Goal: Transaction & Acquisition: Purchase product/service

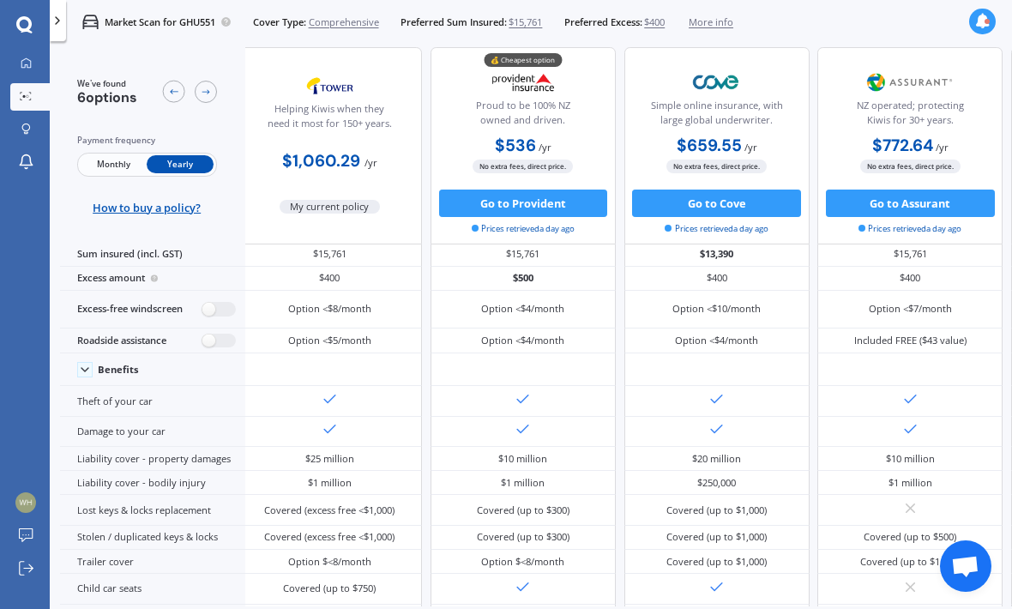
scroll to position [2, 11]
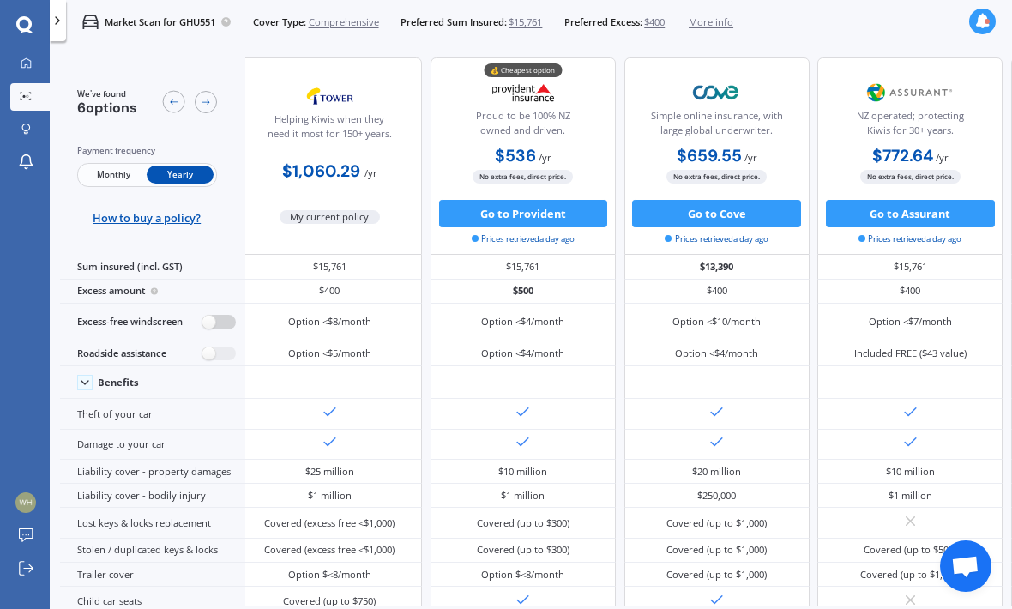
click at [222, 315] on label at bounding box center [218, 322] width 33 height 15
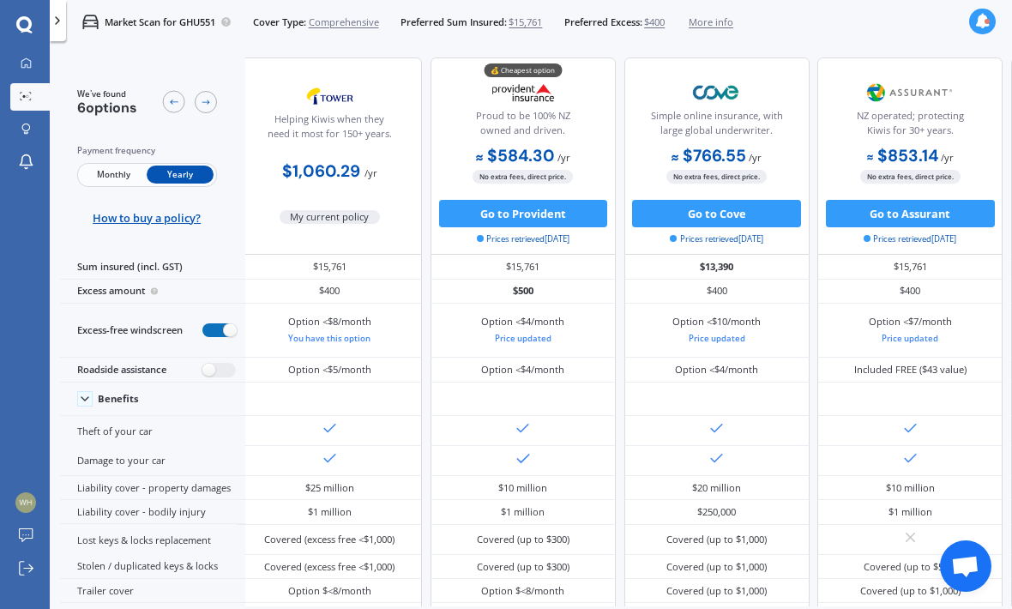
radio input "true"
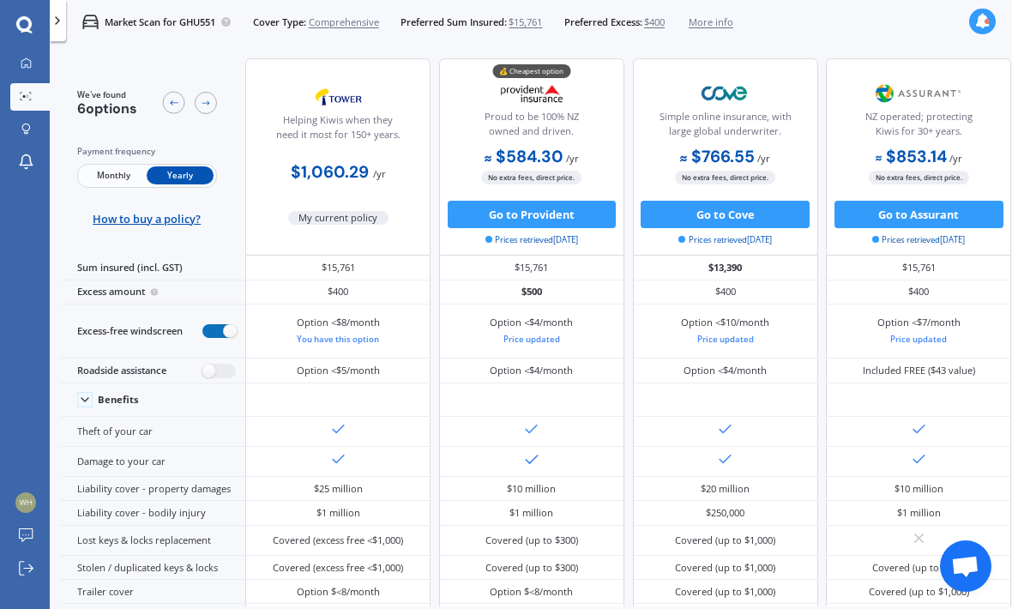
scroll to position [0, 0]
click at [202, 280] on div "Excess amount" at bounding box center [152, 292] width 185 height 24
click at [159, 286] on icon at bounding box center [154, 291] width 9 height 11
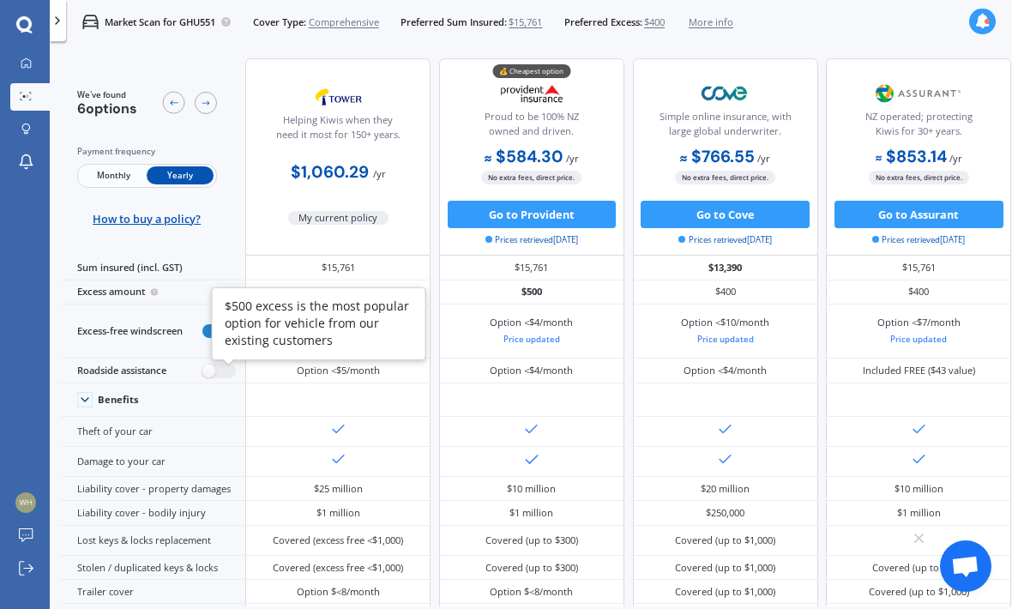
click at [108, 280] on div "Excess amount" at bounding box center [152, 292] width 185 height 24
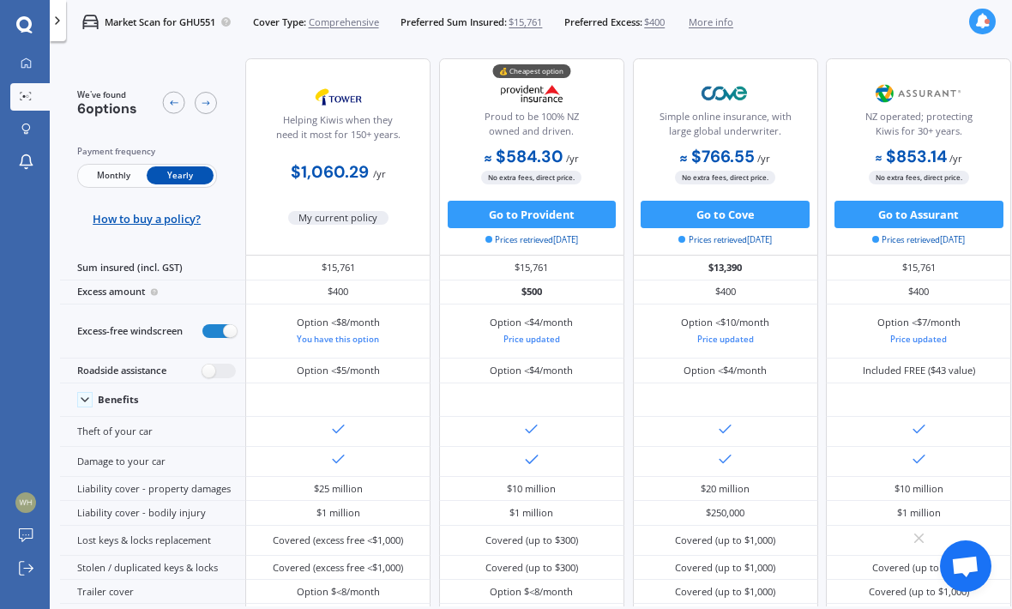
click at [70, 280] on div "Excess amount" at bounding box center [152, 292] width 185 height 24
click at [214, 364] on label at bounding box center [218, 371] width 33 height 15
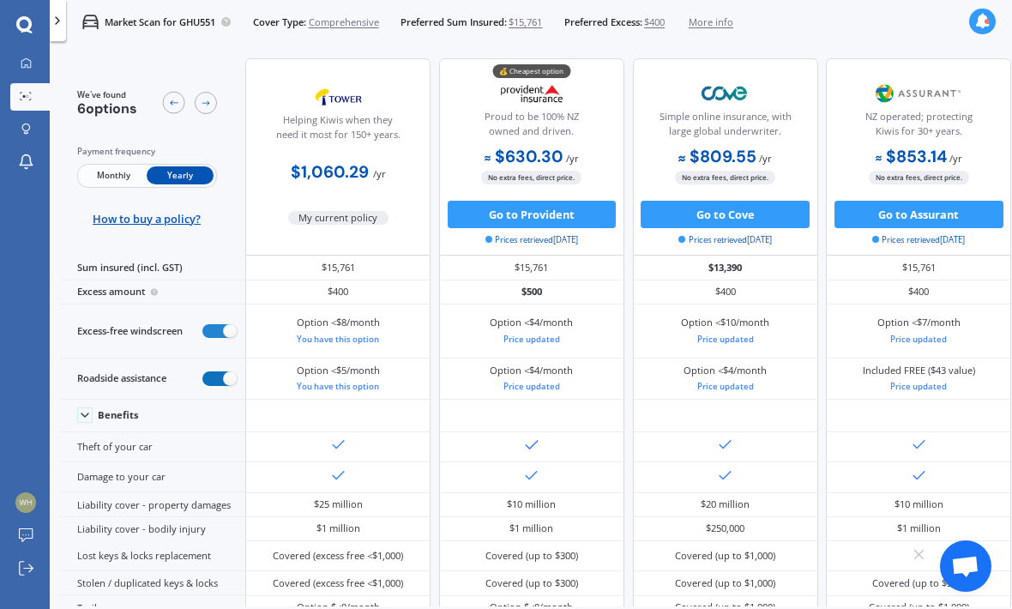
radio input "true"
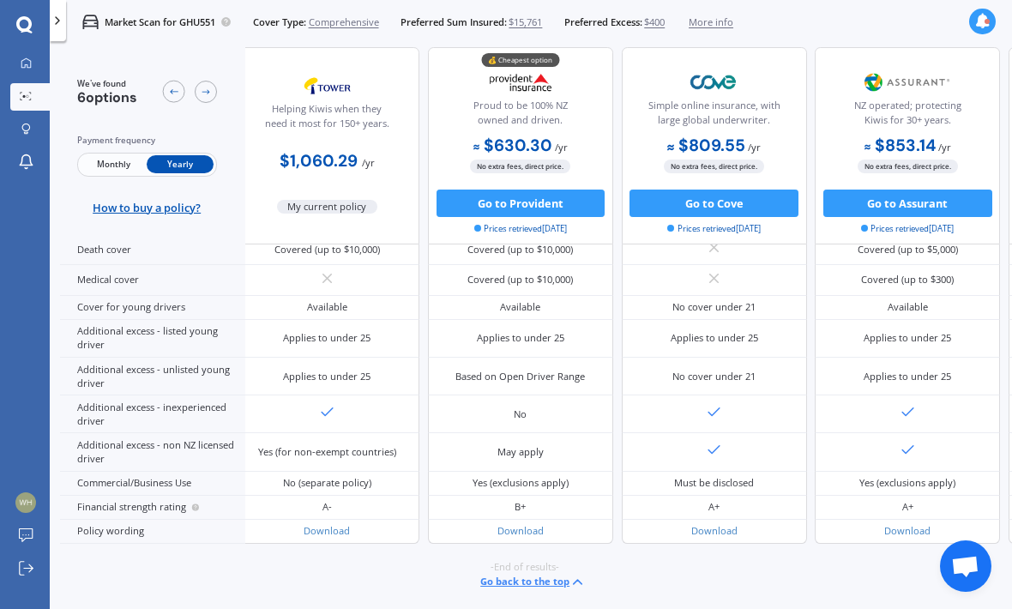
scroll to position [924, 15]
click at [450, 191] on div "Covered (with excess-free windscreen option)" at bounding box center [520, 177] width 165 height 27
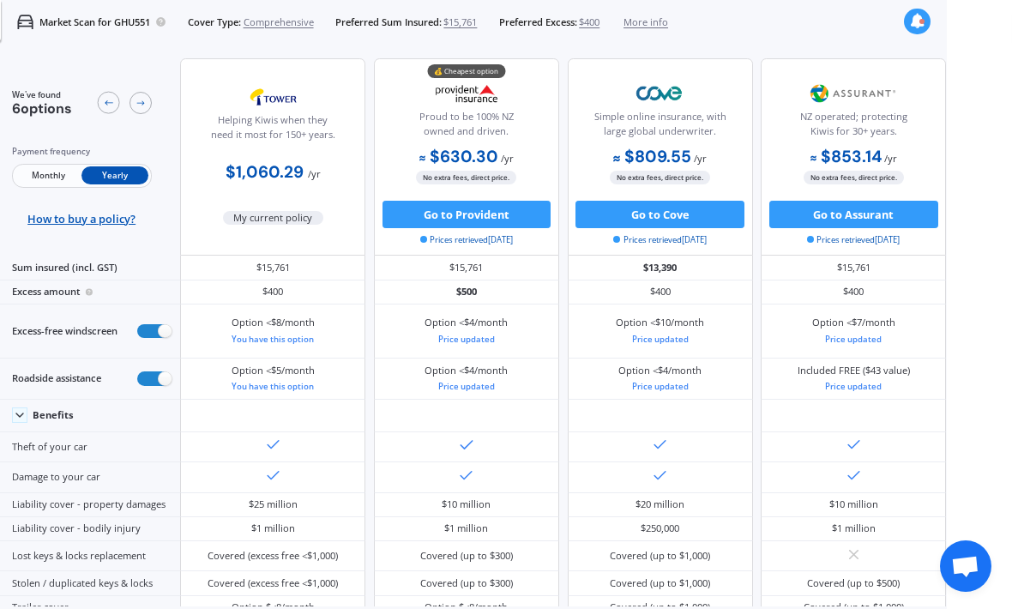
scroll to position [0, 0]
click at [814, 201] on button "Go to Assurant" at bounding box center [853, 214] width 169 height 27
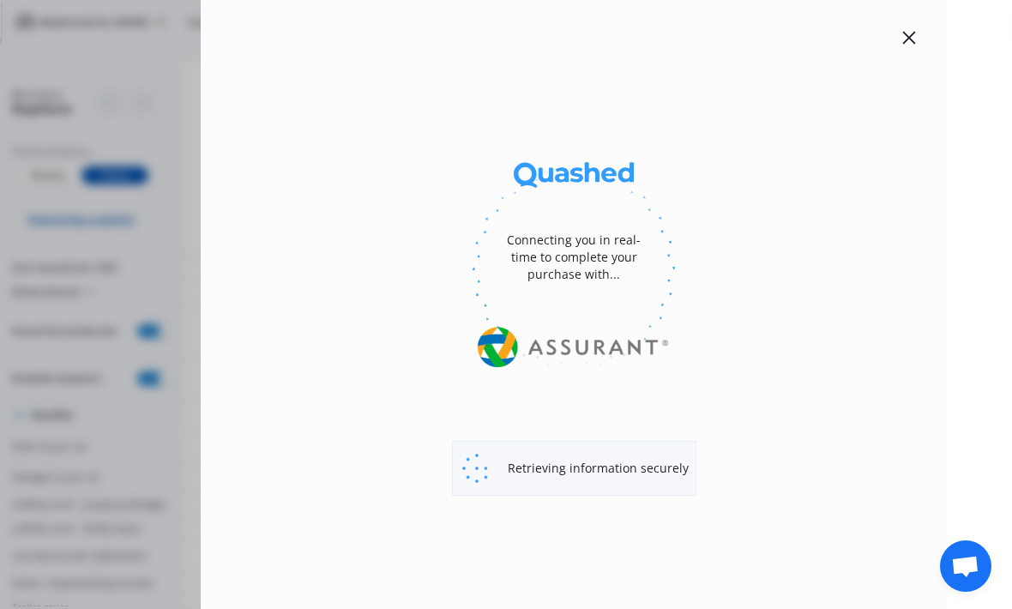
select select "full"
select select "0"
select select "Bay Of Plenty"
select select "FORD"
select select "TERRITORY"
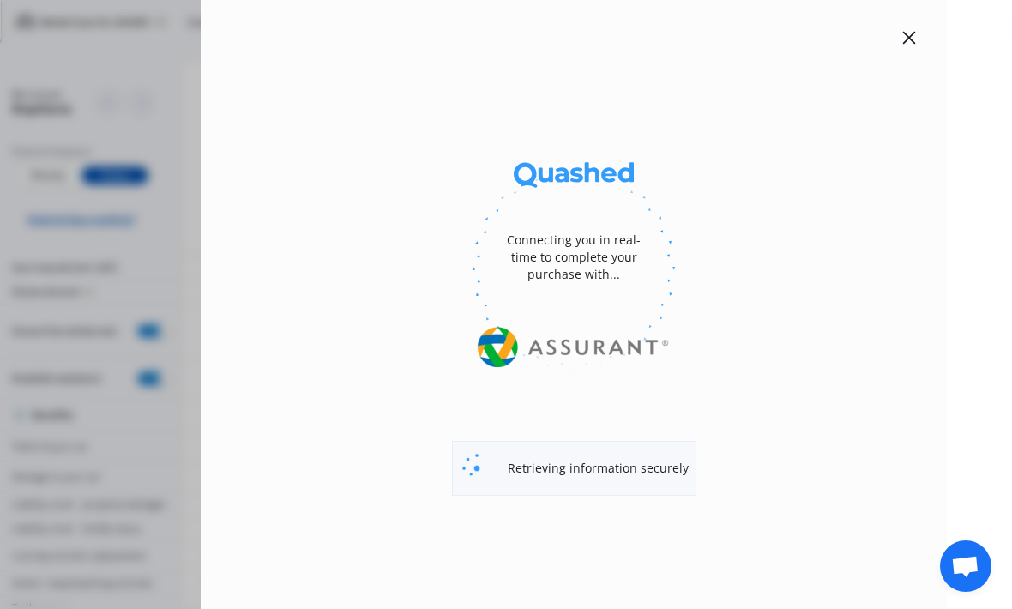
select select "TX 4.0 LITRE AWD"
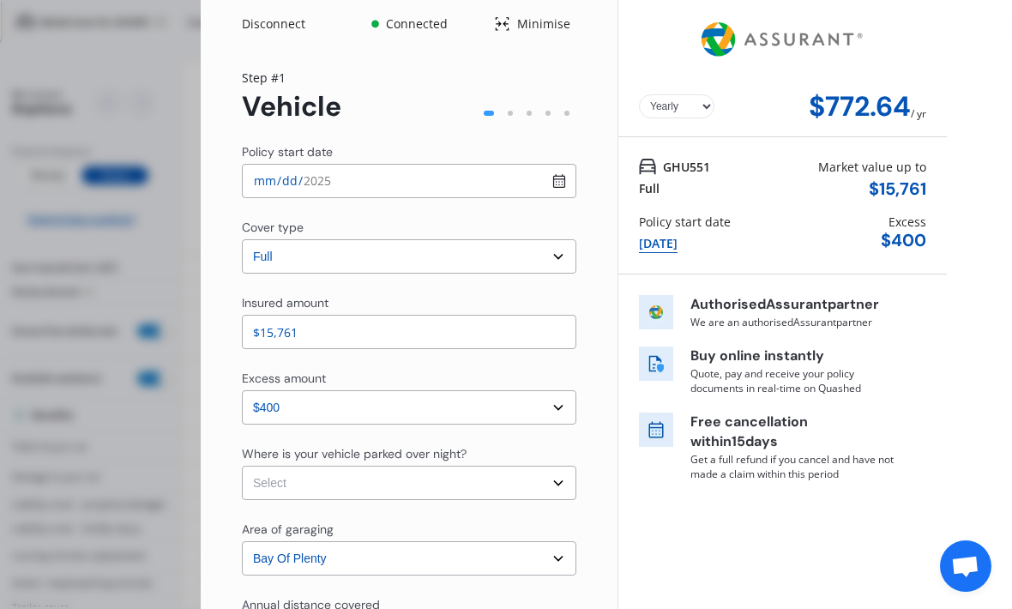
click at [560, 164] on input "[DATE]" at bounding box center [409, 181] width 334 height 34
type input "[DATE]"
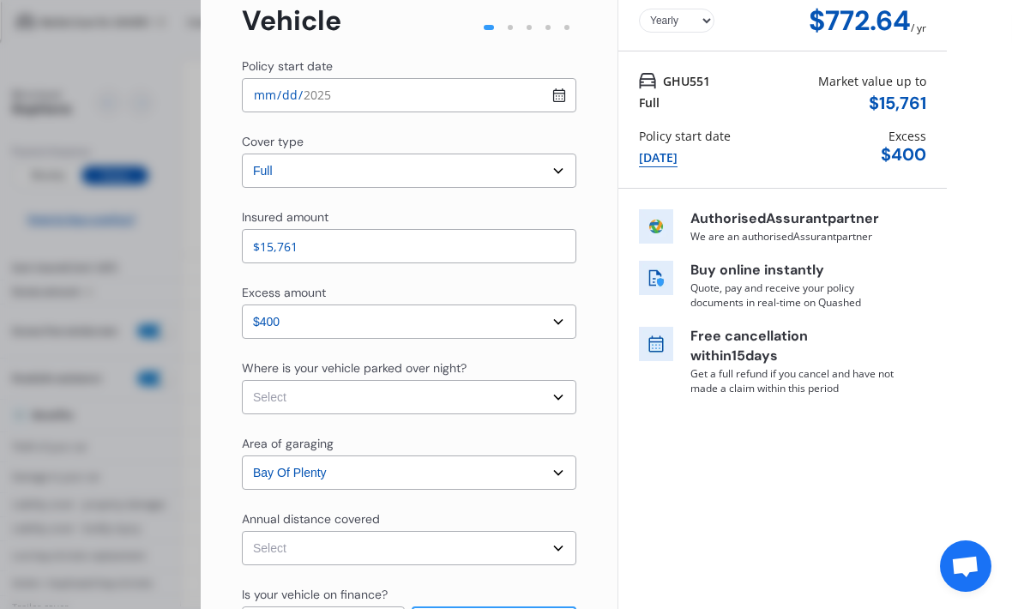
scroll to position [87, 0]
click at [558, 303] on select "Select excess amount $400 $900 $1,400" at bounding box center [409, 320] width 334 height 34
click at [562, 379] on select "Select In a garage On own property On street or road" at bounding box center [409, 396] width 334 height 34
click at [557, 379] on select "Select In a garage On own property On street or road" at bounding box center [409, 396] width 334 height 34
select select "In a garage"
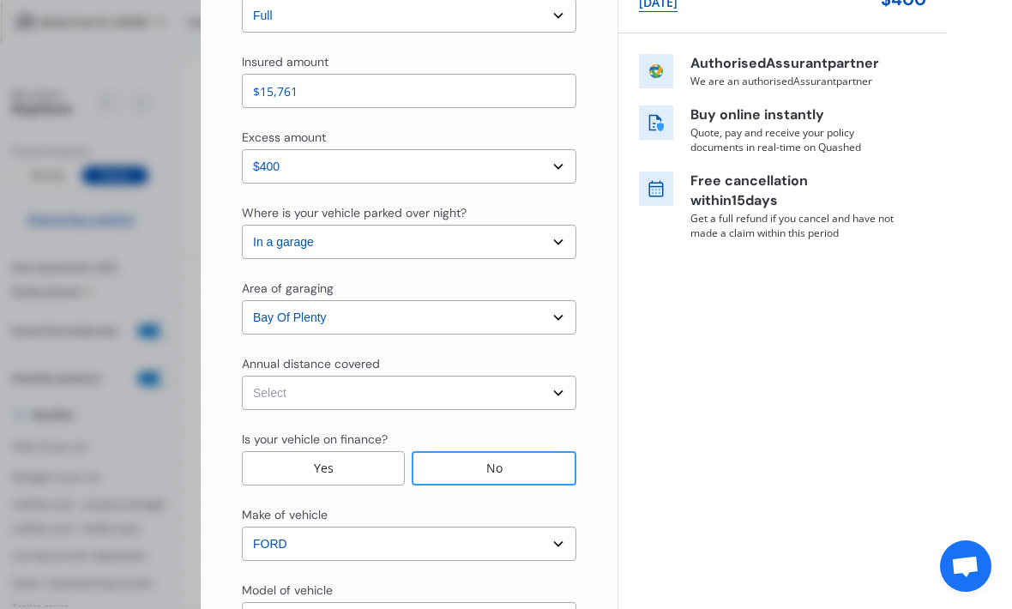
scroll to position [260, 0]
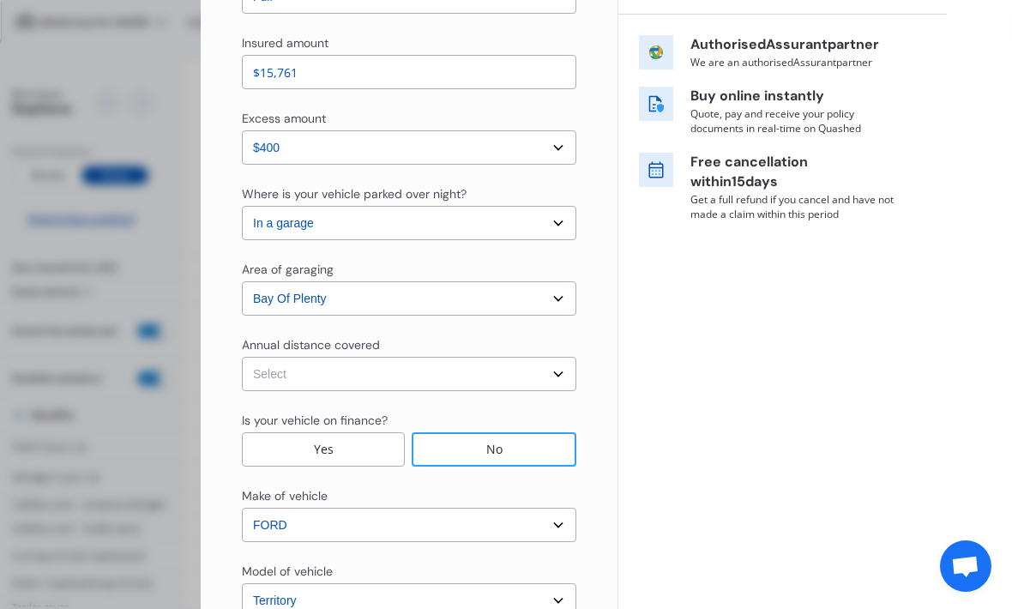
click at [563, 357] on select "Select Low (less than 15,000km per year) Average (15,000-30,000km per year) Hig…" at bounding box center [409, 374] width 334 height 34
select select "20000"
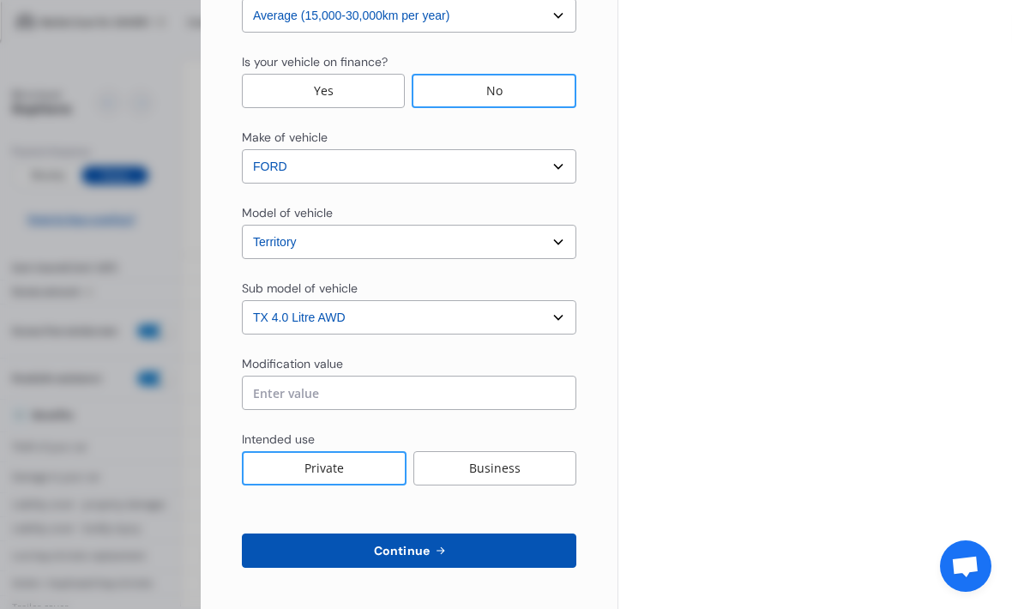
scroll to position [618, 0]
click at [430, 544] on span "Continue" at bounding box center [401, 551] width 63 height 14
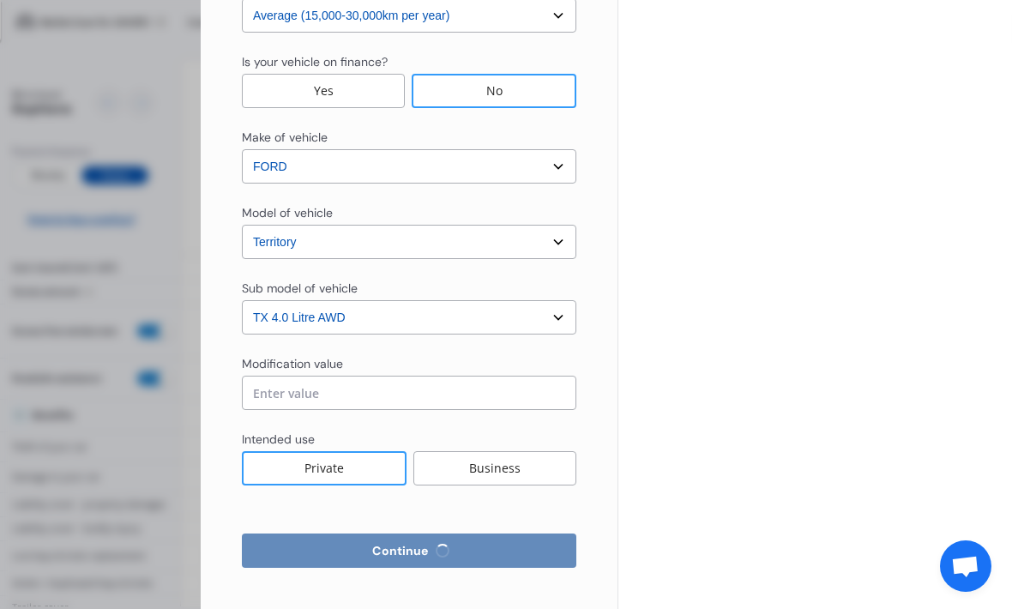
select select "Miss"
select select "26"
select select "06"
select select "1973"
select select "full"
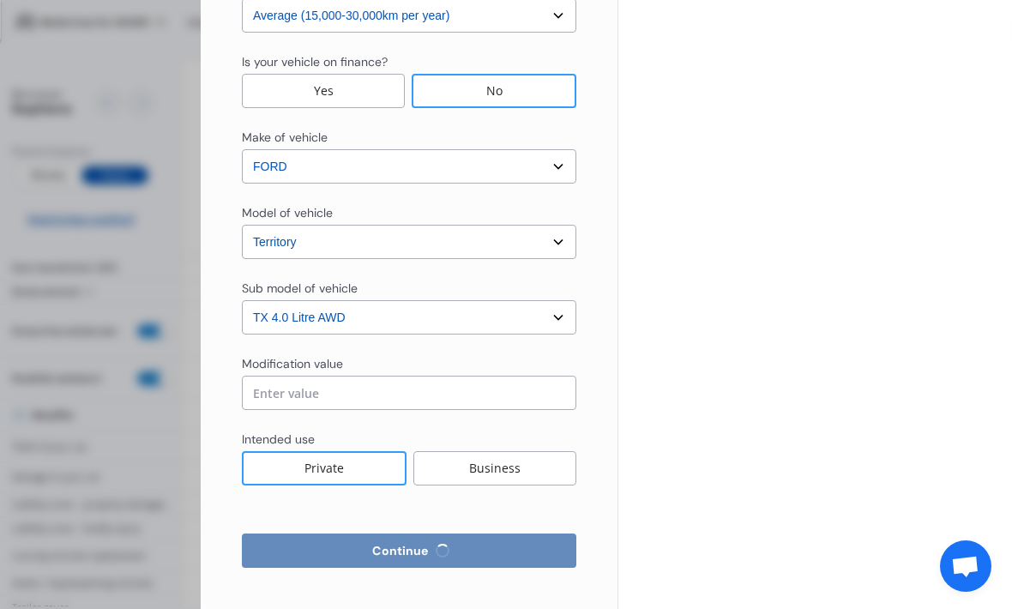
select select "more than 4 years"
select select "[GEOGRAPHIC_DATA]"
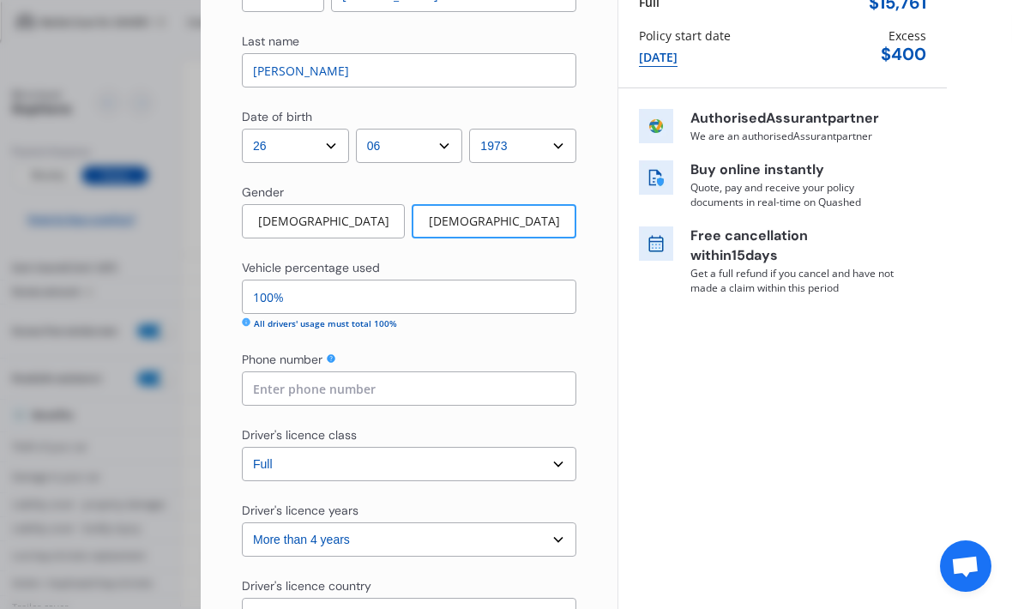
scroll to position [197, 0]
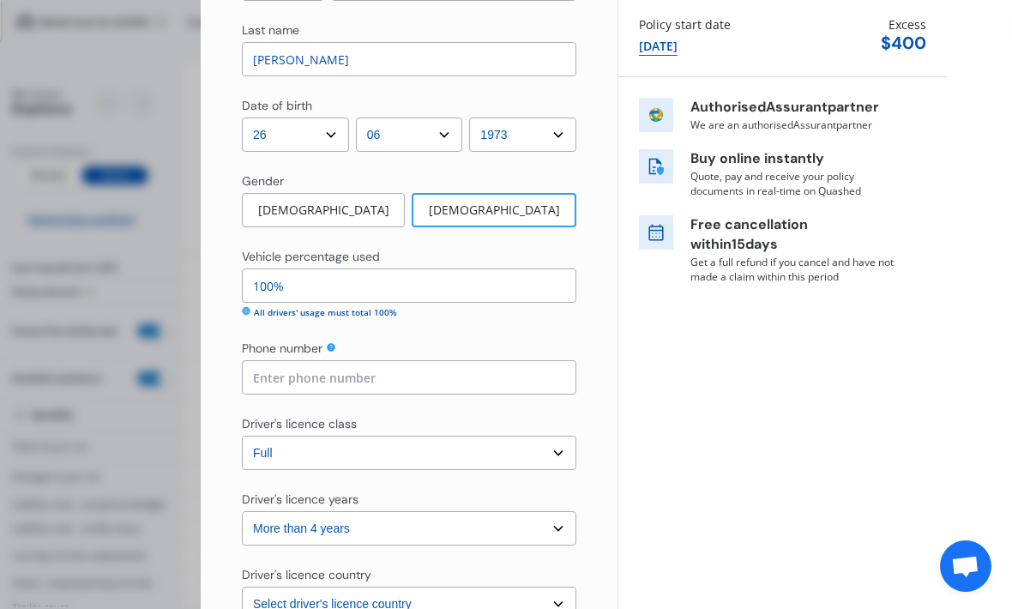
click at [476, 360] on input at bounding box center [409, 377] width 334 height 34
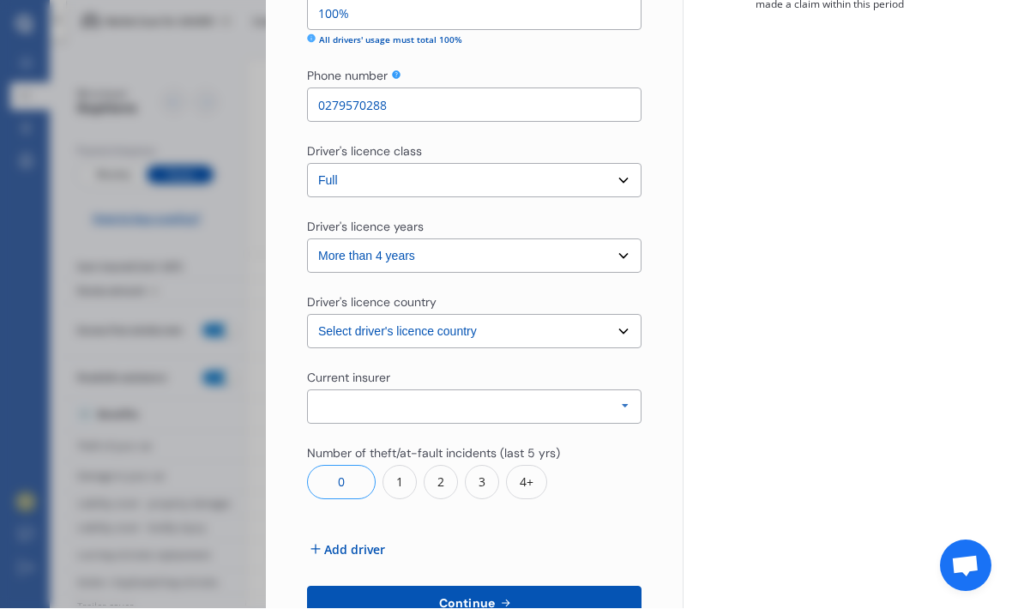
scroll to position [475, 0]
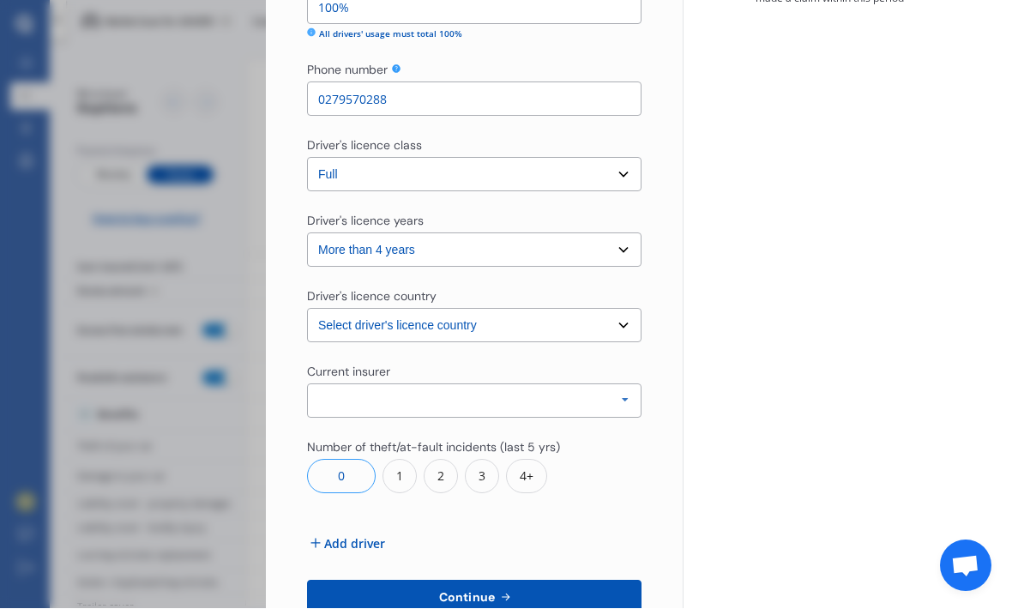
type input "0279570288"
click at [634, 385] on icon at bounding box center [625, 401] width 26 height 32
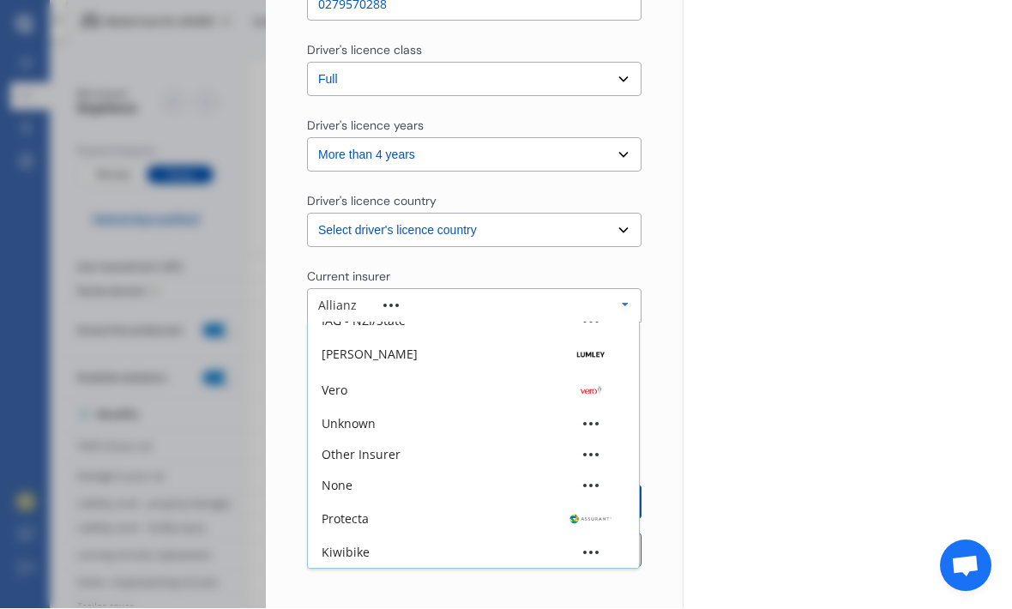
scroll to position [570, 0]
click at [791, 323] on div "Yearly Monthly $772.64 / yr GHU551 Full Market value up to $ 15,761 Policy star…" at bounding box center [846, 19] width 329 height 1179
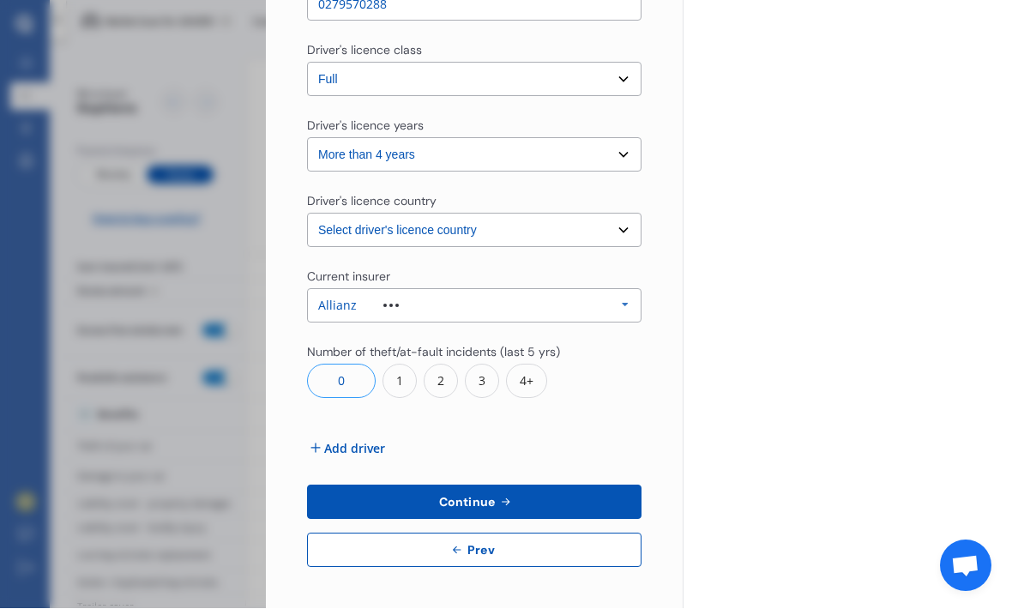
click at [627, 290] on icon at bounding box center [625, 306] width 26 height 32
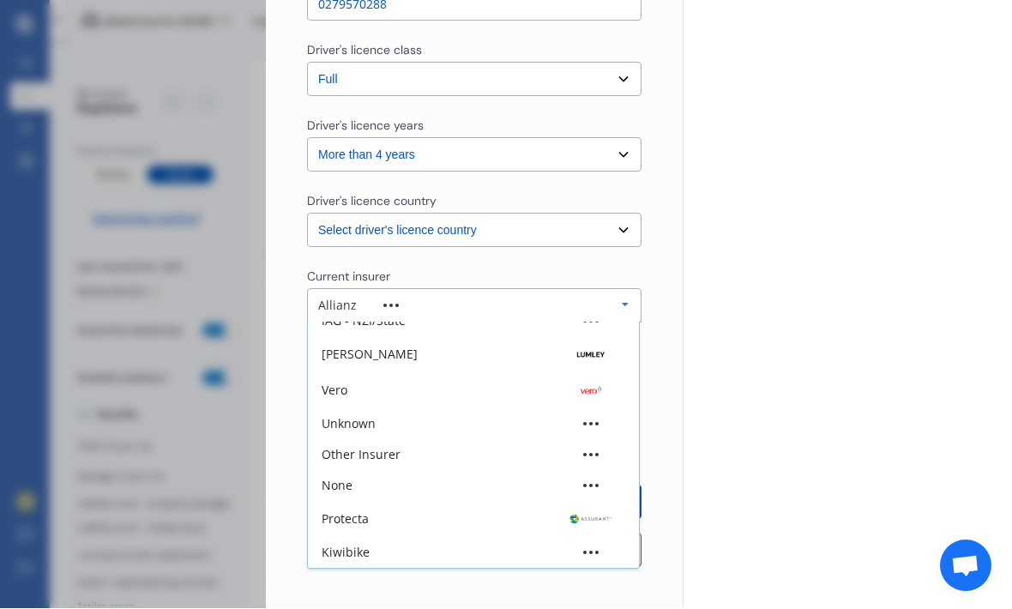
click at [384, 449] on div "Other Insurer" at bounding box center [360, 455] width 79 height 12
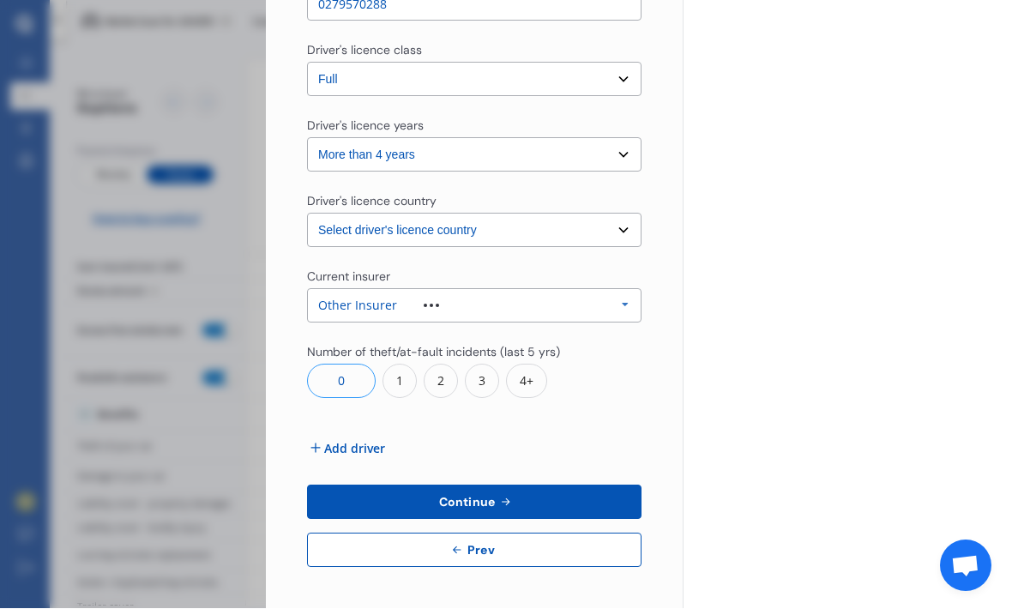
click at [339, 440] on span "Add driver" at bounding box center [354, 449] width 61 height 18
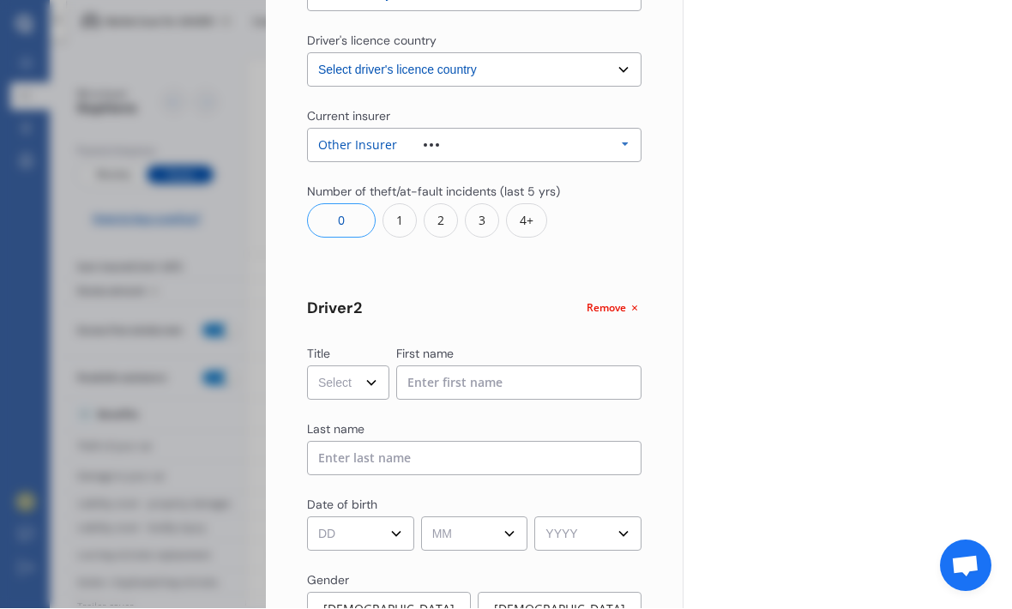
scroll to position [738, 0]
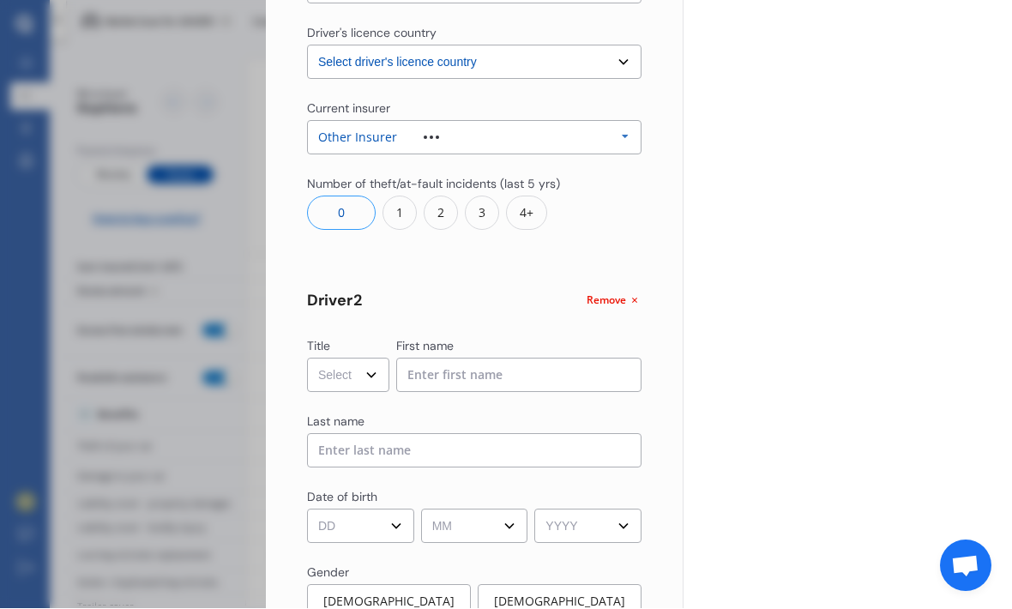
click at [804, 195] on div "Yearly Monthly $772.64 / yr GHU551 Full Market value up to $ 15,761 Policy star…" at bounding box center [846, 318] width 329 height 2112
click at [369, 358] on select "Select Mr Mrs Miss Ms Dr" at bounding box center [348, 375] width 82 height 34
select select "Mr"
click at [466, 358] on input at bounding box center [519, 375] width 246 height 34
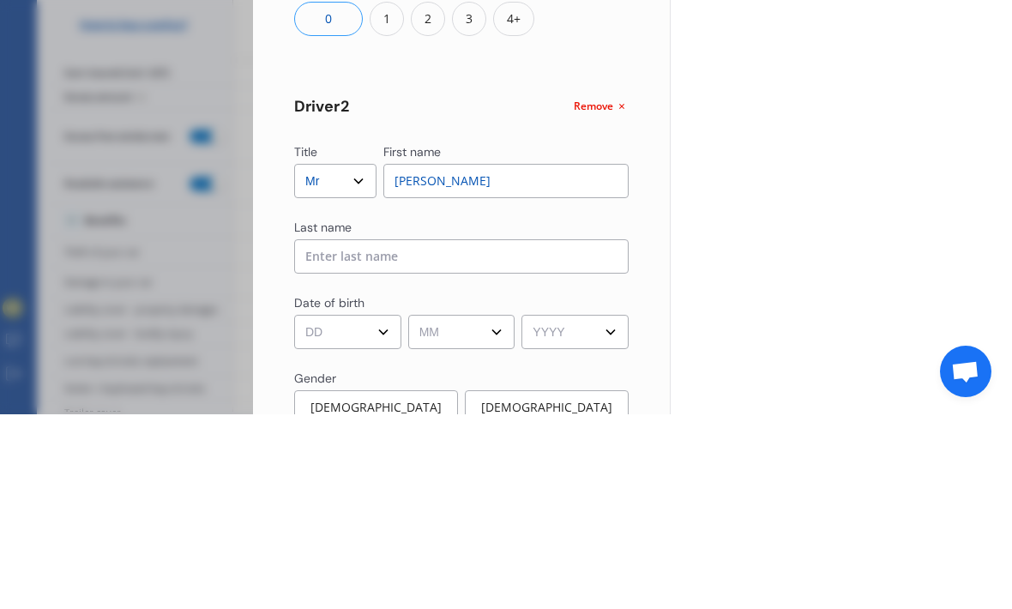
type input "[PERSON_NAME]"
click at [333, 434] on input at bounding box center [461, 451] width 334 height 34
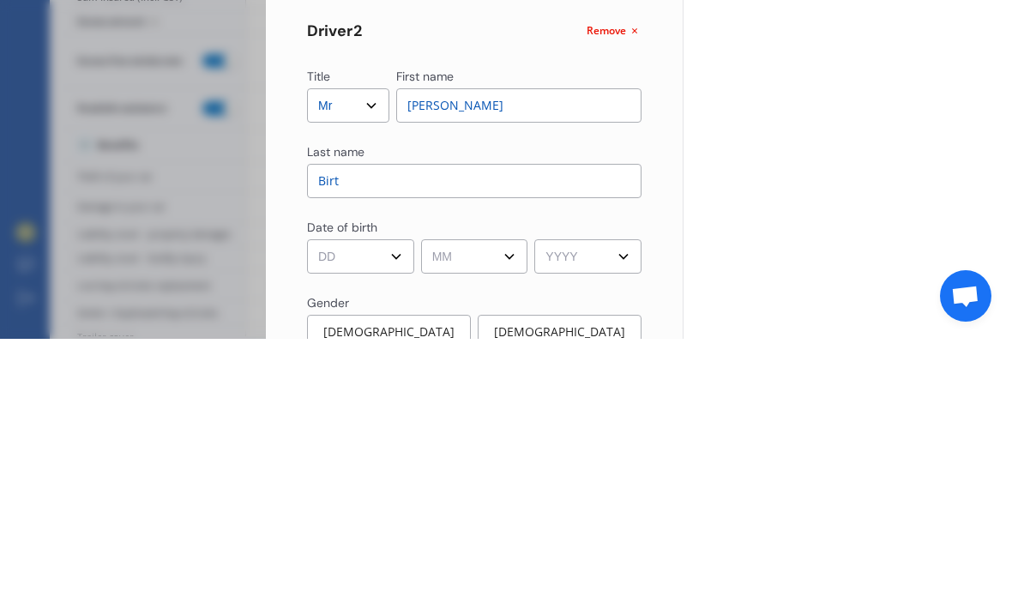
type input "Birt"
click at [343, 509] on select "DD 01 02 03 04 05 06 07 08 09 10 11 12 13 14 15 16 17 18 19 20 21 22 23 24 25 2…" at bounding box center [360, 526] width 107 height 34
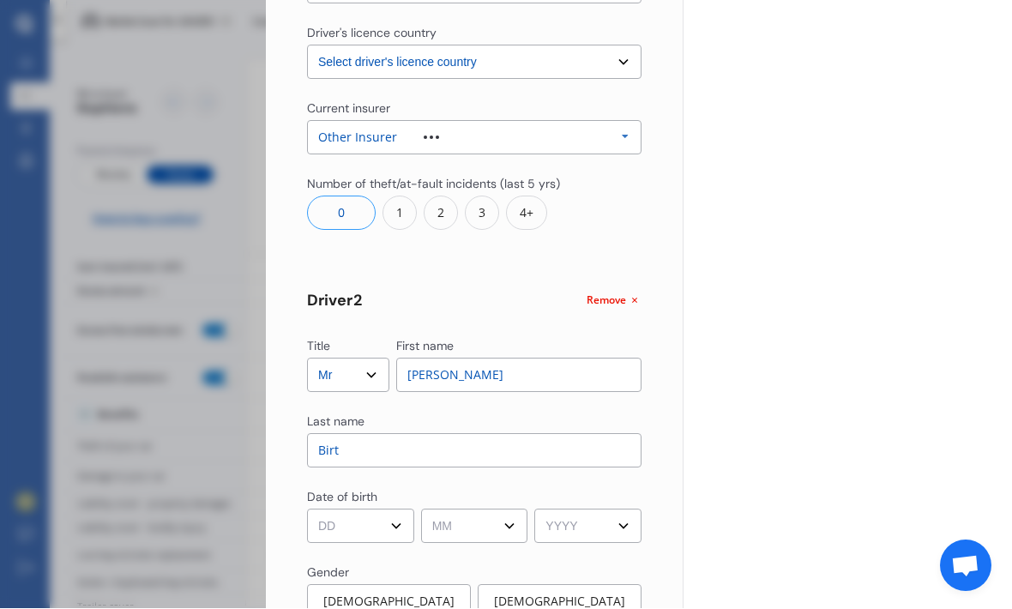
select select "29"
click at [508, 509] on select "MM 01 02 03 04 05 06 07 08 09 10 11 12" at bounding box center [474, 526] width 107 height 34
select select "06"
click at [630, 509] on select "YYYY 2009 2008 2007 2006 2005 2004 2003 2002 2001 2000 1999 1998 1997 1996 1995…" at bounding box center [587, 526] width 107 height 34
select select "1973"
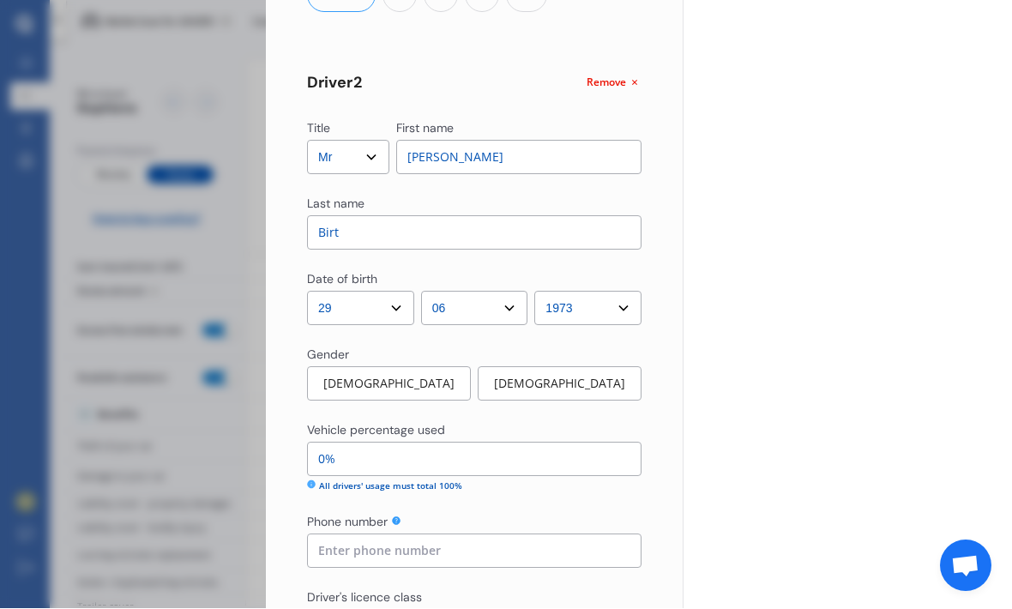
scroll to position [959, 0]
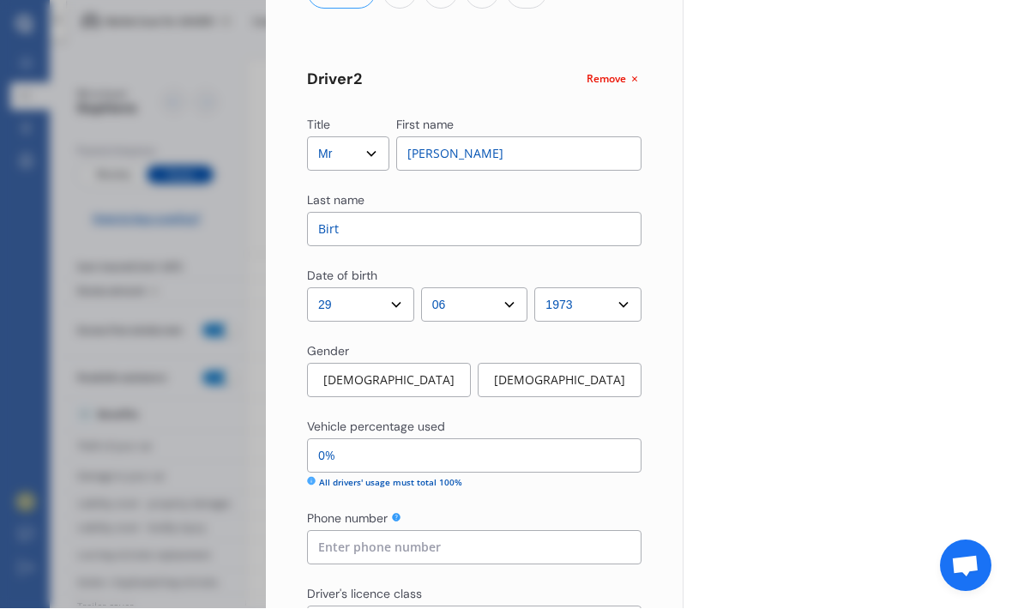
click at [409, 364] on div "[DEMOGRAPHIC_DATA]" at bounding box center [389, 381] width 164 height 34
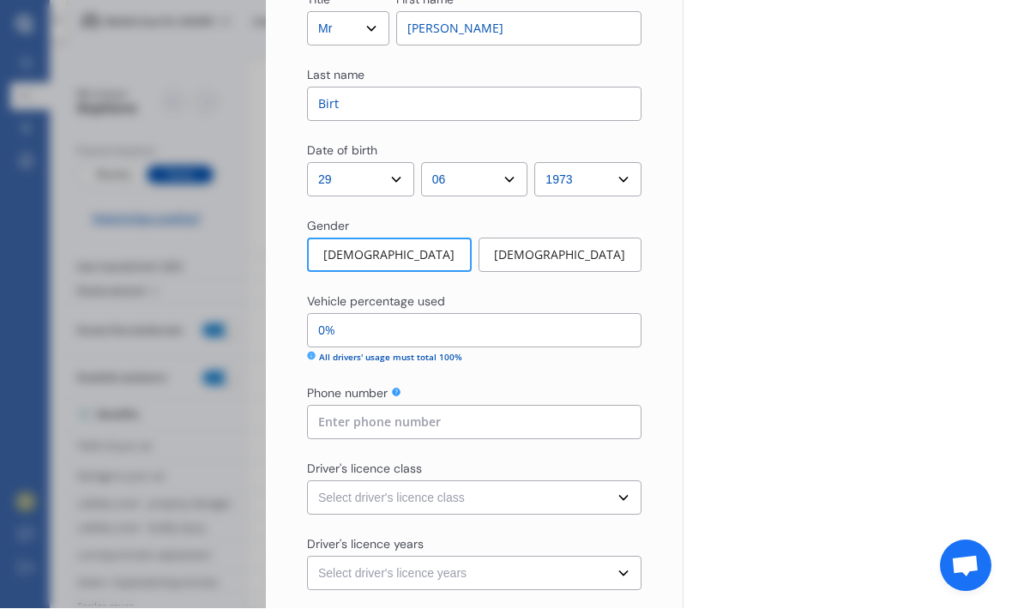
scroll to position [1109, 0]
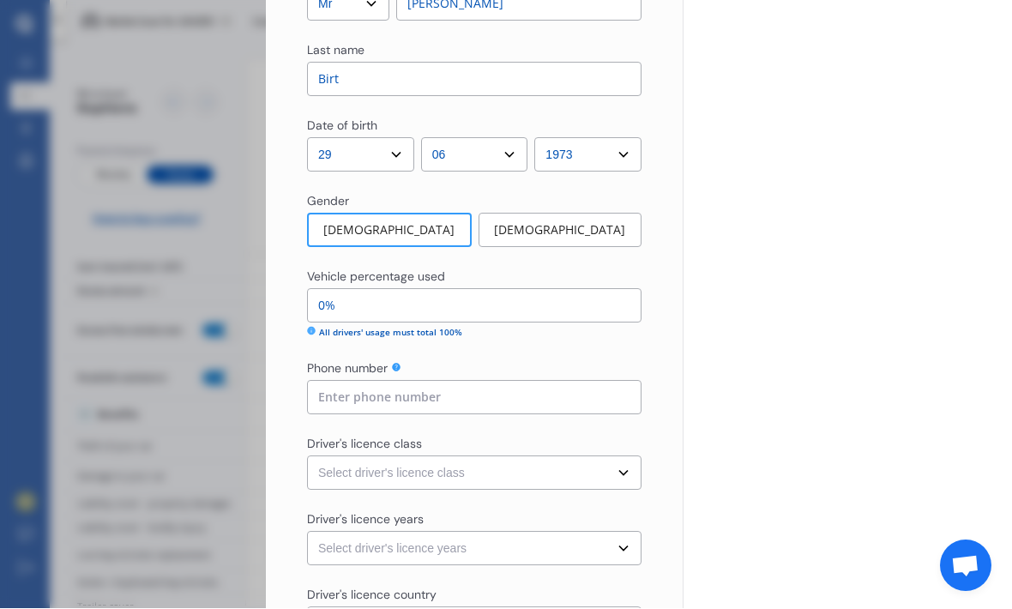
click at [533, 289] on input "0%" at bounding box center [474, 306] width 334 height 34
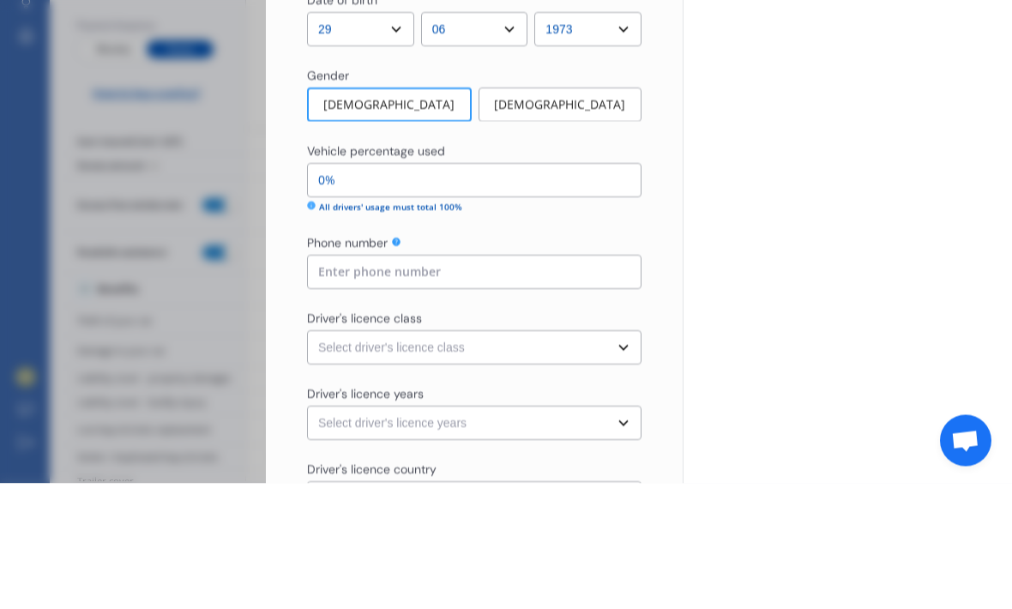
type input "05%"
type input "95%"
type input "0%"
type input "100%"
type input "5%"
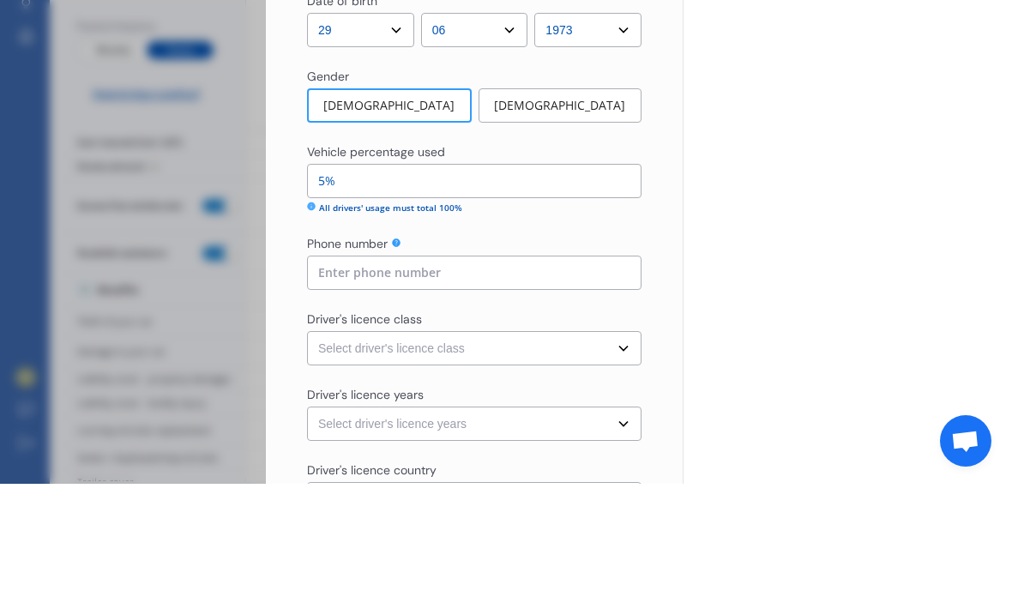
type input "95%"
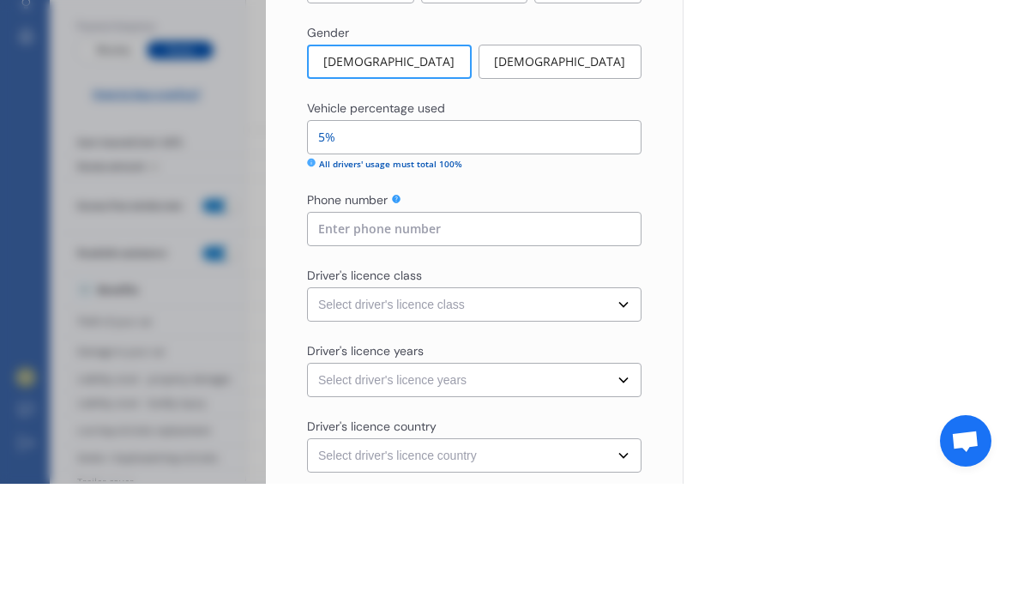
scroll to position [1165, 0]
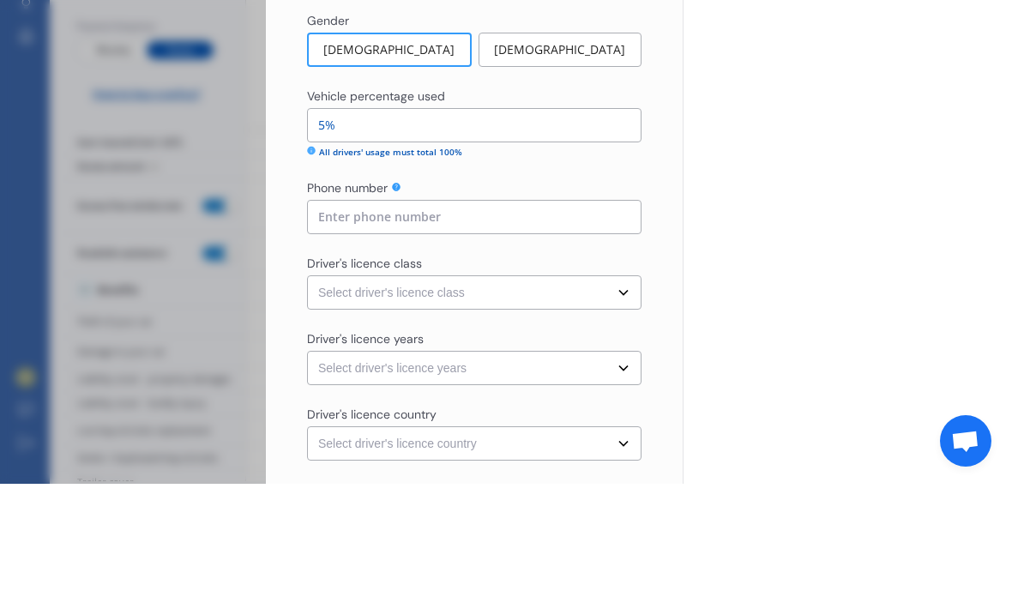
click at [560, 325] on input at bounding box center [474, 342] width 334 height 34
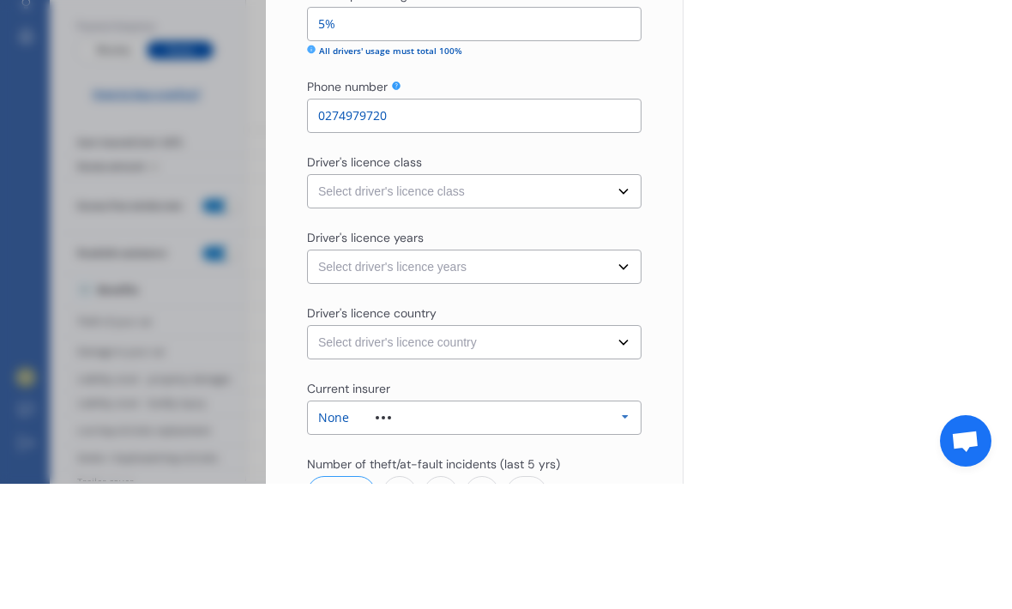
scroll to position [1283, 0]
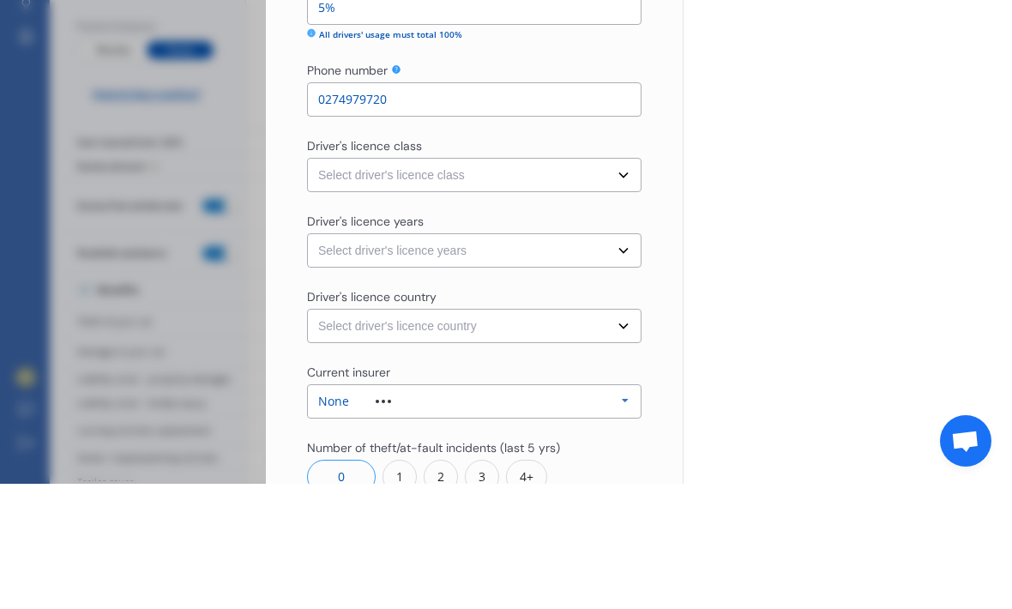
type input "0274979720"
click at [628, 283] on select "Select driver's licence class None Learner Restricted Full" at bounding box center [474, 300] width 334 height 34
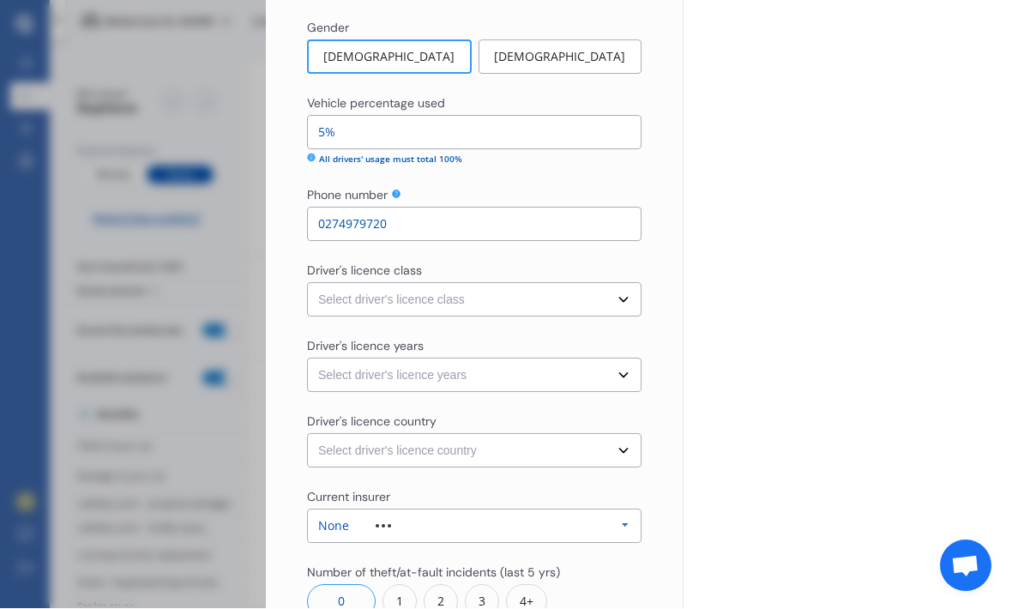
select select "full"
click at [604, 358] on select "Select driver's licence years Less than 1 year 1-2 years 2-4 years More than 4 …" at bounding box center [474, 375] width 334 height 34
select select "more than 4 years"
click at [618, 434] on select "Select driver's licence country [GEOGRAPHIC_DATA] [GEOGRAPHIC_DATA] [GEOGRAPHIC…" at bounding box center [474, 451] width 334 height 34
select select "[GEOGRAPHIC_DATA]"
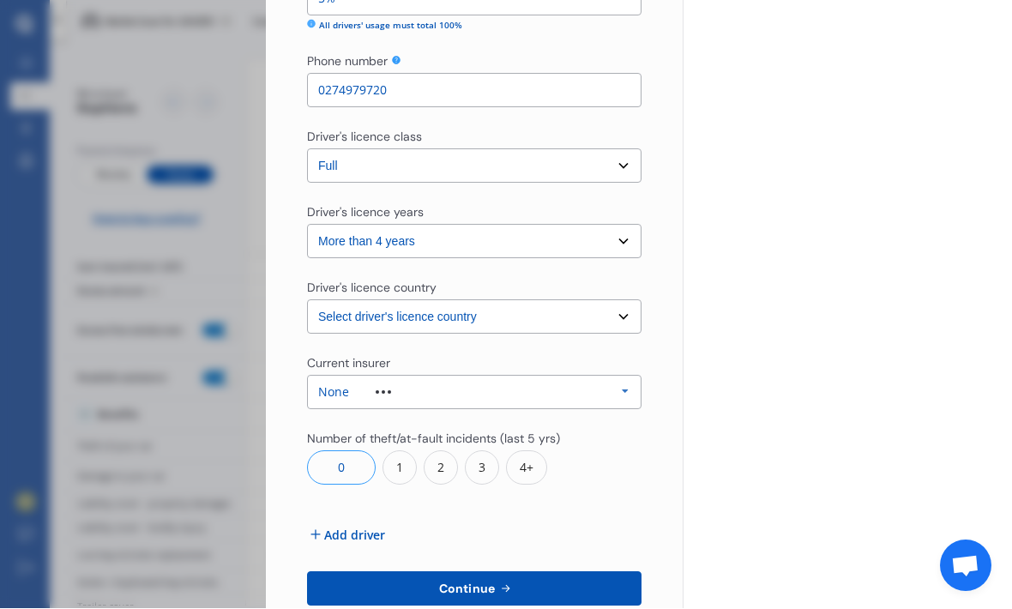
scroll to position [1423, 0]
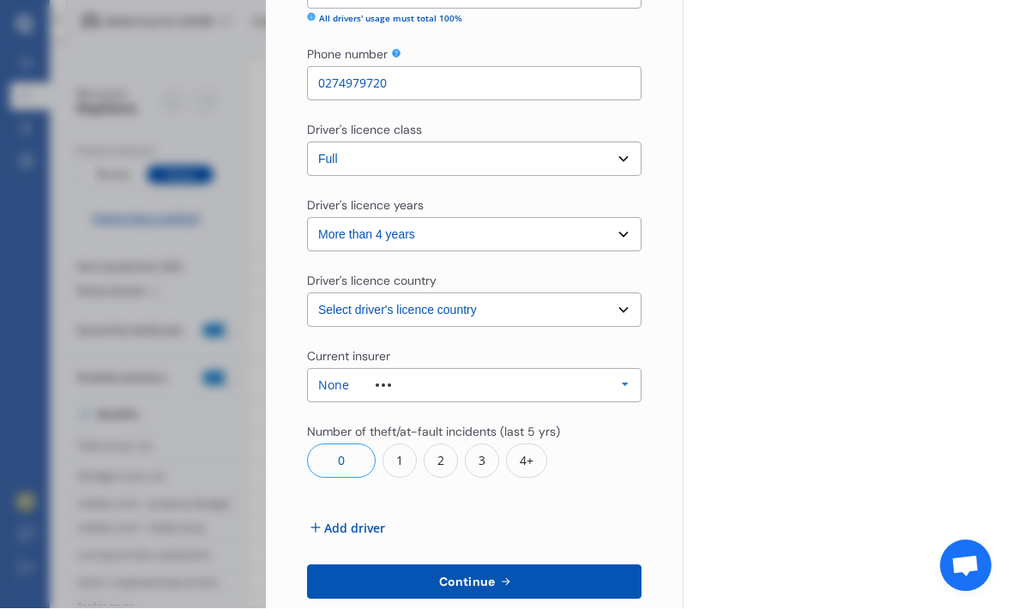
click at [625, 370] on icon at bounding box center [625, 386] width 26 height 32
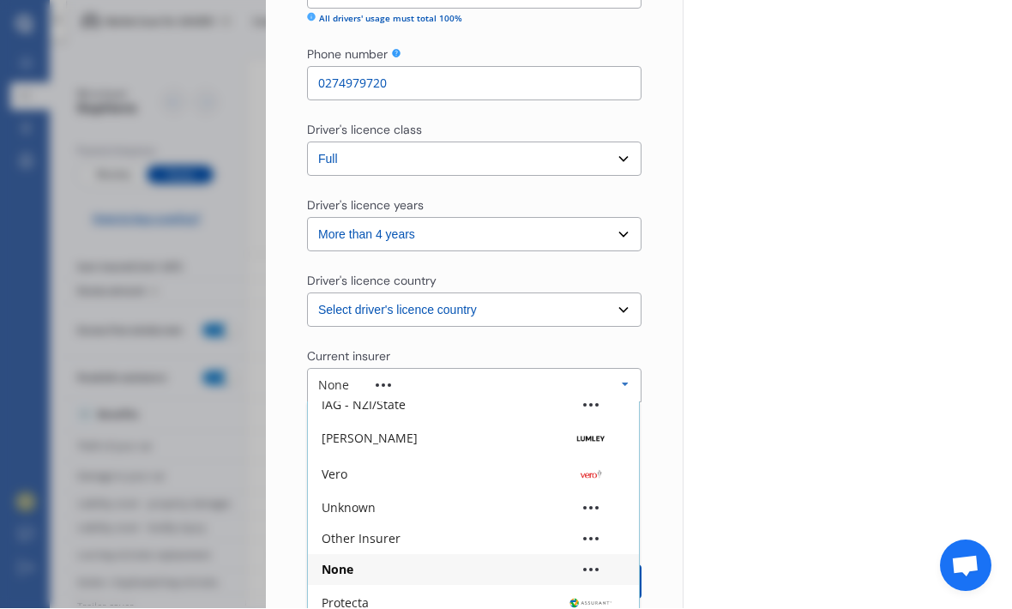
scroll to position [111, 0]
click at [378, 523] on div "Other Insurer" at bounding box center [473, 538] width 331 height 31
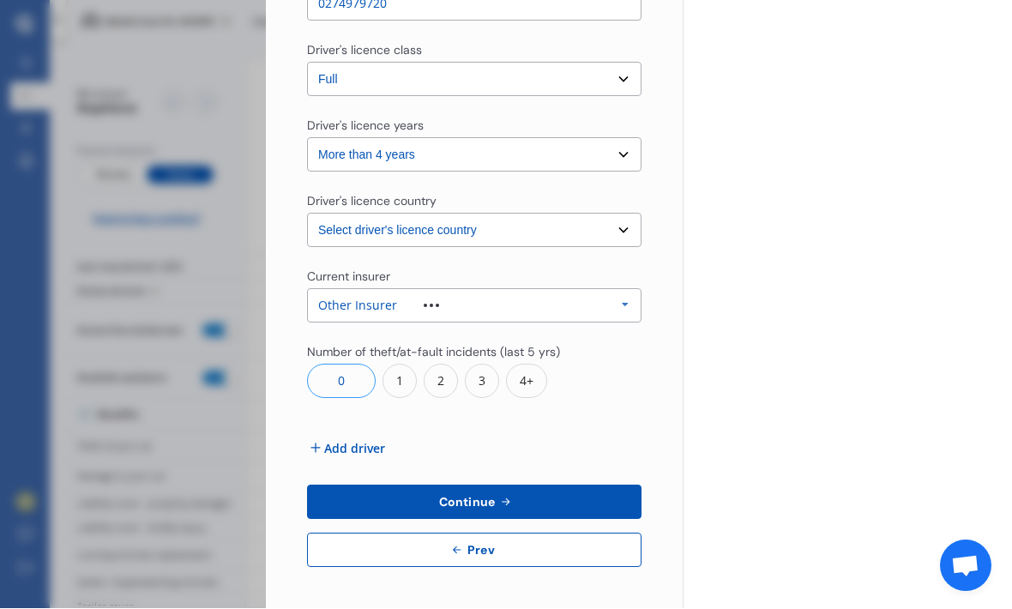
scroll to position [1502, 0]
click at [485, 496] on span "Continue" at bounding box center [467, 503] width 63 height 14
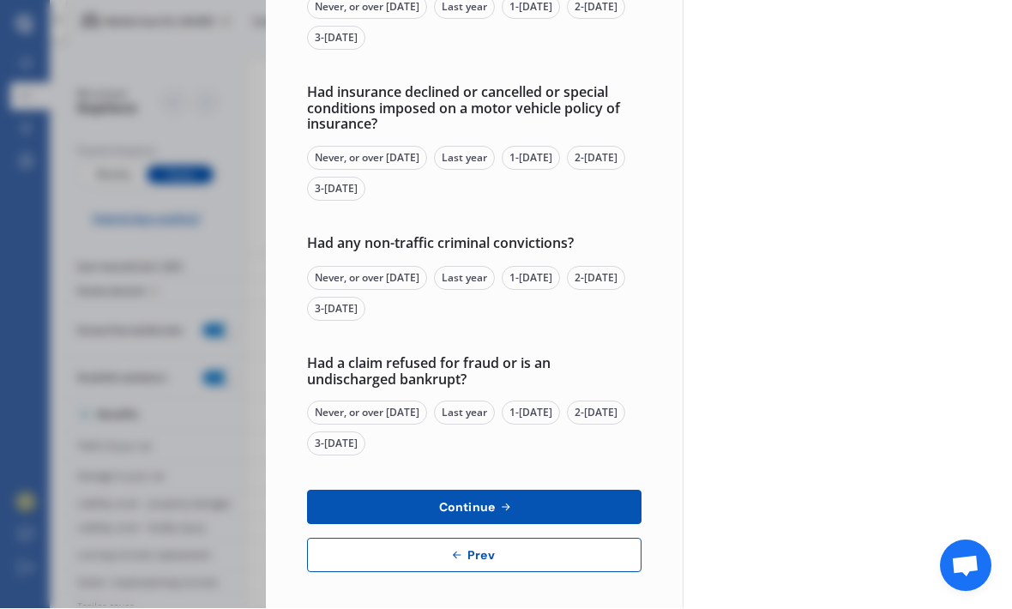
scroll to position [584, 0]
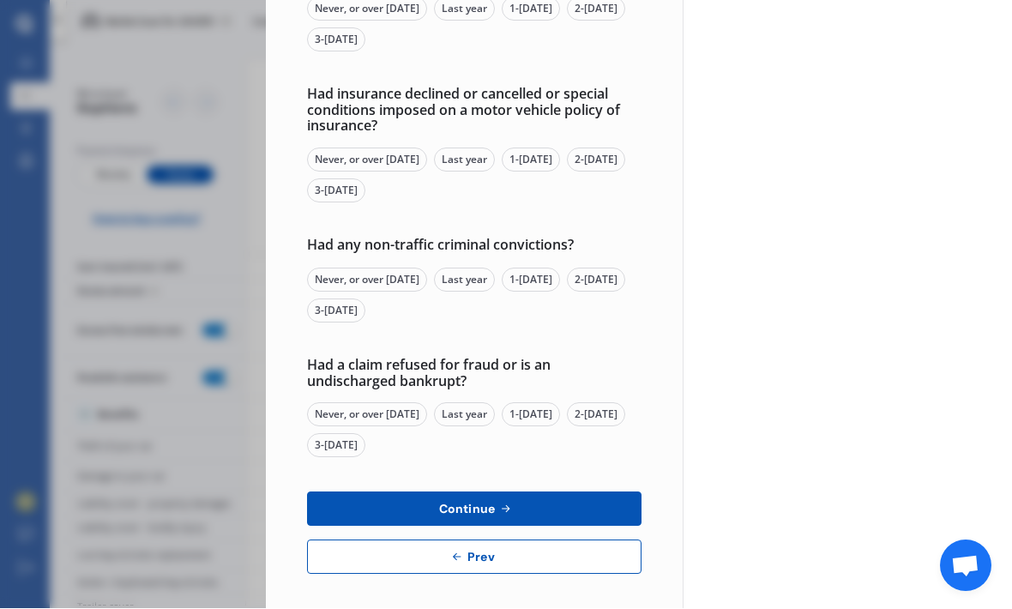
click at [472, 550] on span "Prev" at bounding box center [481, 557] width 34 height 14
select select "Miss"
select select "26"
select select "06"
select select "1973"
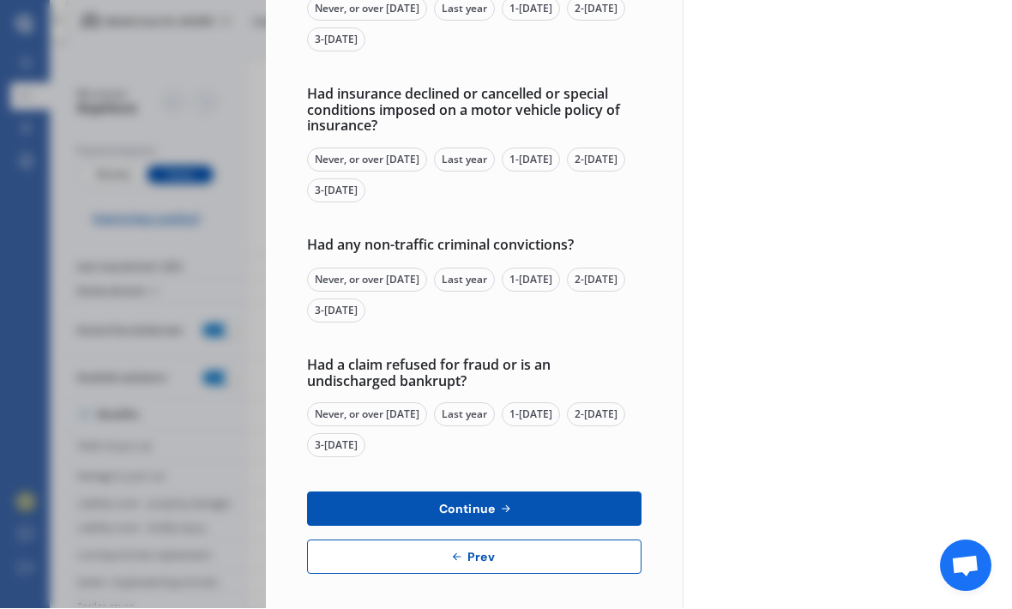
select select "full"
select select "more than 4 years"
select select "[GEOGRAPHIC_DATA]"
select select "Mr"
select select "29"
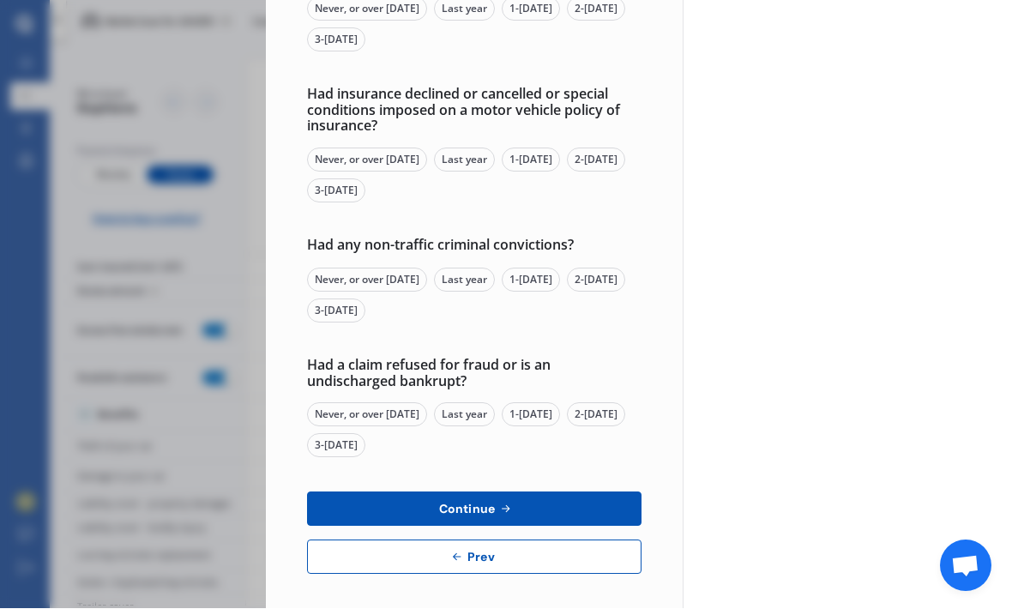
select select "06"
select select "1973"
select select "full"
select select "more than 4 years"
select select "[GEOGRAPHIC_DATA]"
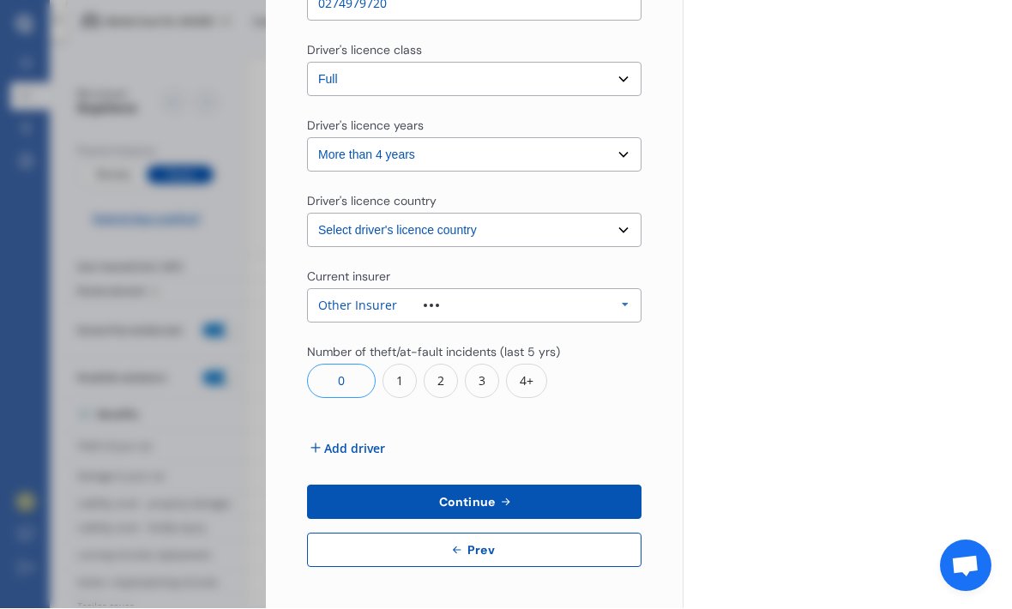
scroll to position [1502, 0]
click at [364, 441] on span "Add driver" at bounding box center [354, 450] width 61 height 18
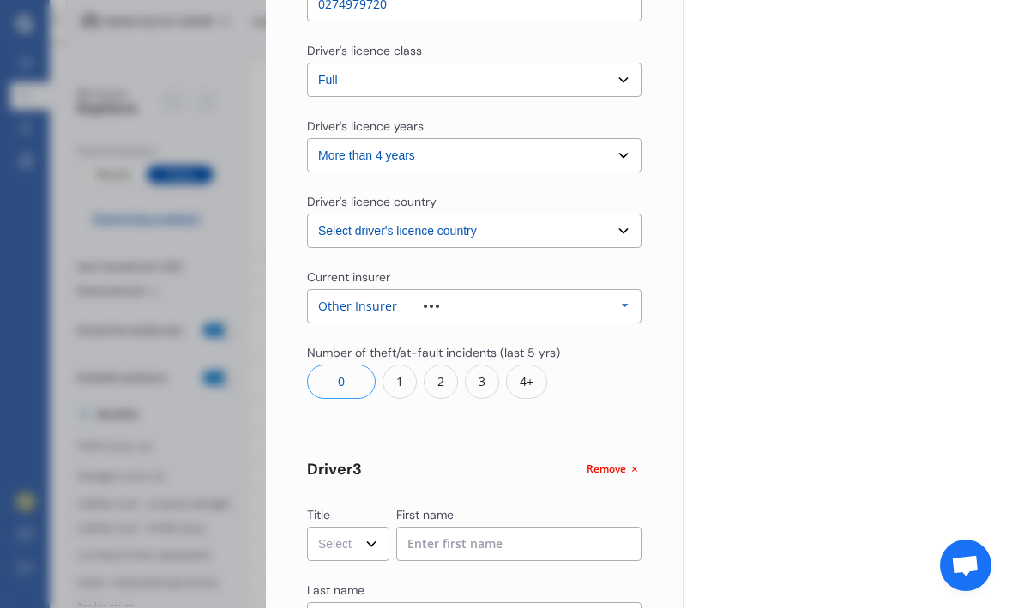
scroll to position [1599, 0]
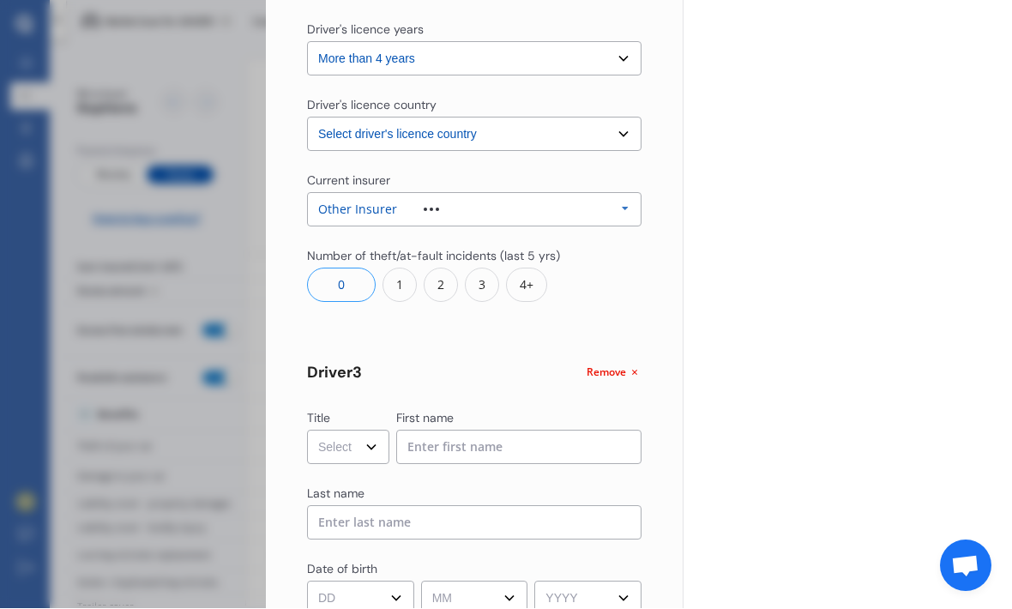
click at [378, 430] on select "Select Mr Mrs Miss Ms Dr" at bounding box center [348, 447] width 82 height 34
select select "Mr"
click at [527, 430] on input at bounding box center [519, 447] width 246 height 34
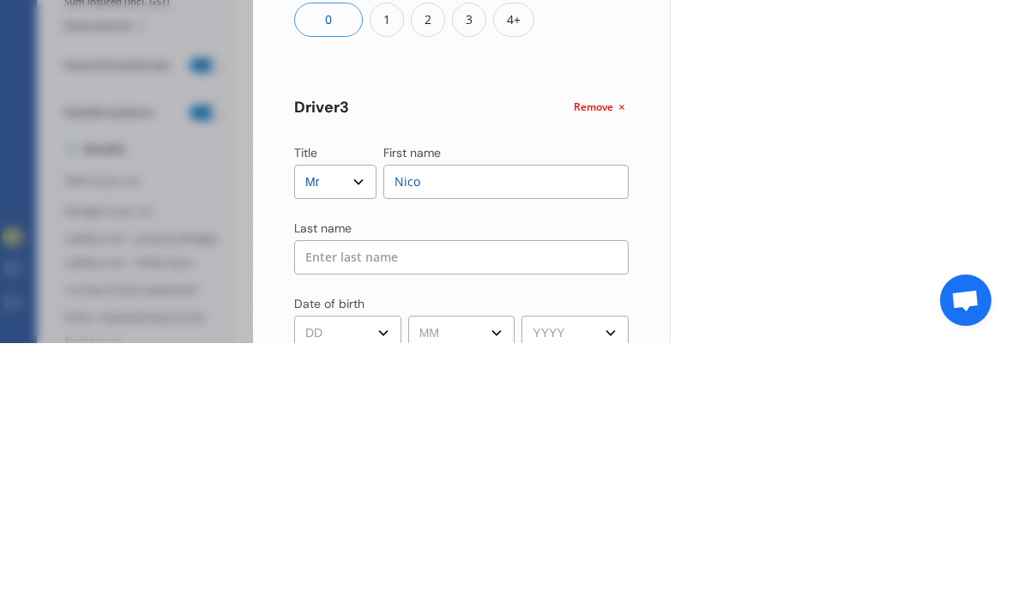
type input "Nico"
click at [334, 506] on input at bounding box center [461, 523] width 334 height 34
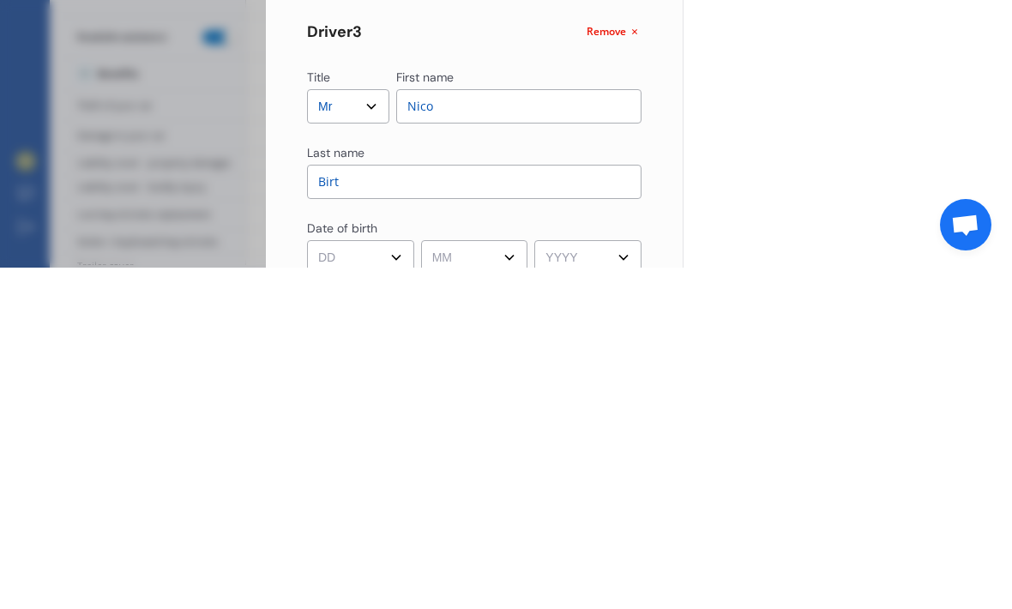
type input "Birt"
click at [368, 581] on select "DD 01 02 03 04 05 06 07 08 09 10 11 12 13 14 15 16 17 18 19 20 21 22 23 24 25 2…" at bounding box center [360, 598] width 107 height 34
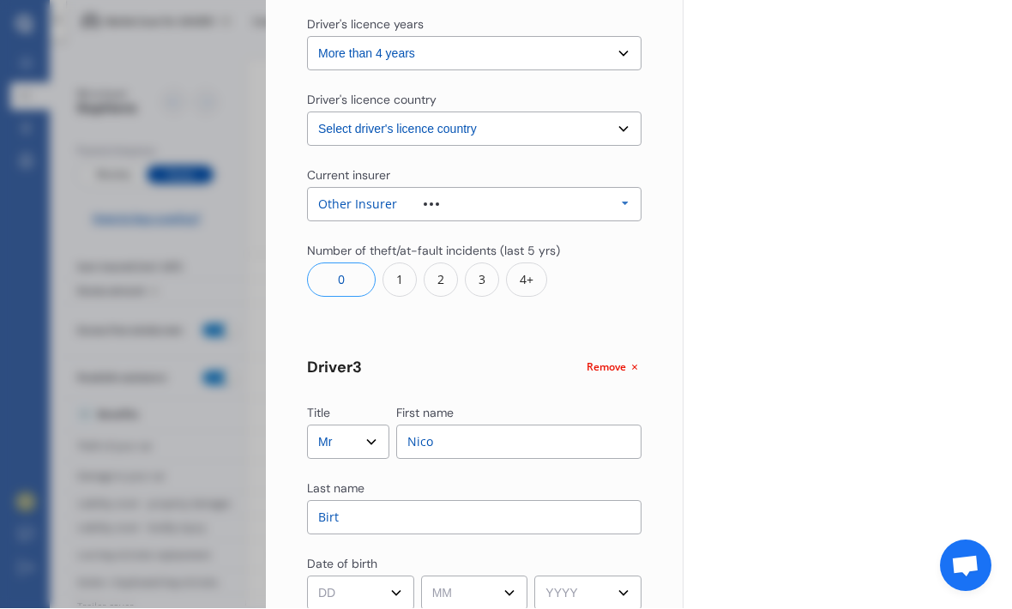
select select "26"
click at [508, 576] on select "MM 01 02 03 04 05 06 07 08 09 10 11 12" at bounding box center [474, 593] width 107 height 34
select select "05"
click at [628, 576] on select "YYYY 2009 2008 2007 2006 2005 2004 2003 2002 2001 2000 1999 1998 1997 1996 1995…" at bounding box center [587, 593] width 107 height 34
select select "2008"
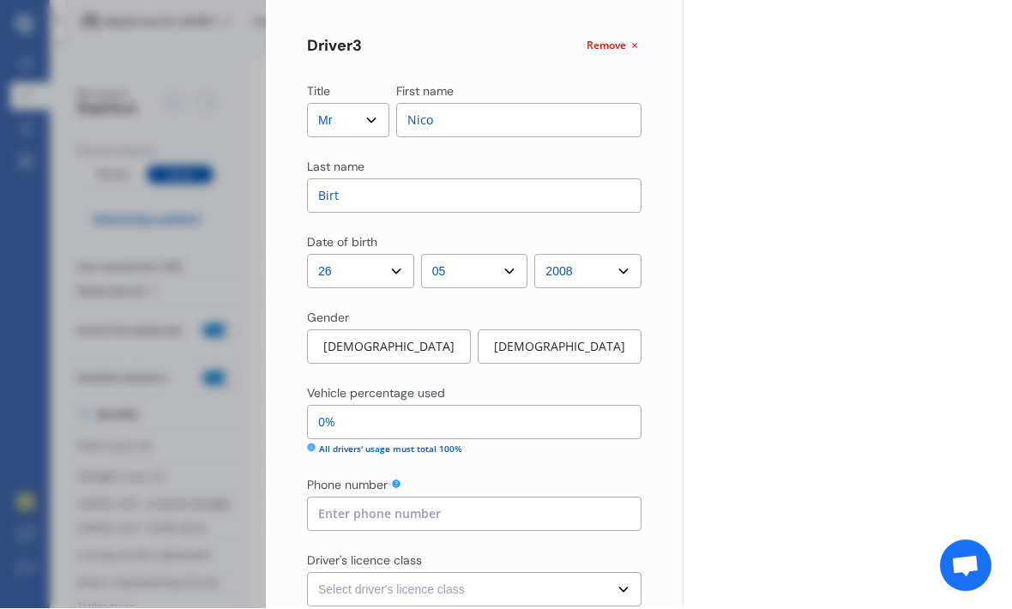
scroll to position [1952, 0]
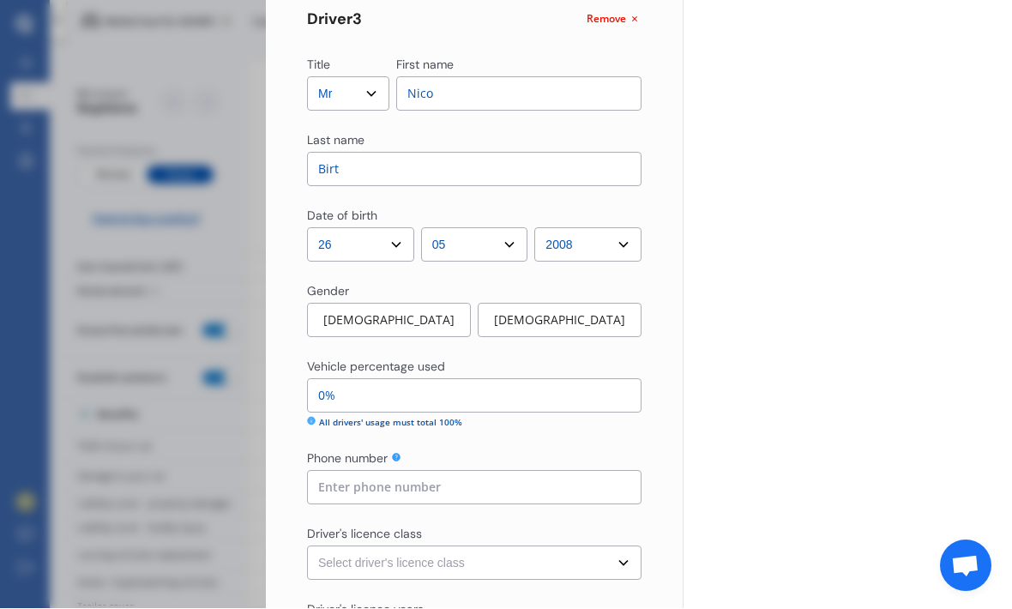
click at [412, 303] on div "[DEMOGRAPHIC_DATA]" at bounding box center [389, 320] width 164 height 34
click at [374, 379] on input "0%" at bounding box center [474, 396] width 334 height 34
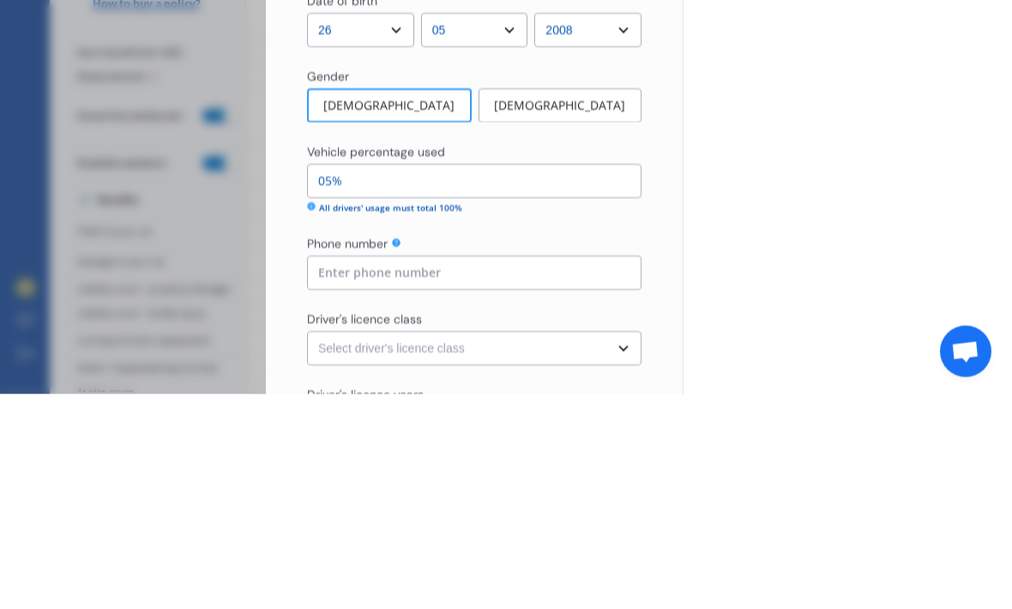
type input "0%"
type input "5%"
click at [328, 471] on input at bounding box center [474, 488] width 334 height 34
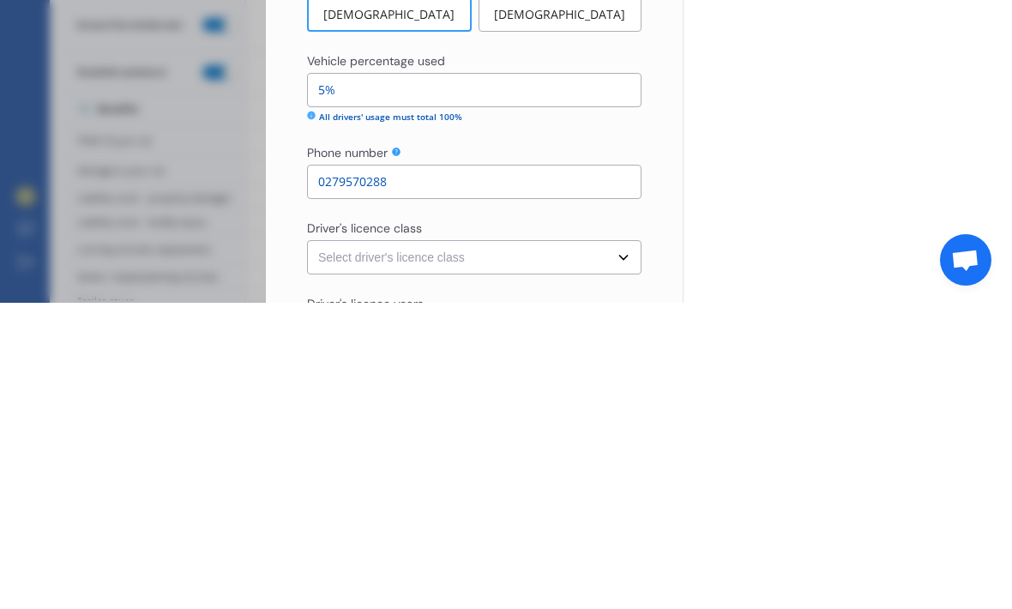
type input "0279570288"
click at [327, 546] on select "Select driver's licence class None Learner Restricted Full" at bounding box center [474, 563] width 334 height 34
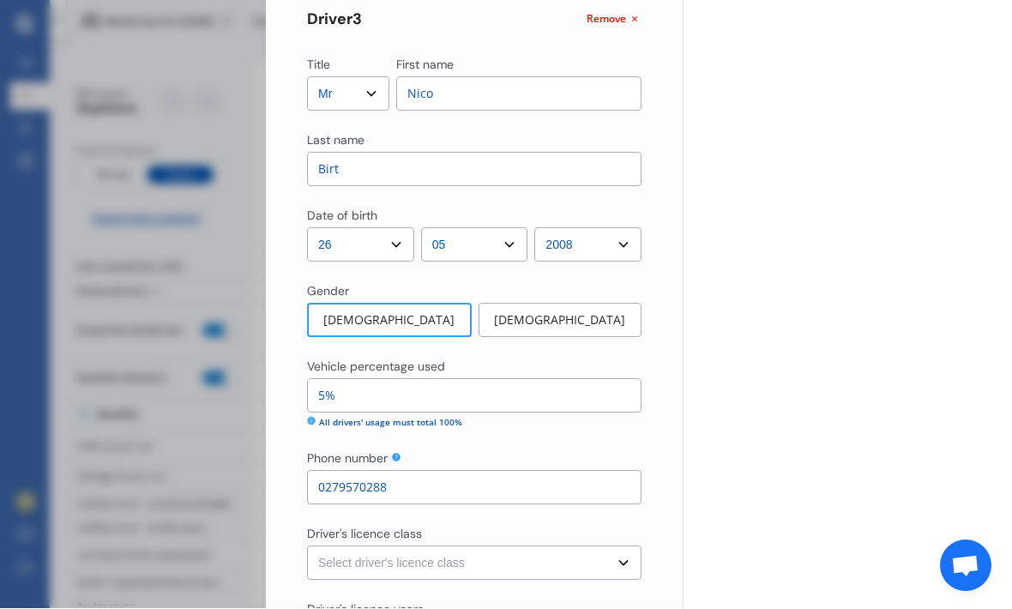
select select "learner"
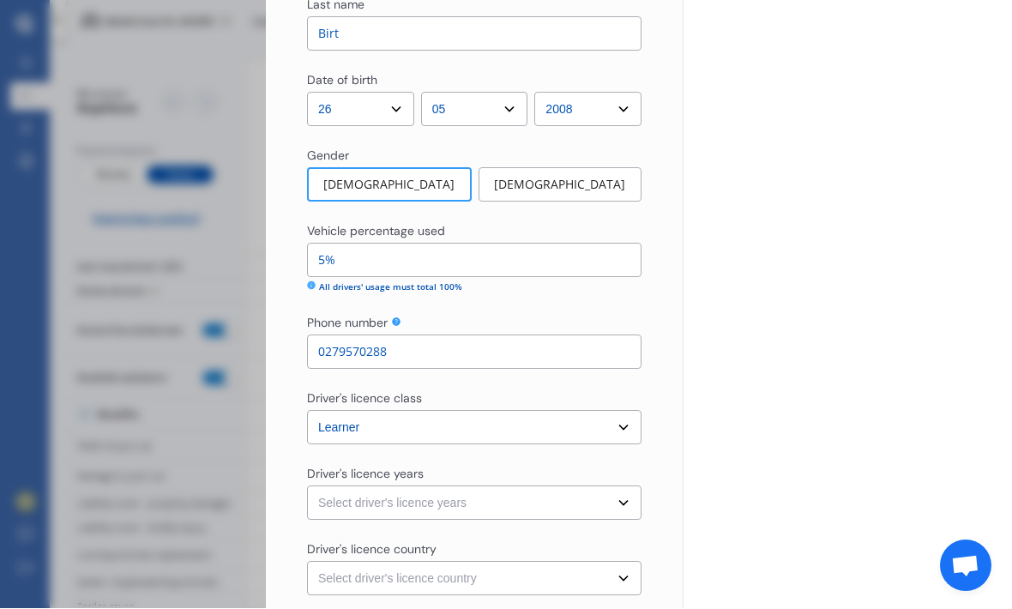
scroll to position [2090, 0]
click at [622, 484] on select "Select driver's licence years Less than 1 year 1-2 years 2-4 years More than 4 …" at bounding box center [474, 501] width 334 height 34
select select "less than 1 year"
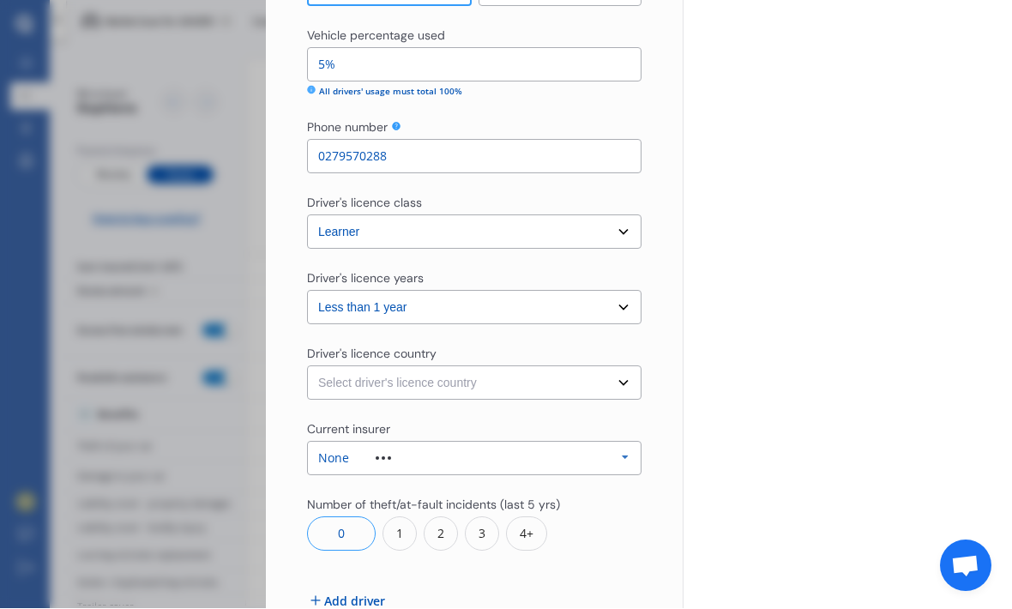
scroll to position [2281, 0]
click at [628, 368] on select "Select driver's licence country [GEOGRAPHIC_DATA] [GEOGRAPHIC_DATA] [GEOGRAPHIC…" at bounding box center [474, 385] width 334 height 34
select select "[GEOGRAPHIC_DATA]"
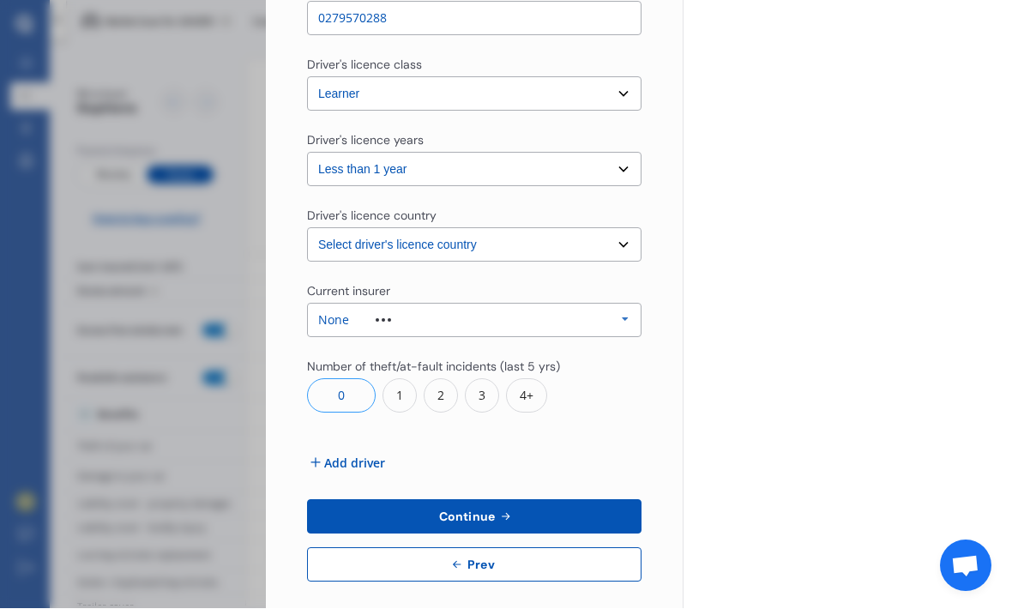
click at [490, 510] on span "Continue" at bounding box center [467, 517] width 63 height 14
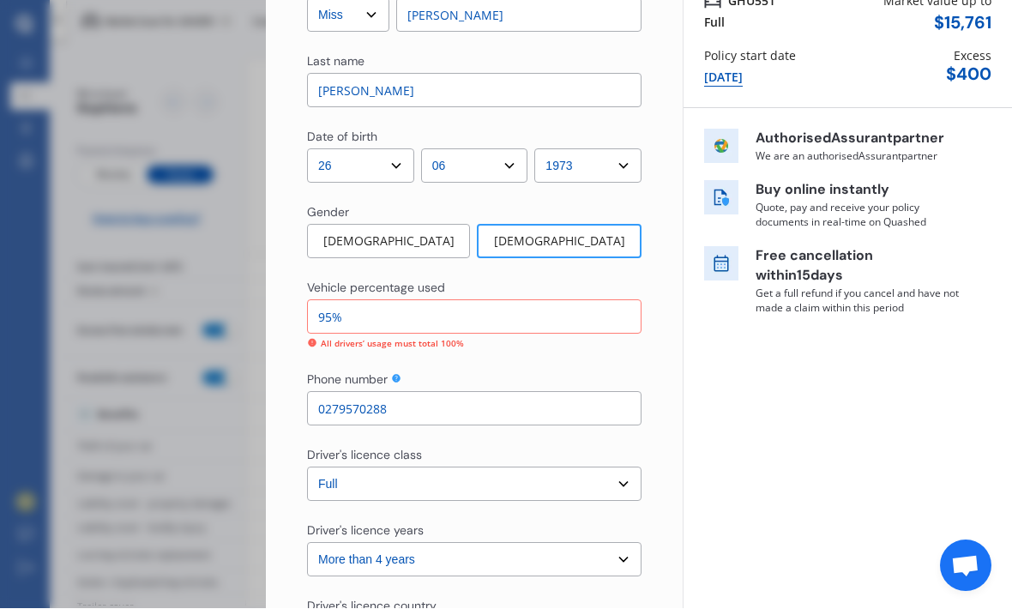
scroll to position [165, 0]
click at [364, 300] on input "95%" at bounding box center [474, 317] width 334 height 34
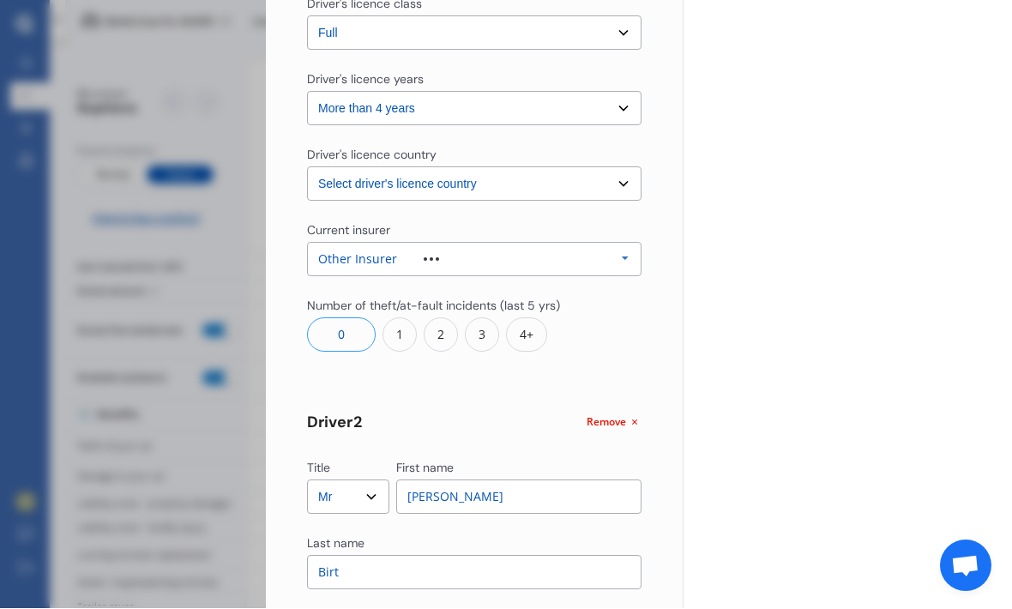
scroll to position [616, 0]
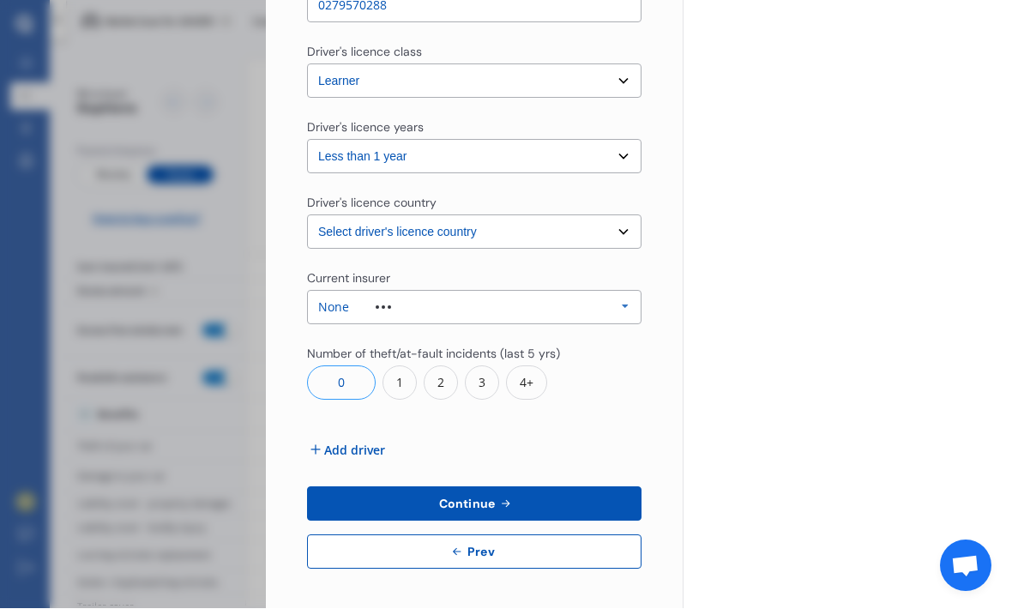
click at [494, 497] on span "Continue" at bounding box center [467, 504] width 63 height 14
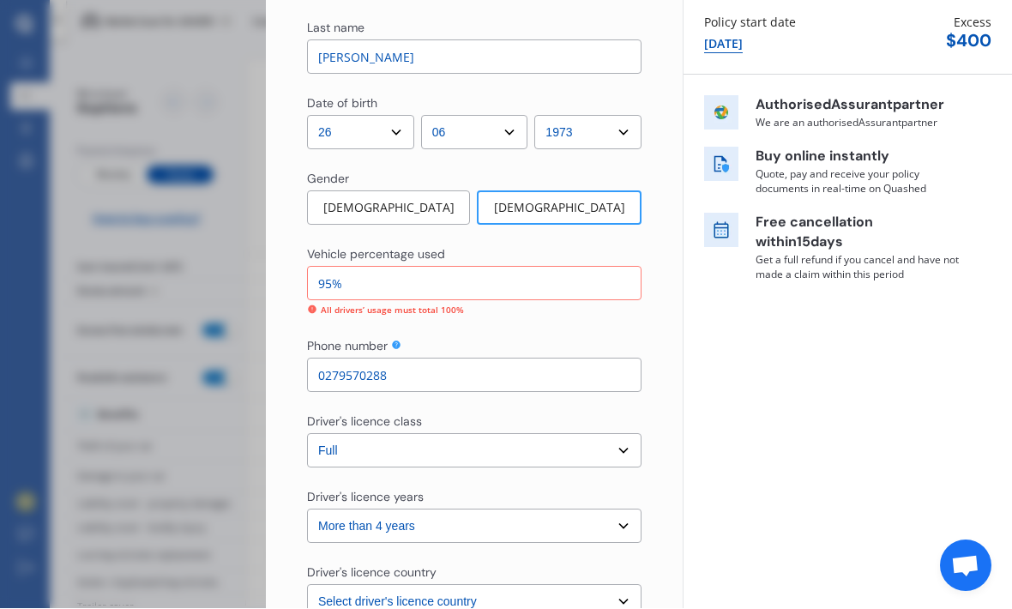
scroll to position [198, 0]
click at [416, 267] on input "95%" at bounding box center [474, 284] width 334 height 34
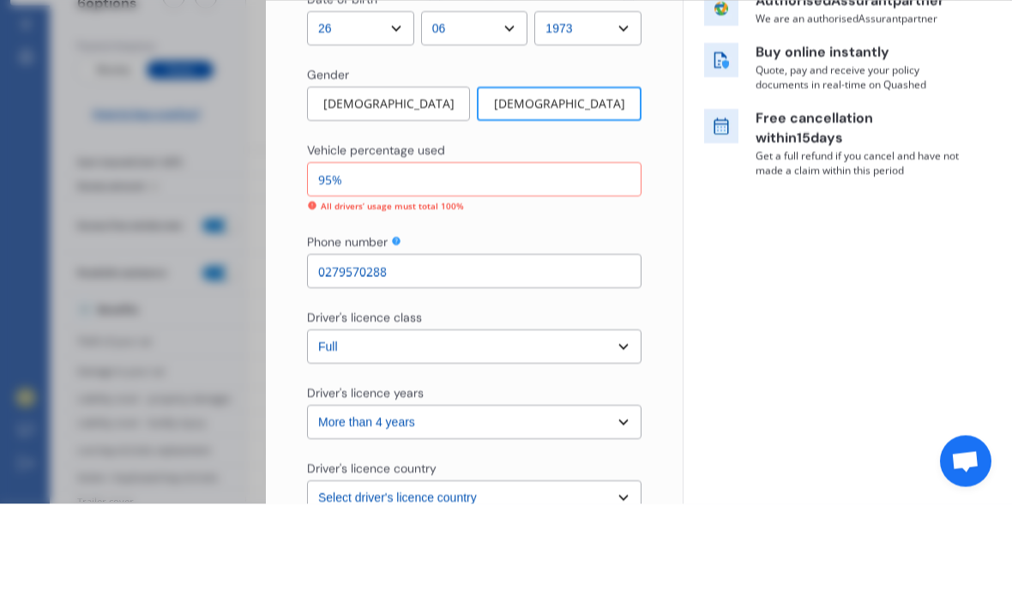
type input "9%"
type input "95%"
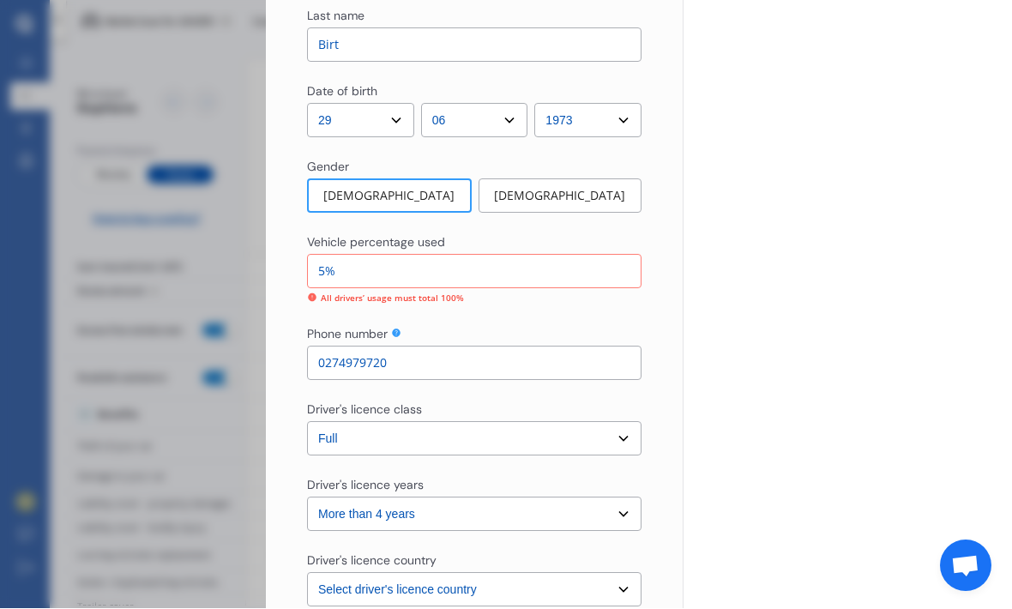
scroll to position [1144, 0]
click at [382, 255] on input "5%" at bounding box center [474, 272] width 334 height 34
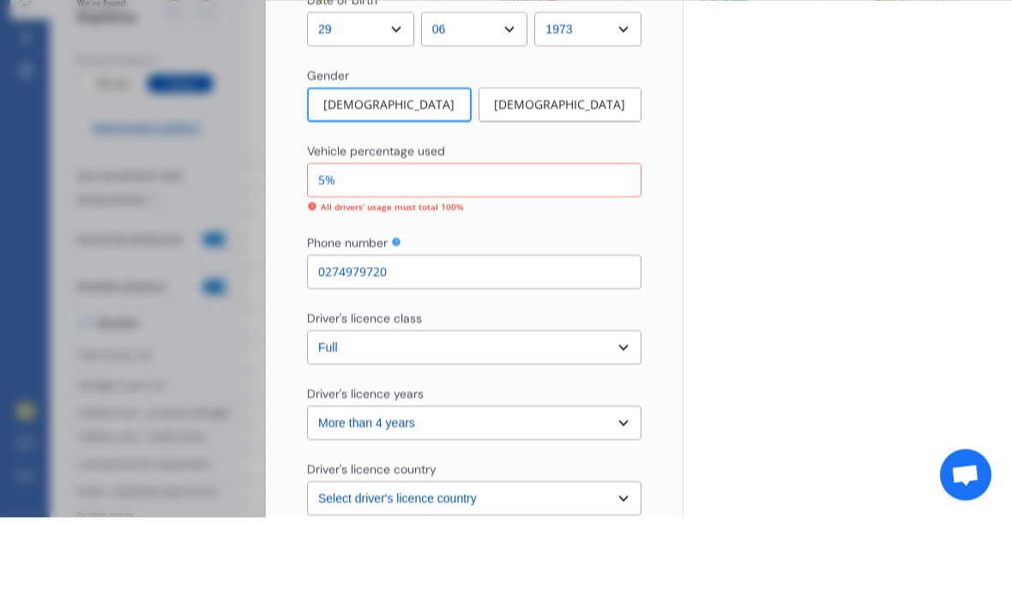
click at [426, 255] on input "5%" at bounding box center [474, 272] width 334 height 34
type input "5%"
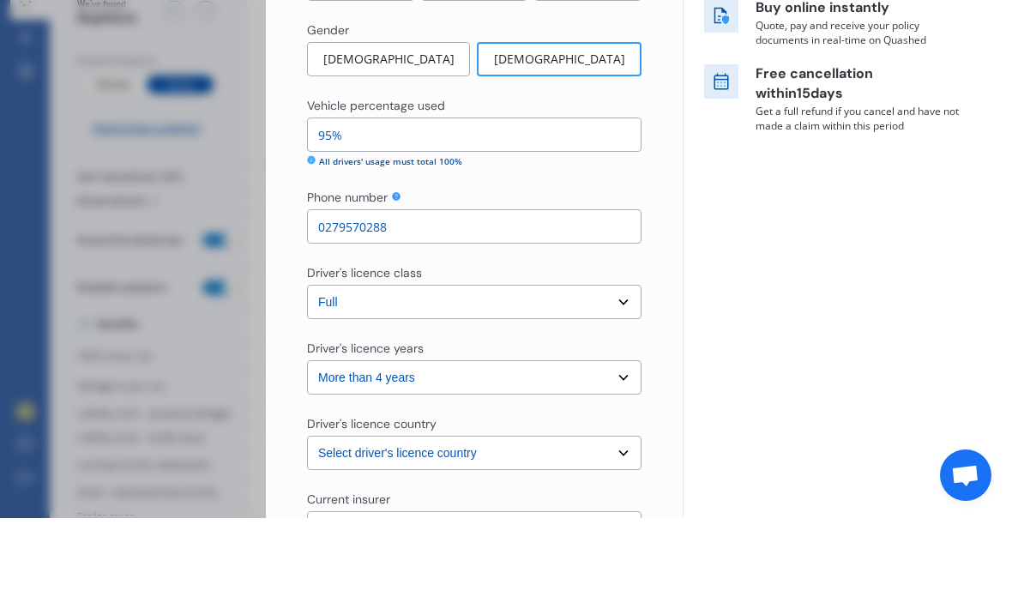
scroll to position [257, 0]
click at [400, 208] on input "95%" at bounding box center [474, 225] width 334 height 34
type input "90%"
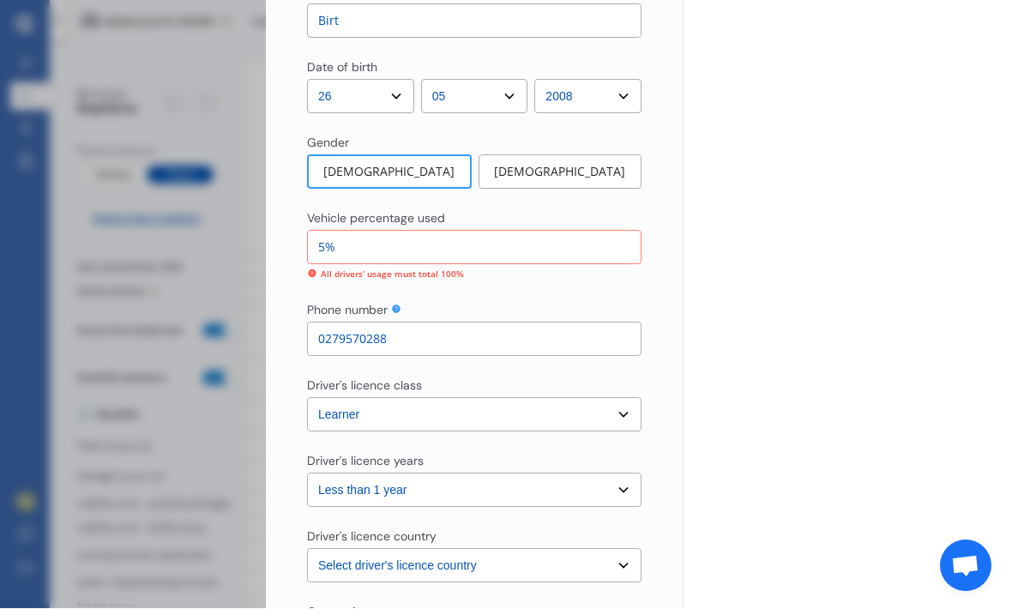
scroll to position [2100, 0]
click at [376, 231] on input "5%" at bounding box center [474, 248] width 334 height 34
type input "5%"
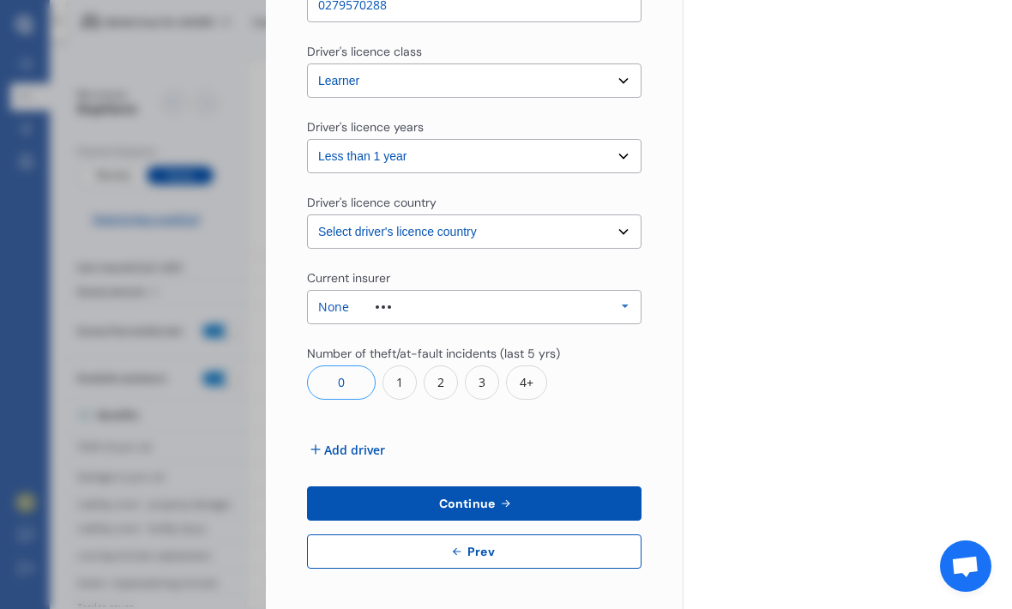
scroll to position [2434, 0]
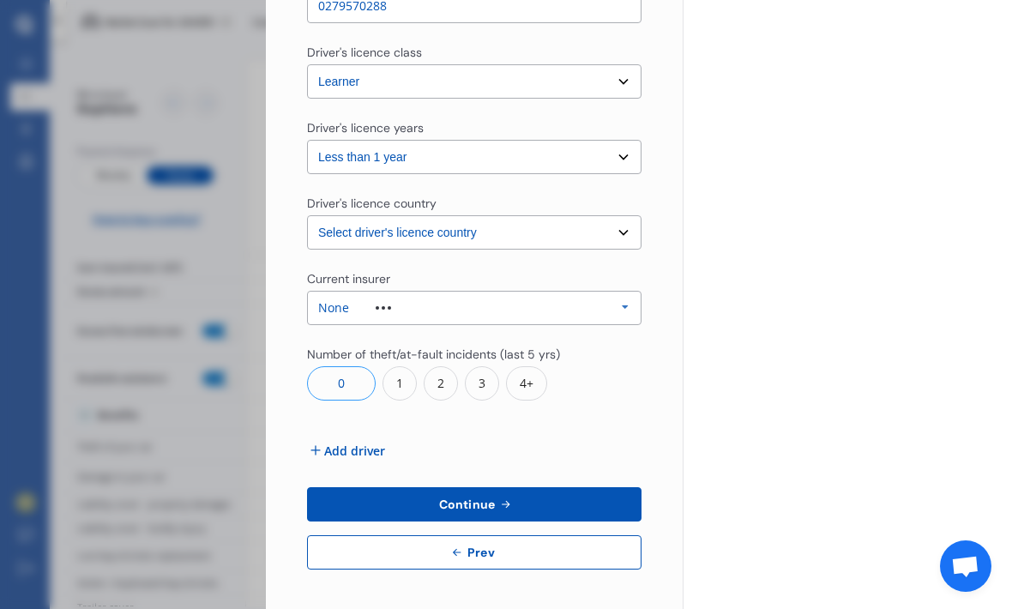
click at [516, 487] on button "Continue" at bounding box center [474, 504] width 334 height 34
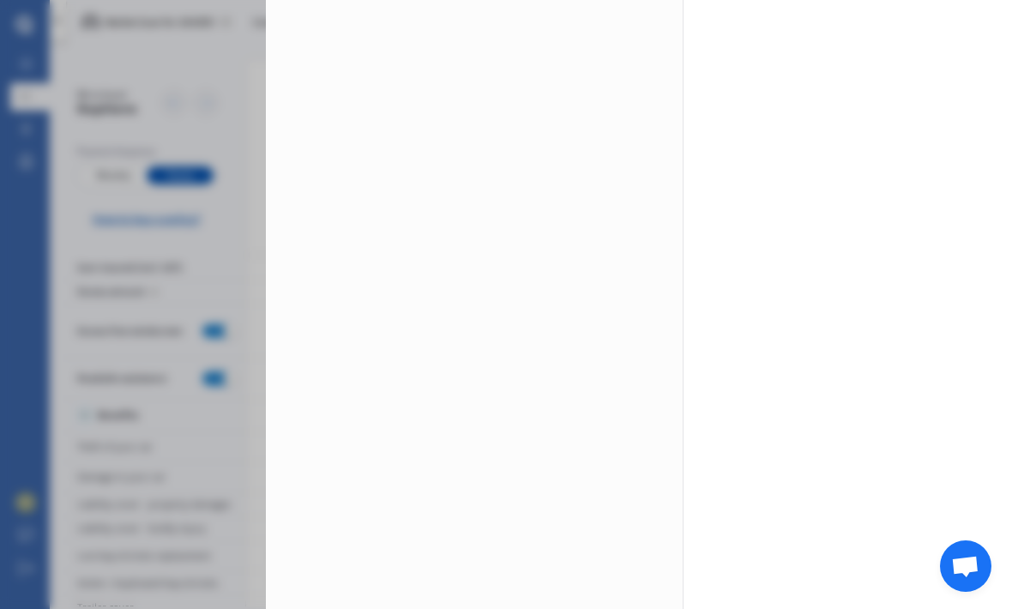
scroll to position [0, 0]
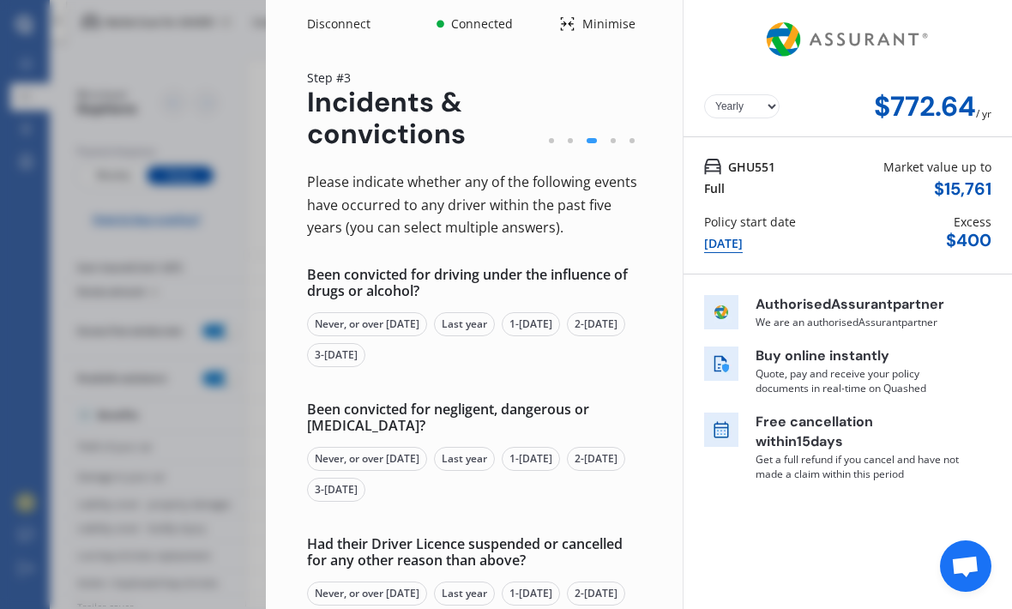
click at [400, 312] on div "Never, or over [DATE]" at bounding box center [367, 324] width 120 height 24
click at [399, 447] on div "Never, or over [DATE]" at bounding box center [367, 459] width 120 height 24
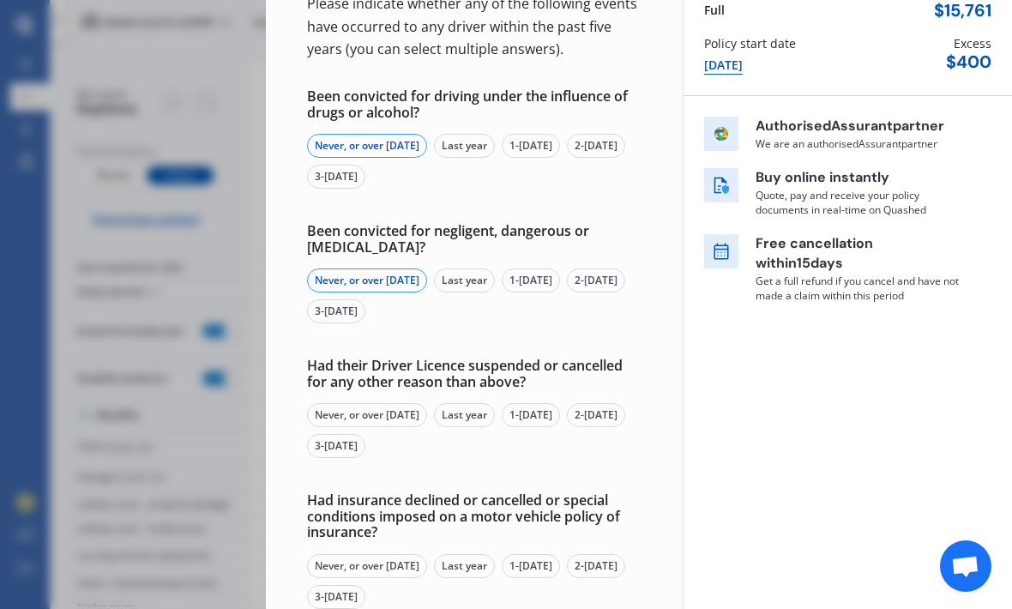
scroll to position [185, 0]
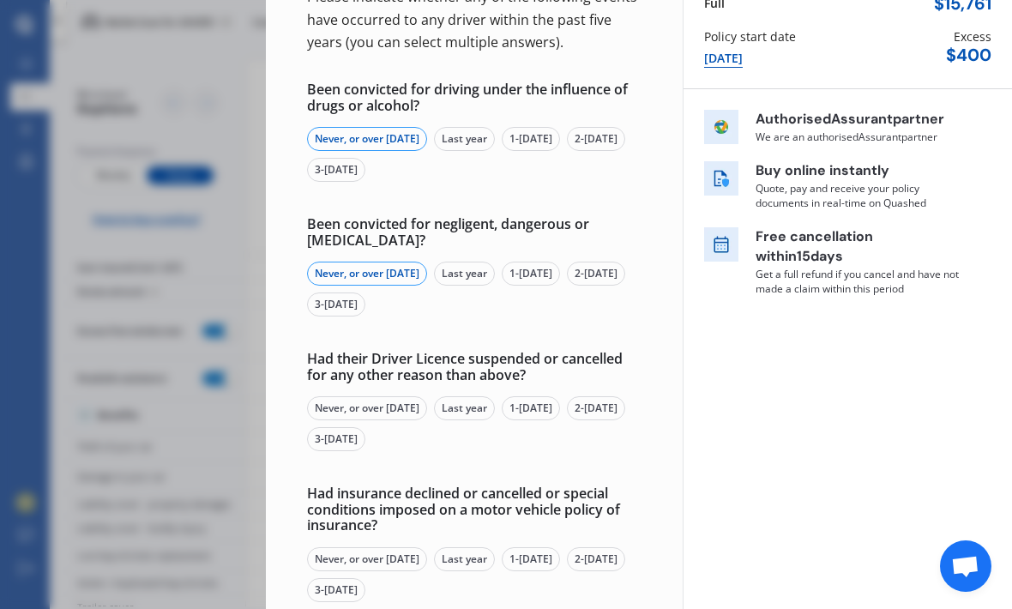
click at [394, 396] on div "Never, or over [DATE]" at bounding box center [367, 408] width 120 height 24
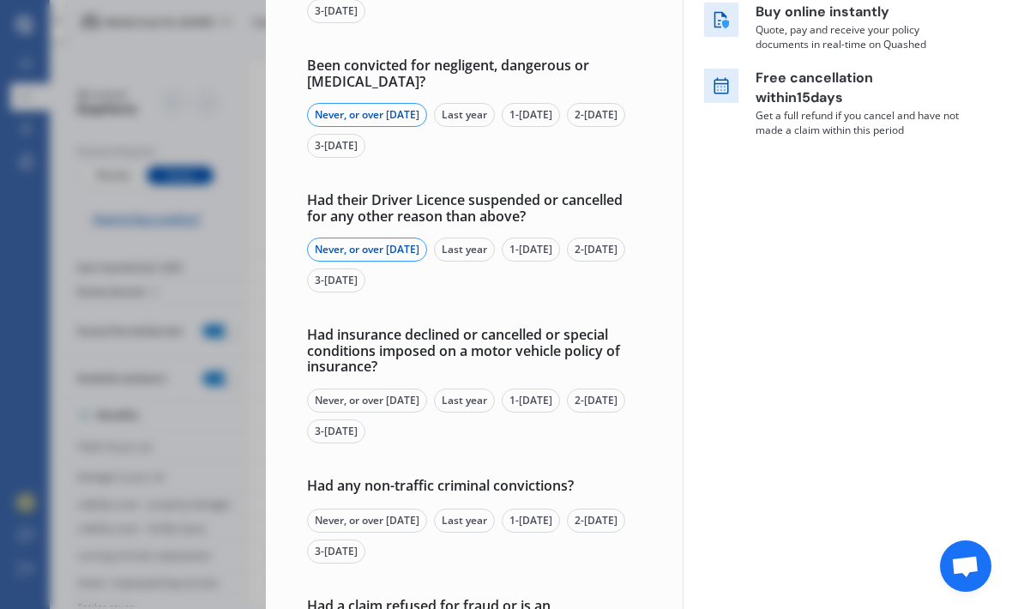
scroll to position [344, 0]
click at [391, 388] on div "Never, or over [DATE]" at bounding box center [367, 400] width 120 height 24
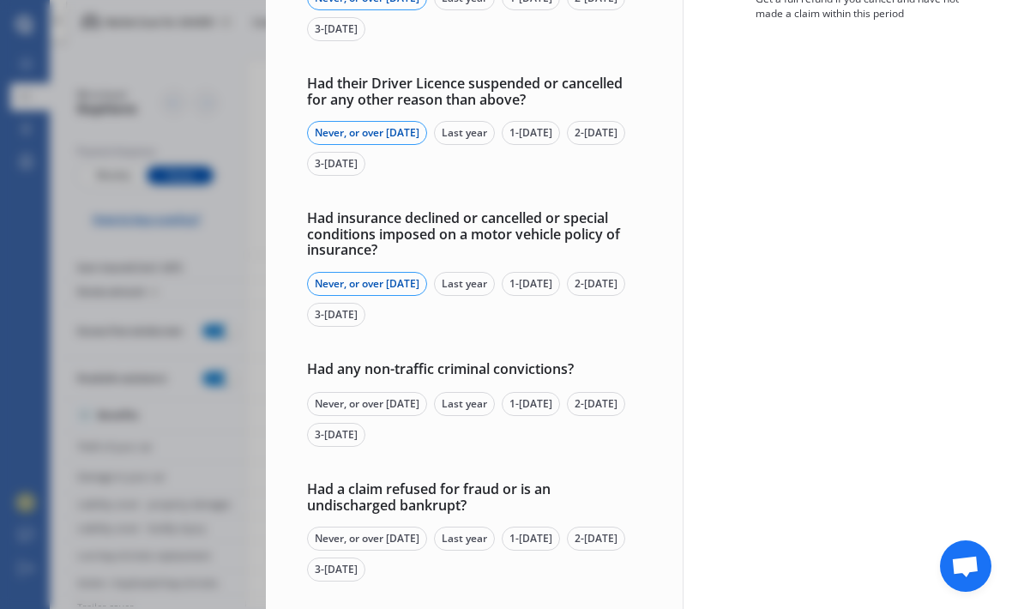
scroll to position [466, 0]
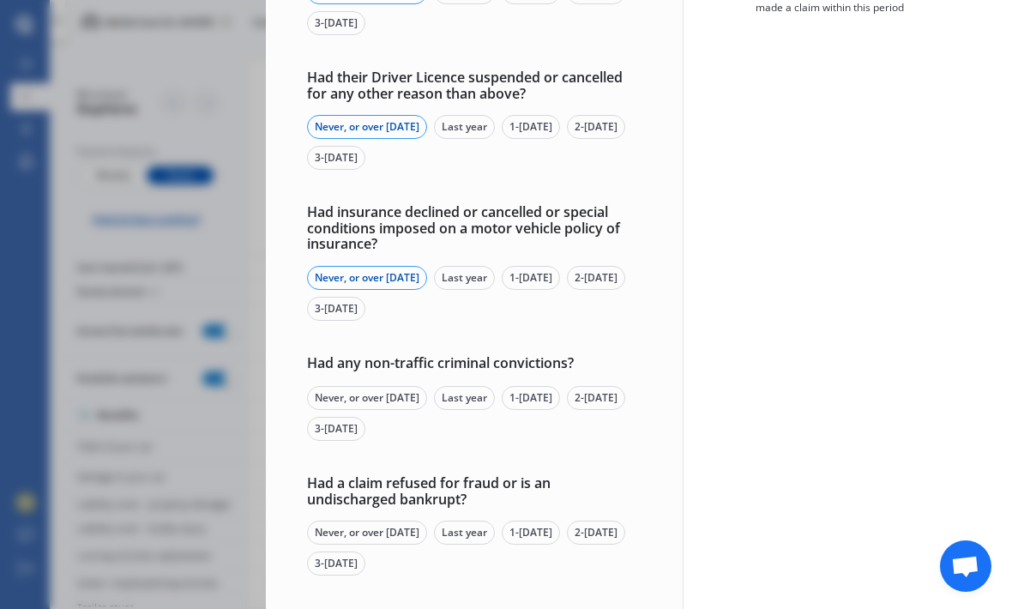
click at [385, 386] on div "Never, or over [DATE]" at bounding box center [367, 398] width 120 height 24
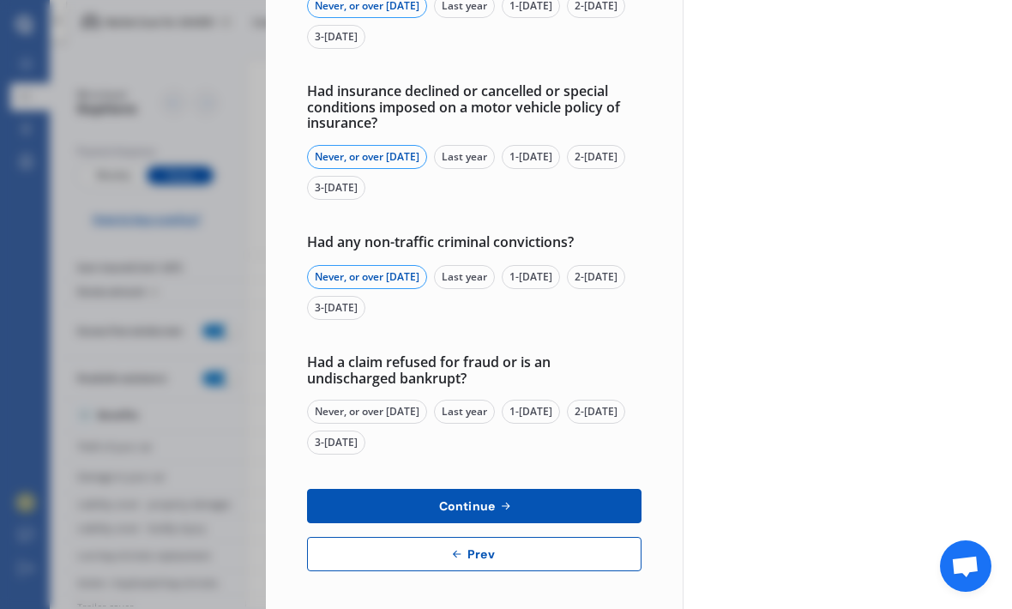
scroll to position [584, 0]
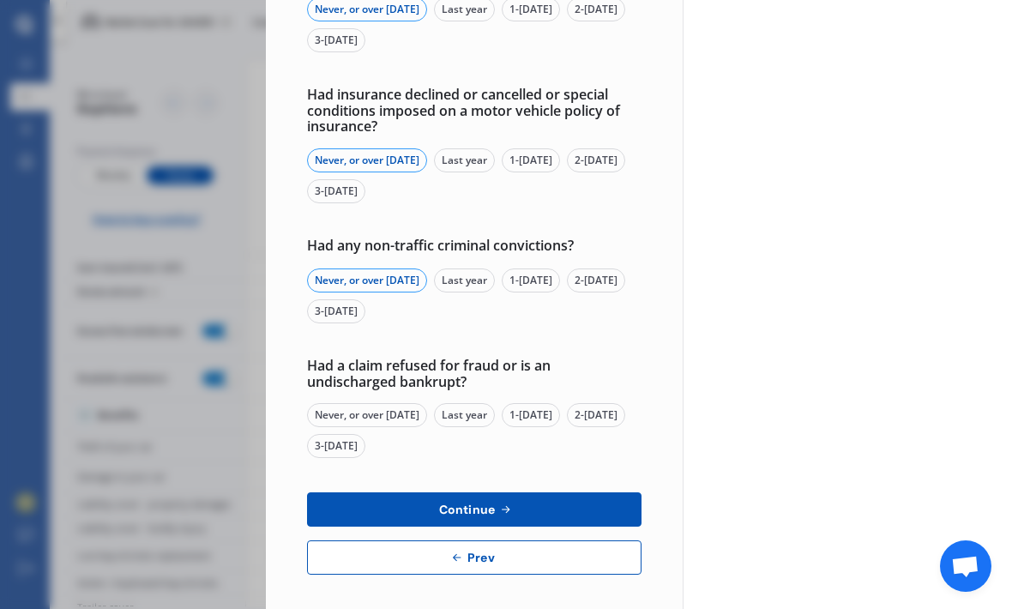
click at [396, 403] on div "Never, or over [DATE]" at bounding box center [367, 415] width 120 height 24
click at [507, 502] on icon at bounding box center [505, 509] width 15 height 14
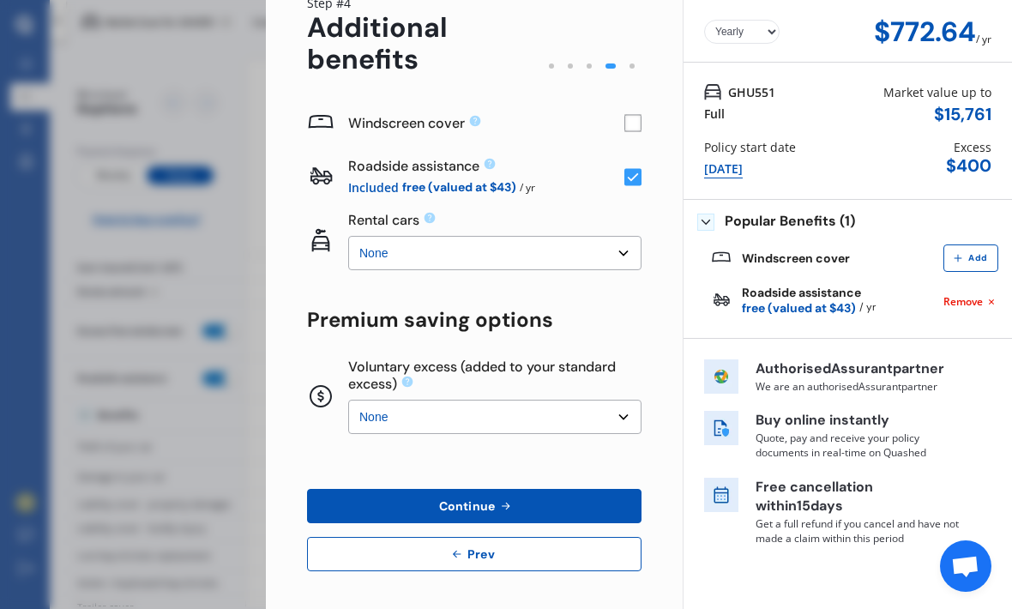
scroll to position [0, 0]
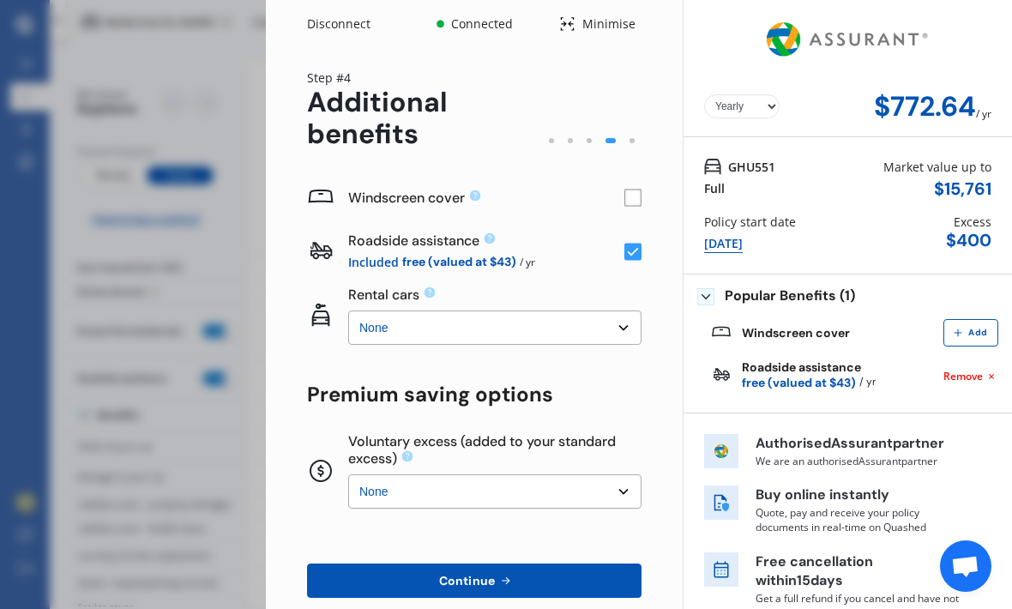
click at [625, 189] on rect at bounding box center [633, 197] width 16 height 16
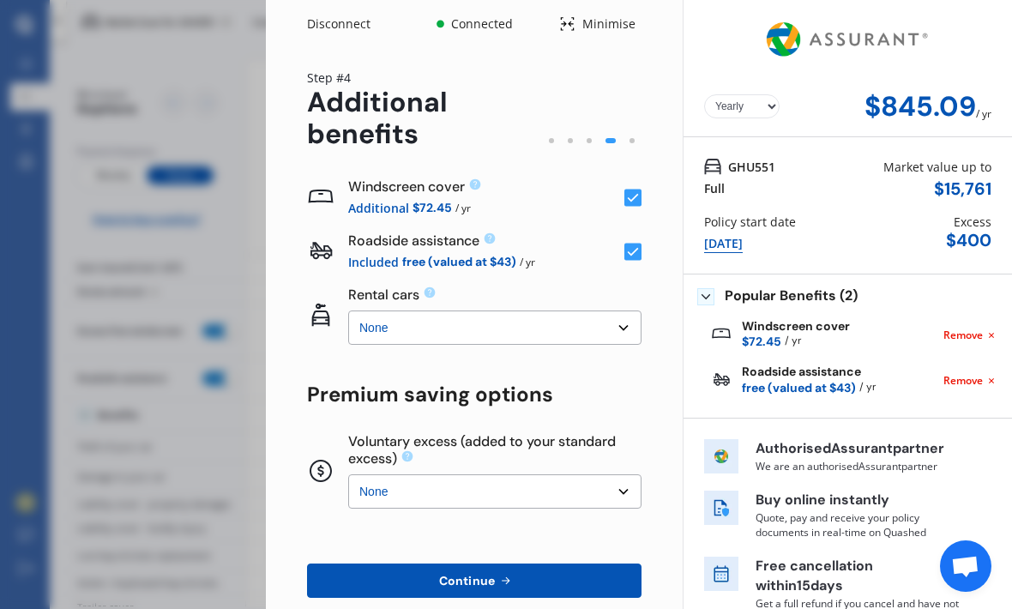
click at [624, 310] on select "None $2,500 $5,000" at bounding box center [494, 327] width 293 height 34
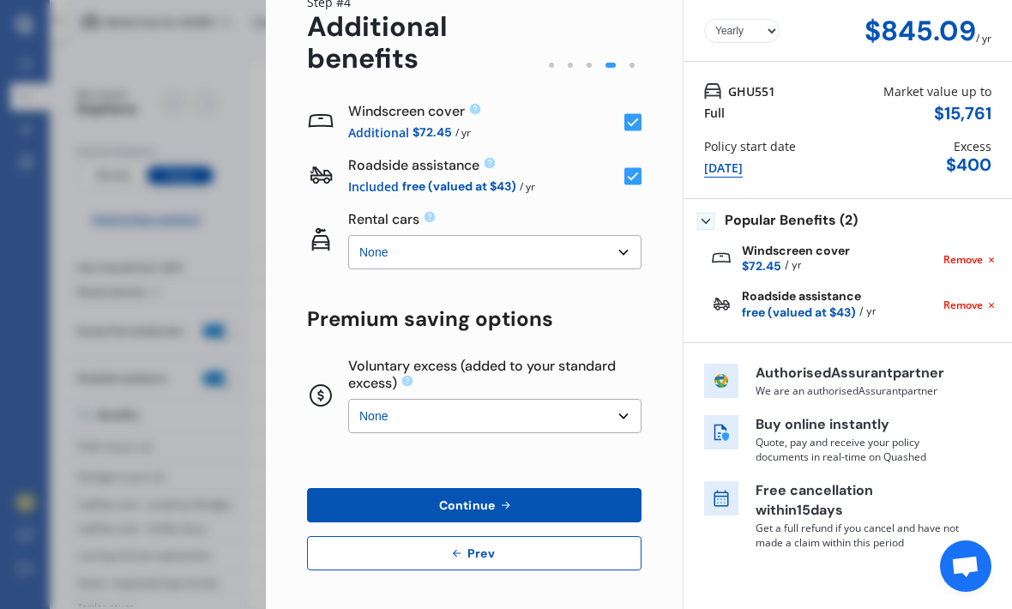
scroll to position [75, 0]
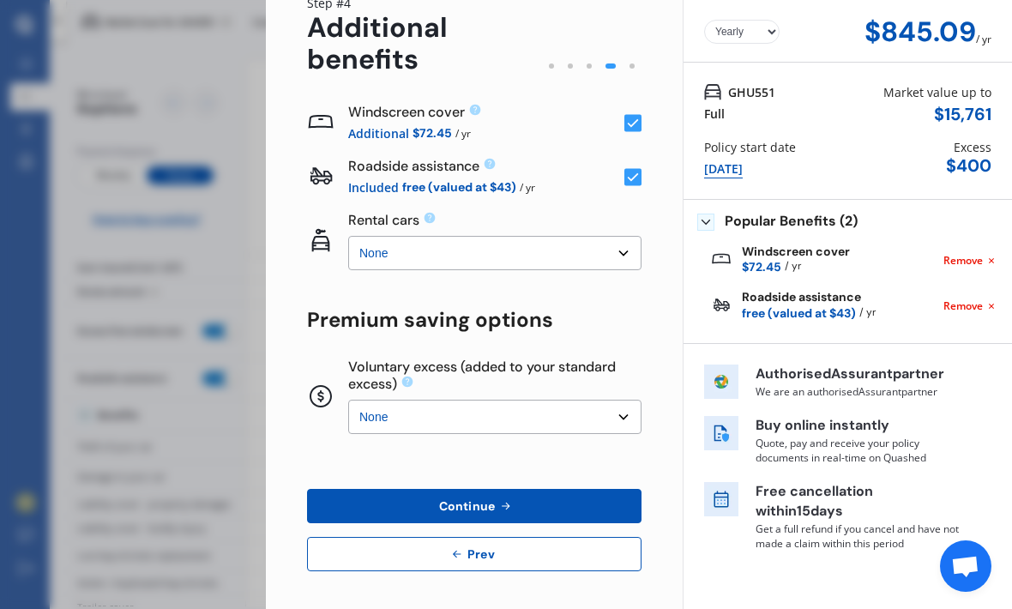
click at [630, 400] on select "None $500 $1,000" at bounding box center [494, 417] width 293 height 34
click at [496, 499] on span "Continue" at bounding box center [467, 506] width 63 height 14
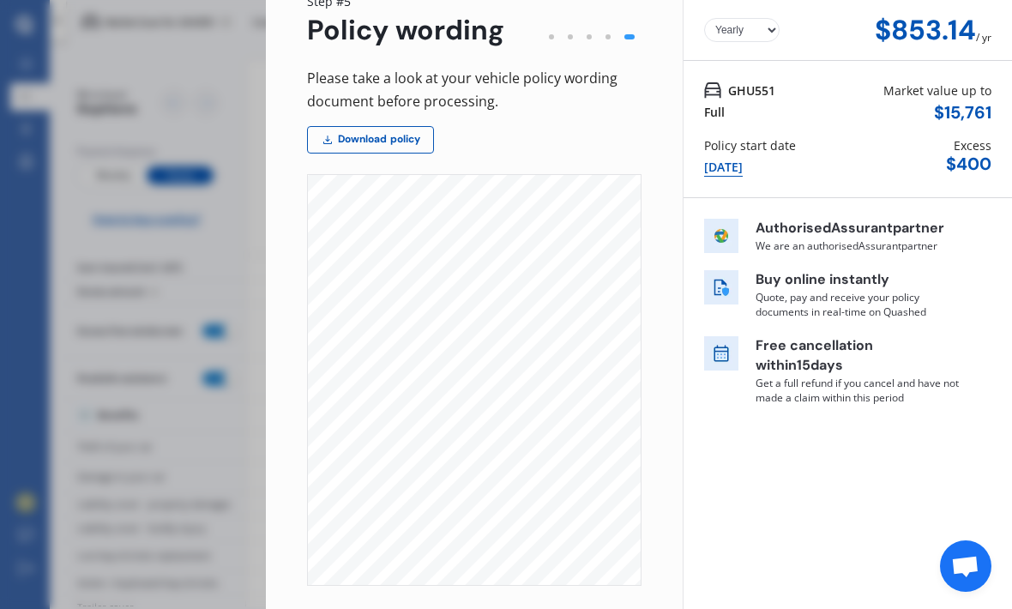
scroll to position [0, 27]
click at [391, 126] on link "Download policy" at bounding box center [370, 139] width 127 height 27
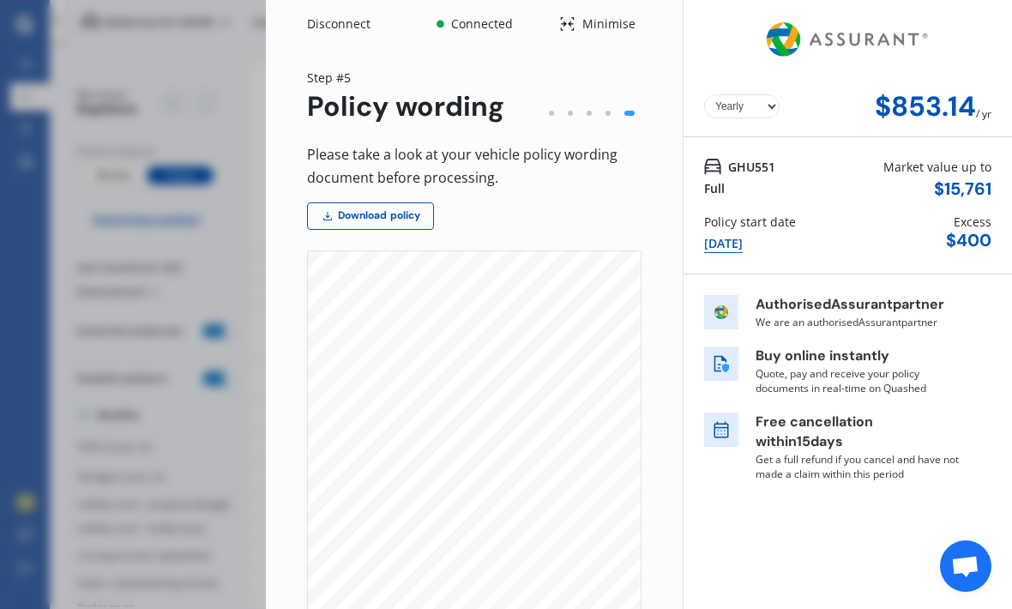
scroll to position [0, 0]
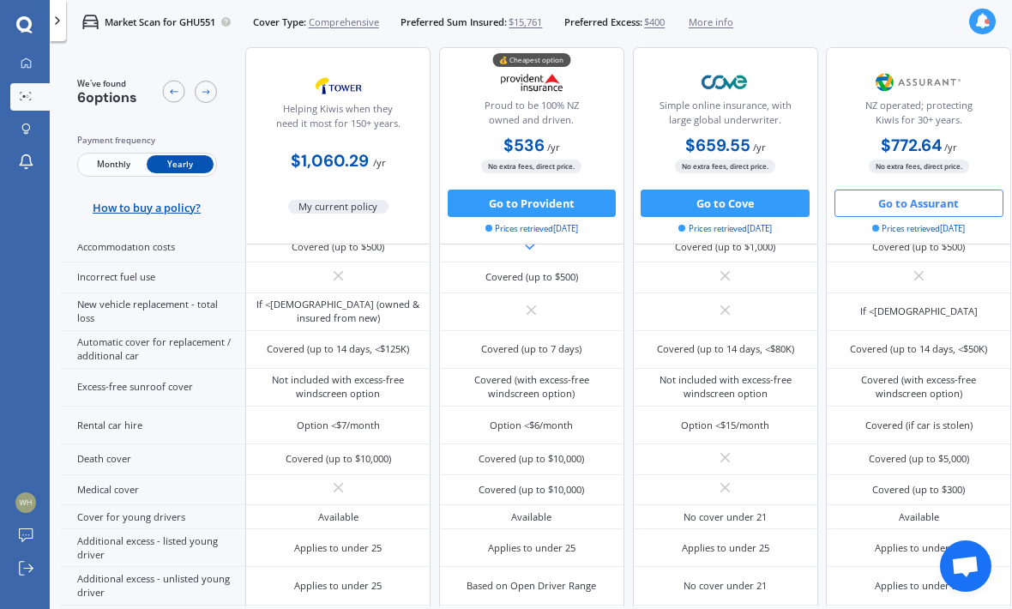
scroll to position [532, 0]
click at [960, 231] on div "Covered (up to $1,000)" at bounding box center [918, 212] width 185 height 38
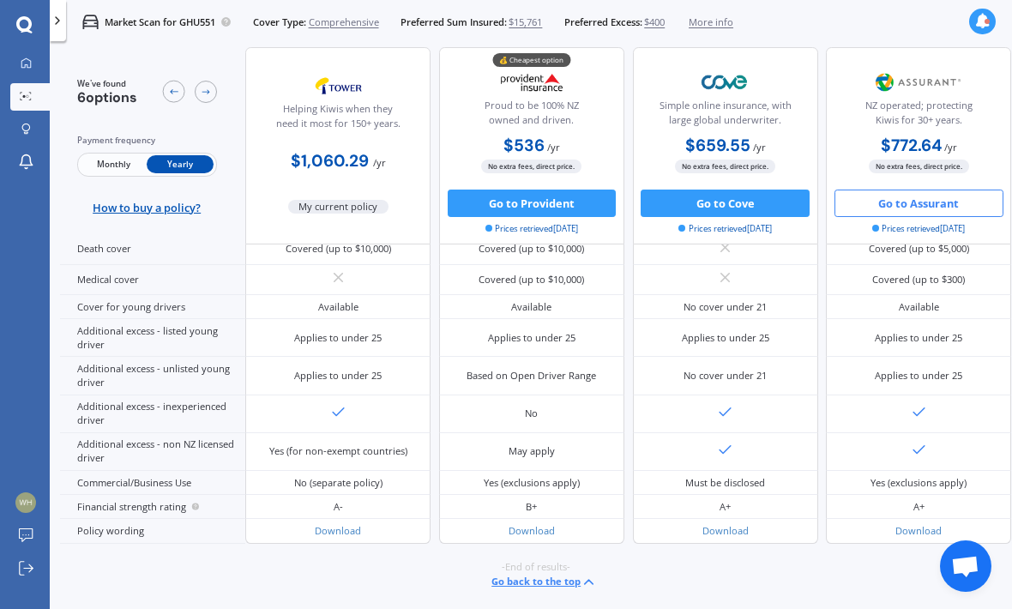
scroll to position [1057, 0]
click at [339, 212] on span "My current policy" at bounding box center [338, 207] width 101 height 14
click at [338, 153] on b "$1,060.29" at bounding box center [330, 160] width 78 height 21
click at [339, 163] on b "$1,060.29" at bounding box center [330, 160] width 78 height 21
click at [345, 95] on img at bounding box center [338, 86] width 91 height 34
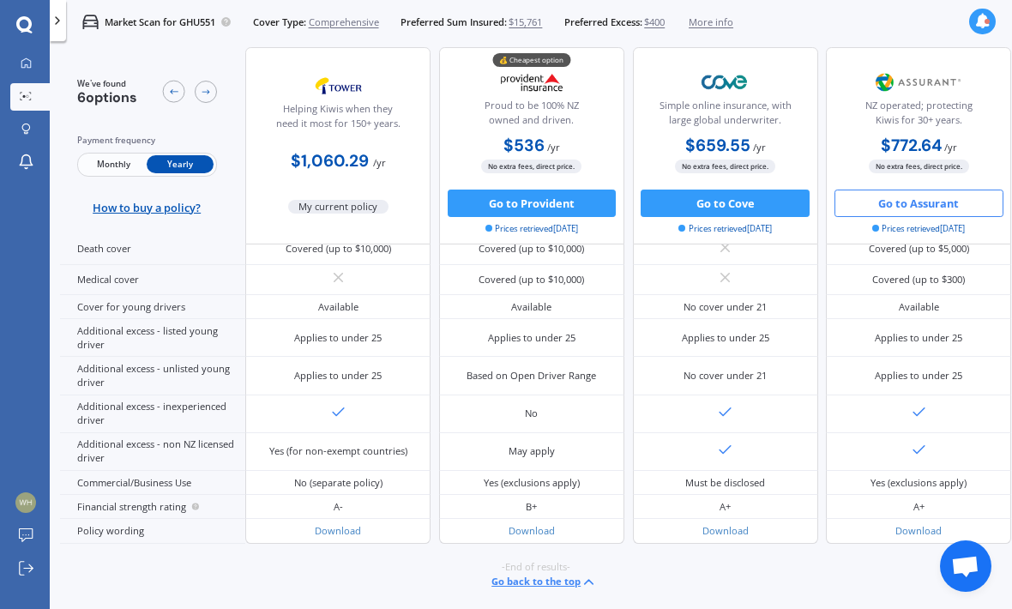
click at [355, 138] on div "$1,060.29 / yr" at bounding box center [337, 155] width 185 height 39
click at [354, 138] on div "$1,060.29 / yr" at bounding box center [337, 155] width 185 height 39
click at [342, 141] on div "$1,060.29 / yr" at bounding box center [337, 155] width 185 height 39
click at [352, 134] on div "Helping Kiwis when they need it most for 150+ years." at bounding box center [337, 119] width 161 height 34
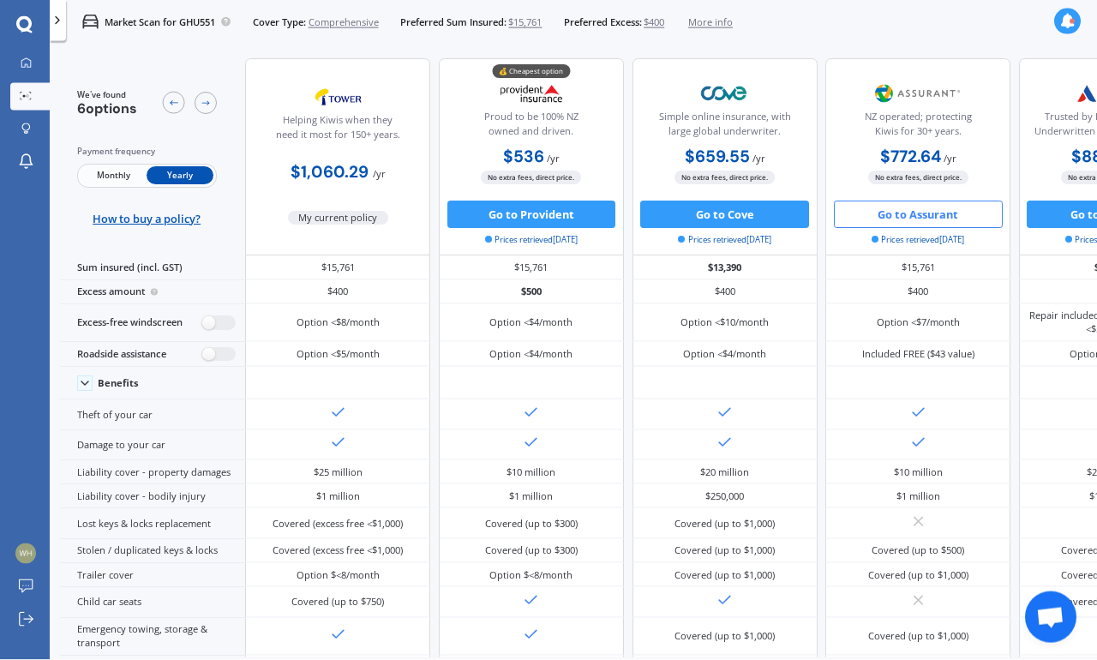
scroll to position [0, 0]
click at [733, 23] on span "More info" at bounding box center [710, 22] width 45 height 14
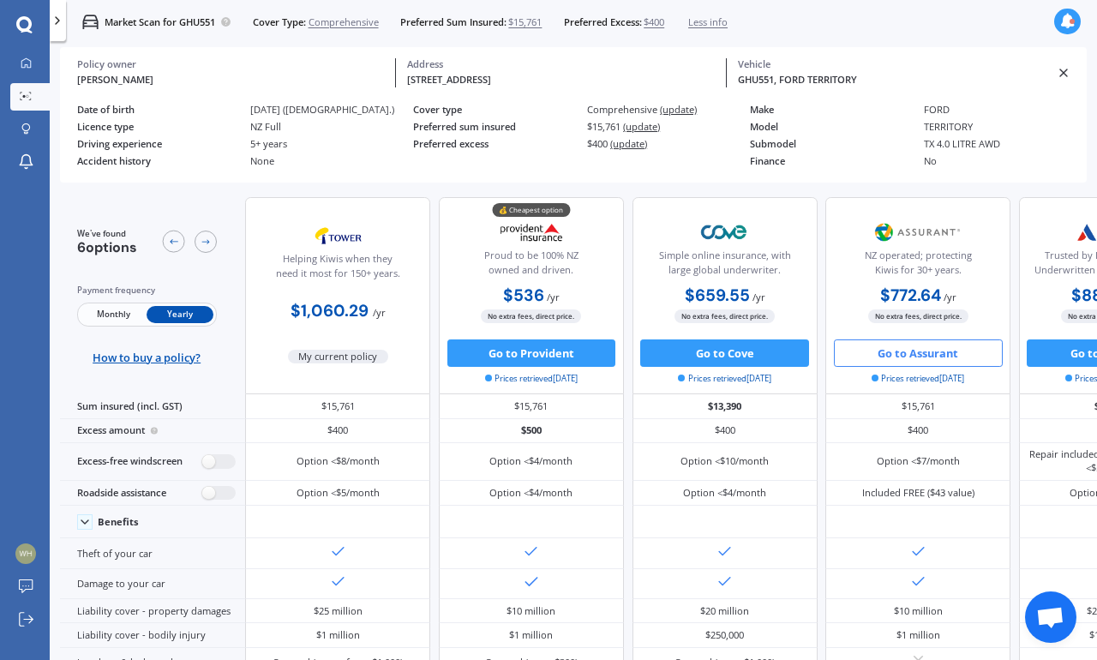
scroll to position [19, 0]
click at [728, 21] on span "Less info" at bounding box center [707, 22] width 39 height 14
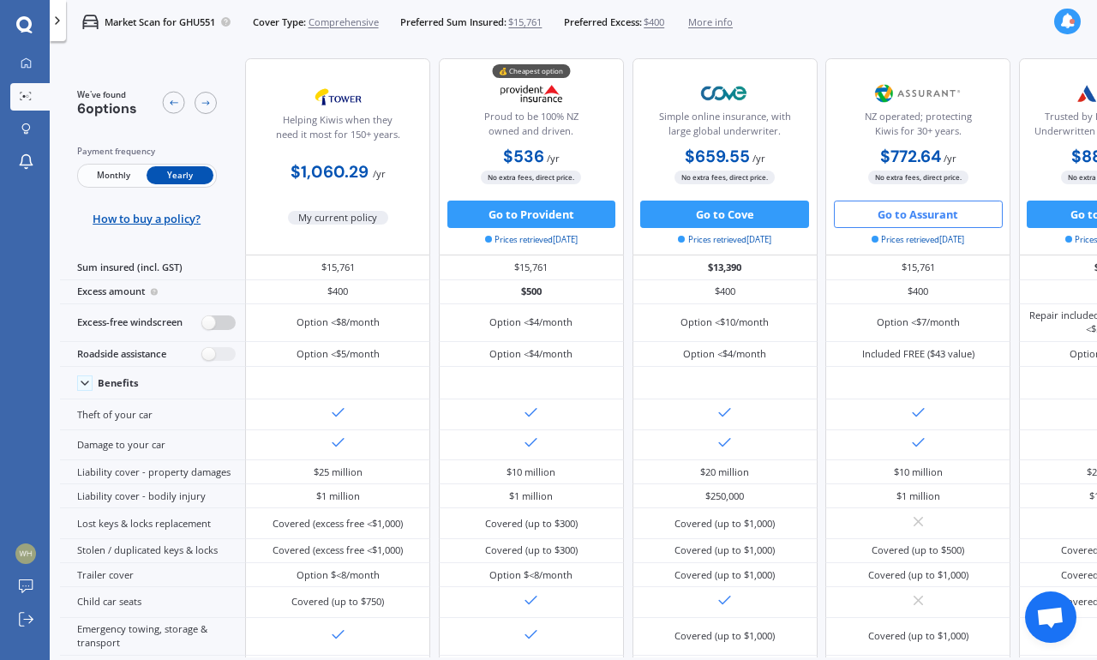
click at [228, 330] on label at bounding box center [218, 322] width 33 height 15
radio input "true"
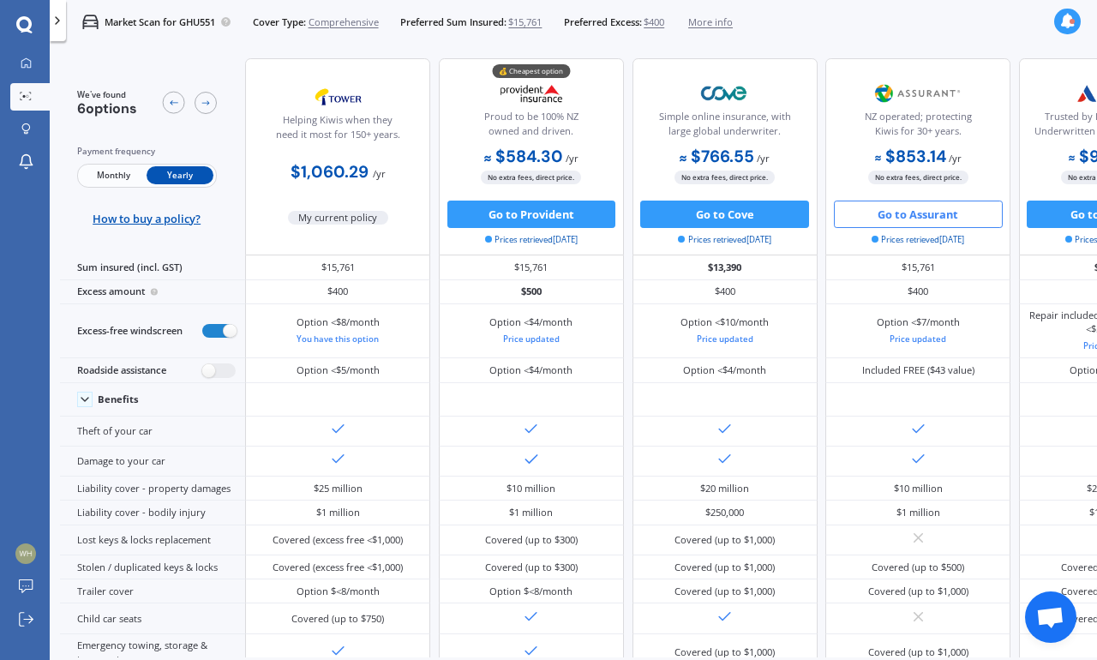
click at [932, 221] on button "Go to Assurant" at bounding box center [918, 214] width 169 height 27
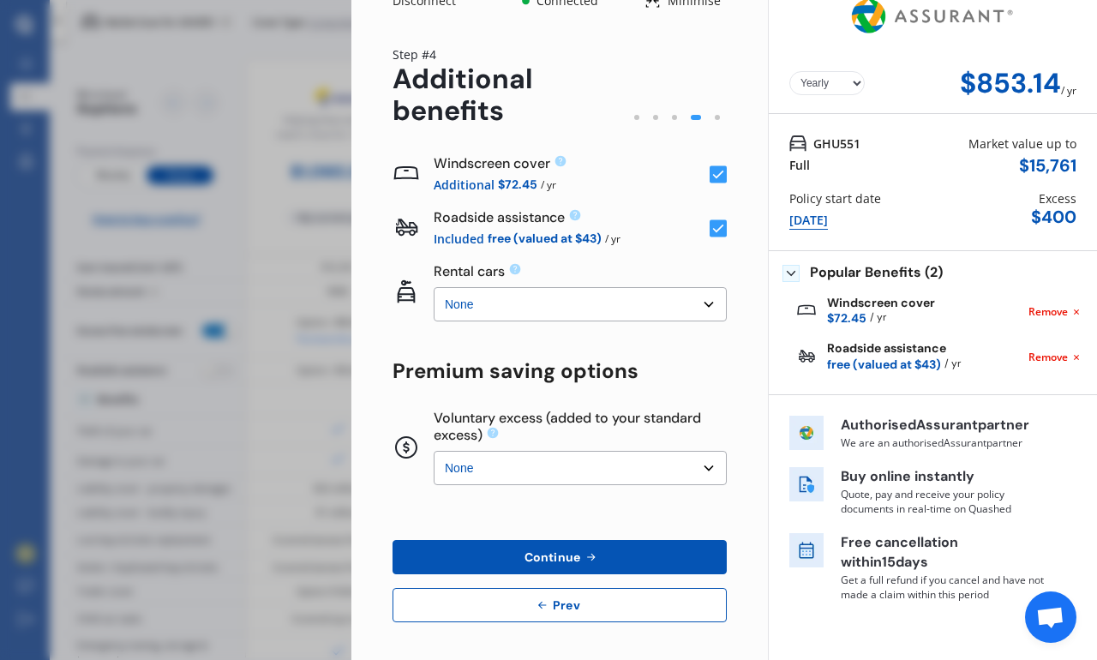
scroll to position [23, 0]
click at [712, 463] on select "None $500 $1,000" at bounding box center [580, 468] width 293 height 34
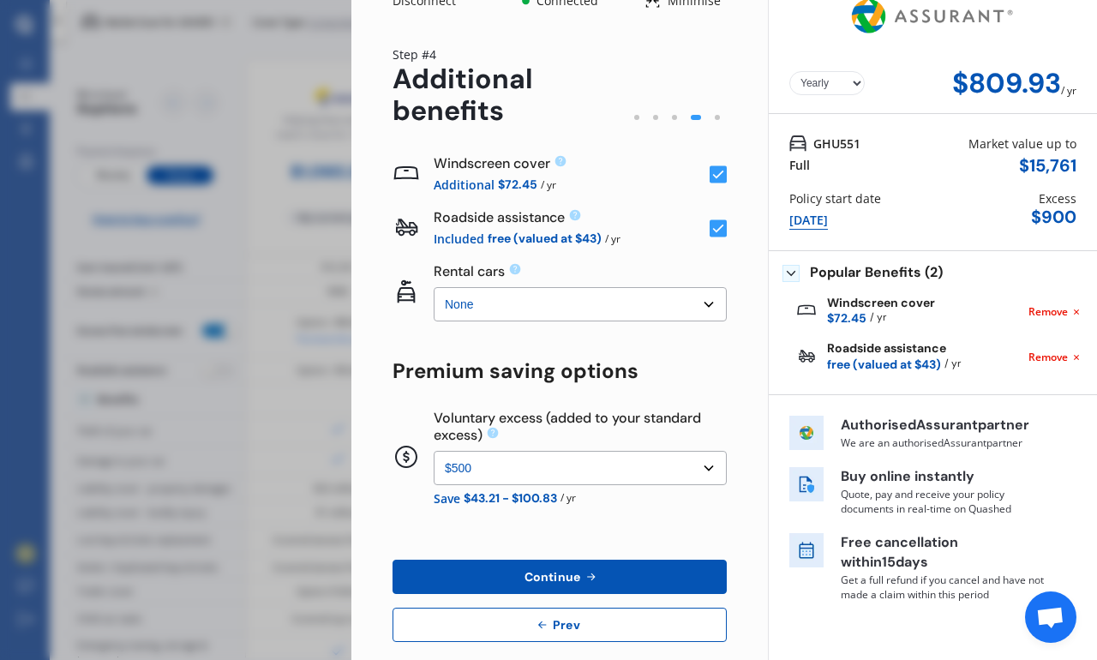
click at [716, 465] on select "None $500 $1,000" at bounding box center [580, 468] width 293 height 34
select select "0"
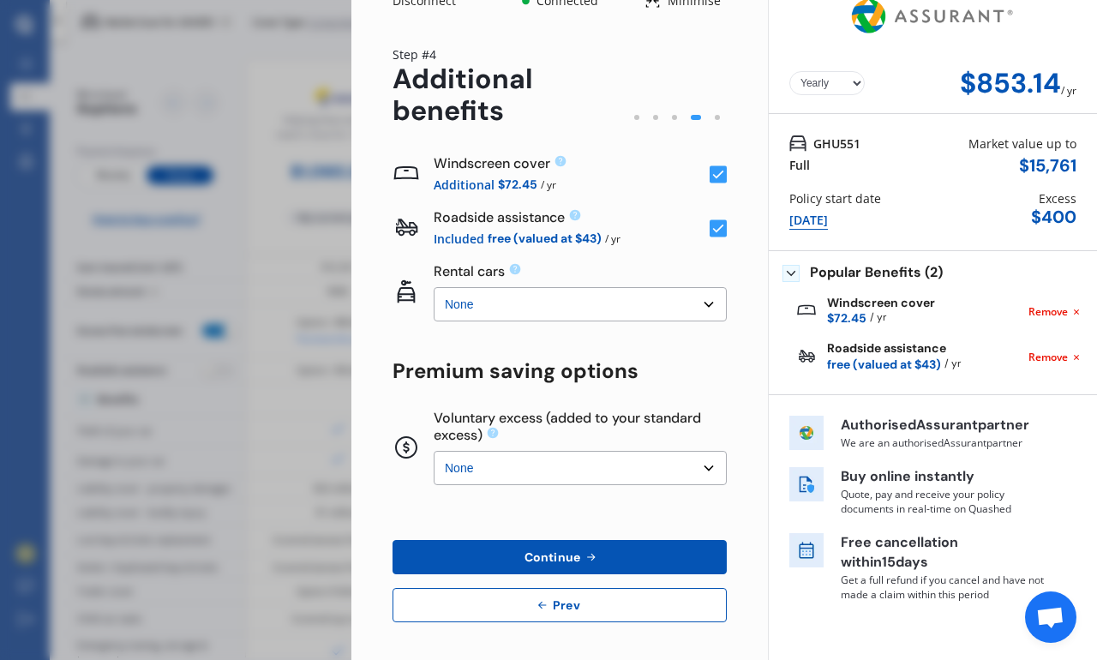
click at [708, 305] on select "None $2,500 $5,000" at bounding box center [580, 304] width 293 height 34
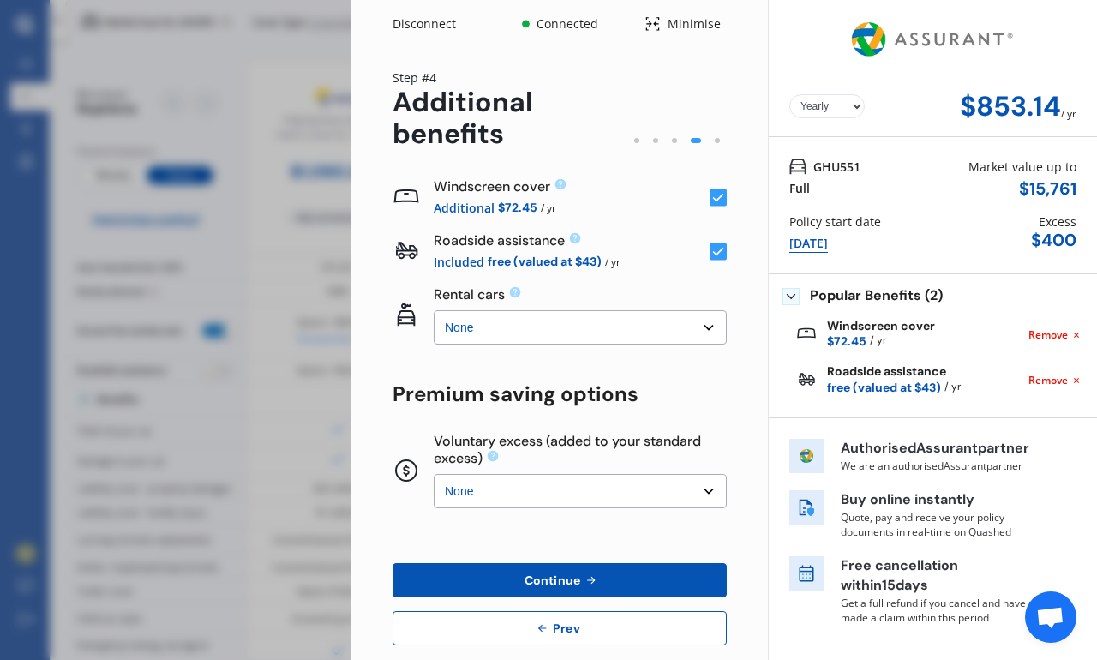
scroll to position [0, 0]
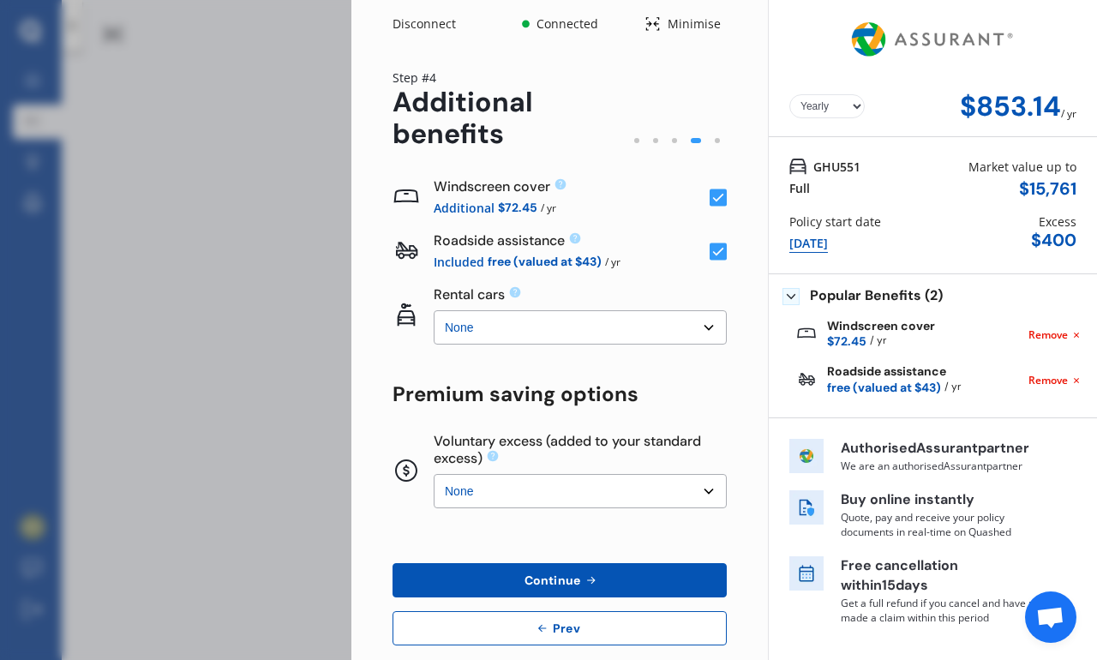
scroll to position [61, 0]
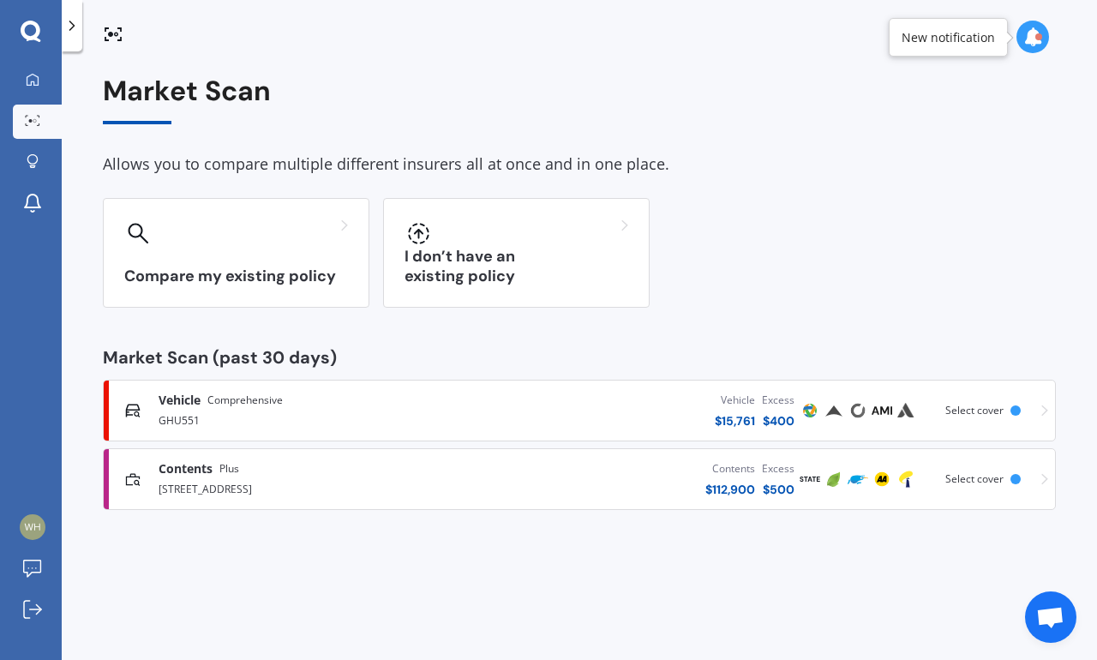
click at [704, 385] on div "Vehicle $ 15,761 Excess $ 400" at bounding box center [629, 410] width 337 height 51
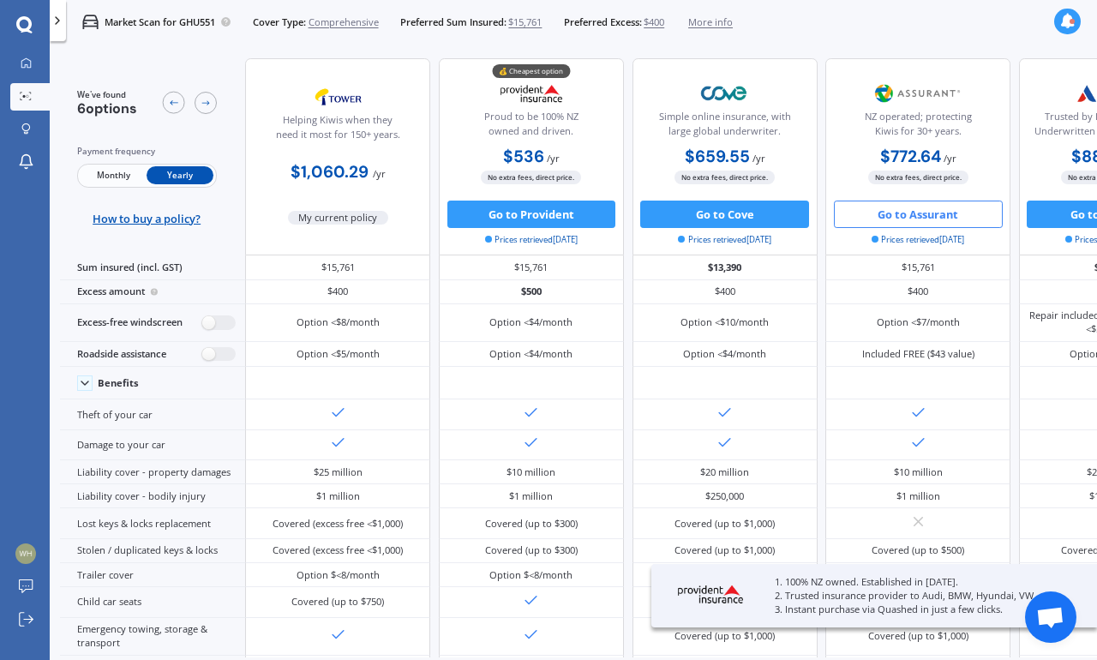
click at [935, 201] on button "Go to Assurant" at bounding box center [918, 214] width 169 height 27
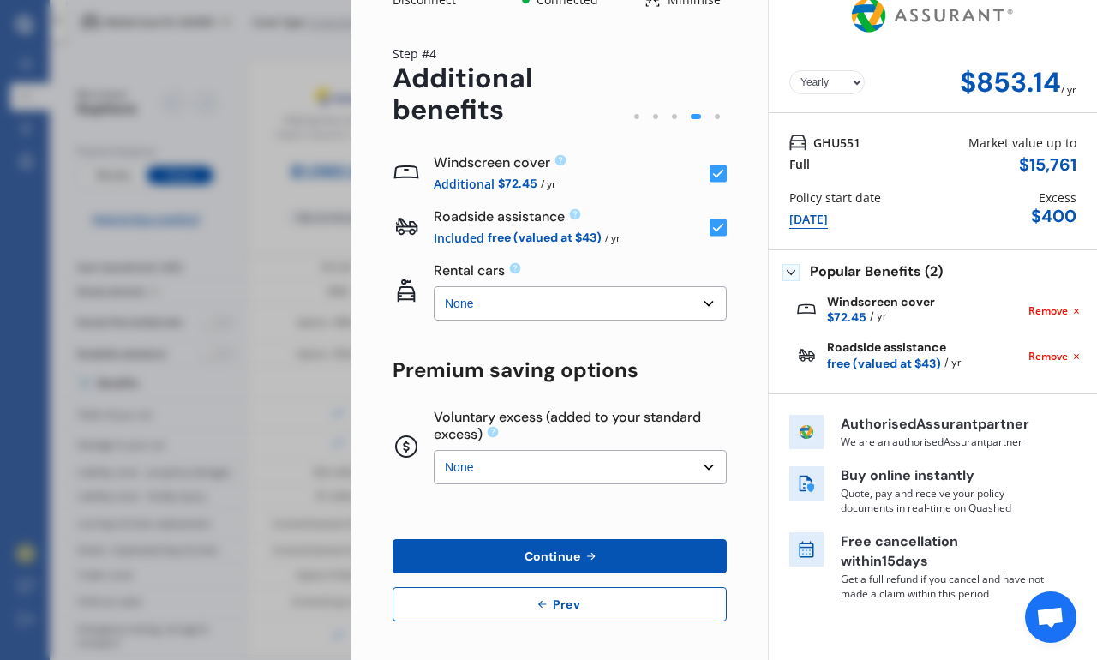
scroll to position [23, 0]
